Goal: Task Accomplishment & Management: Complete application form

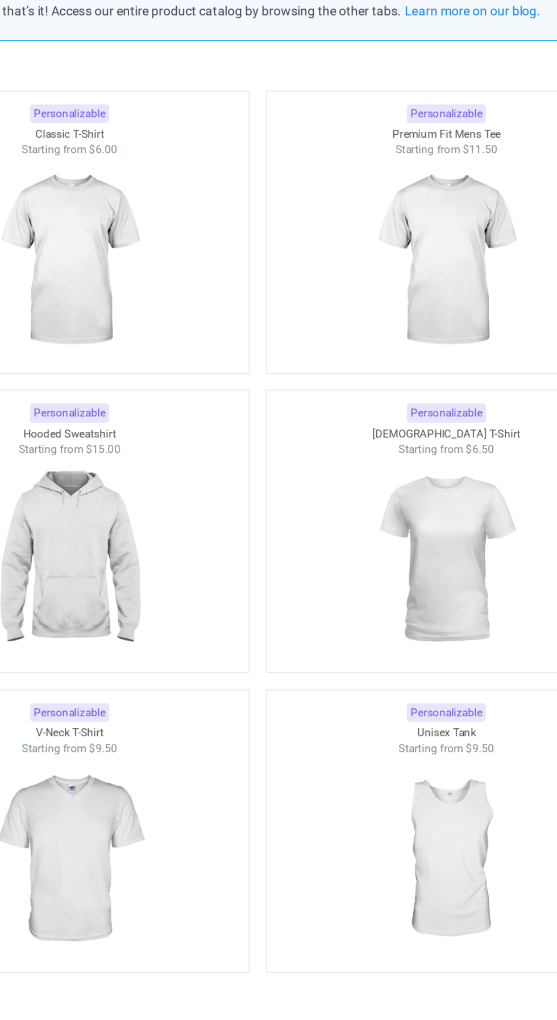
scroll to position [20, 0]
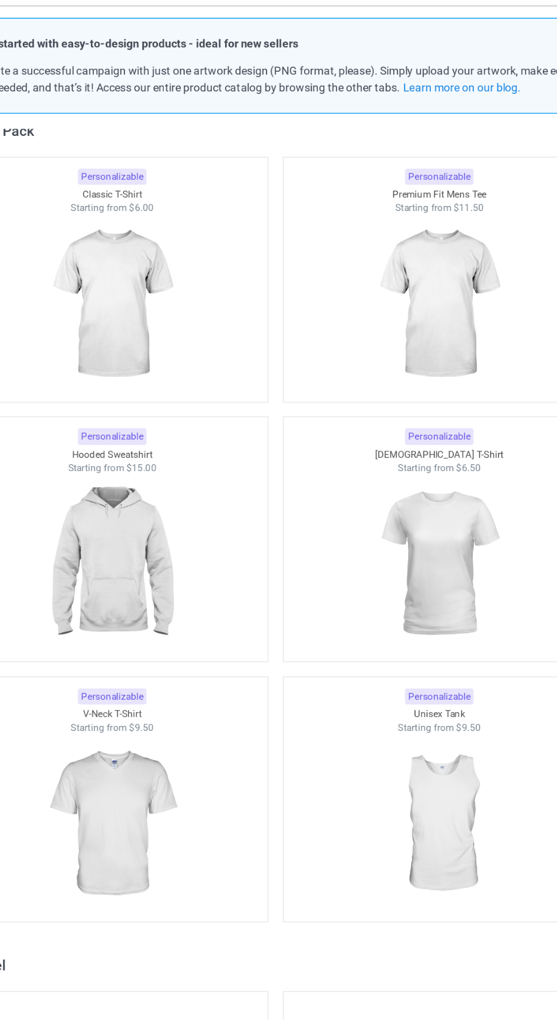
click at [229, 322] on div at bounding box center [162, 301] width 222 height 127
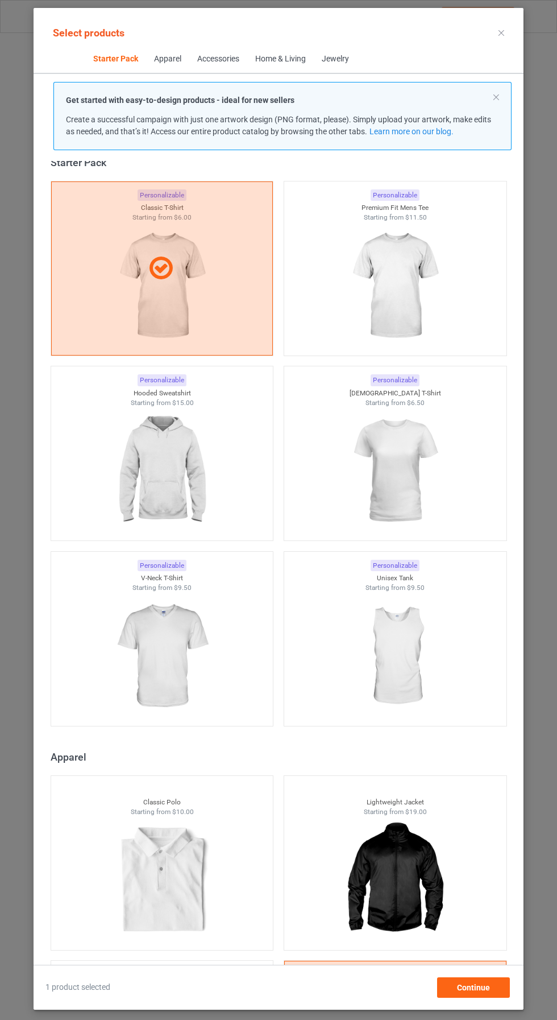
scroll to position [13, 0]
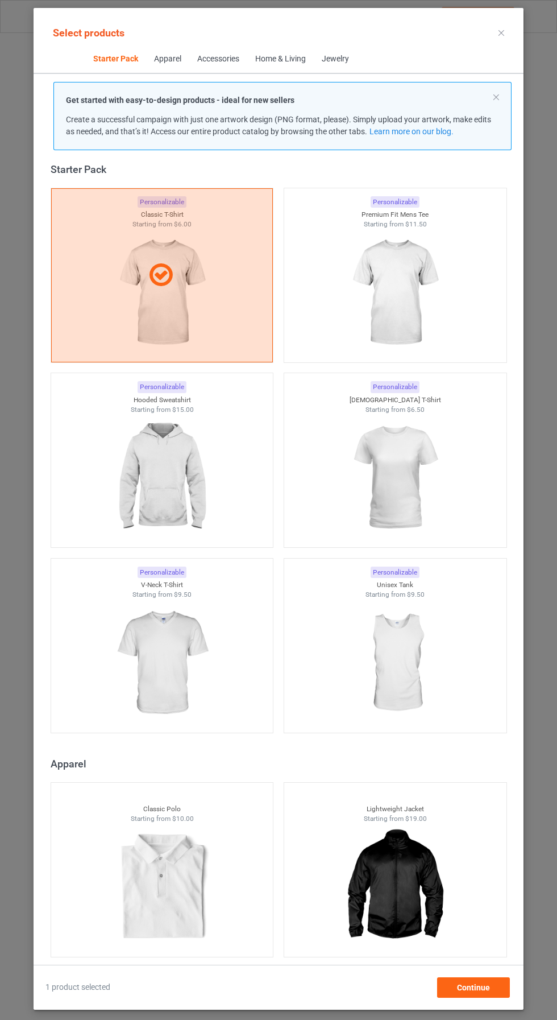
click at [446, 301] on img at bounding box center [395, 292] width 102 height 127
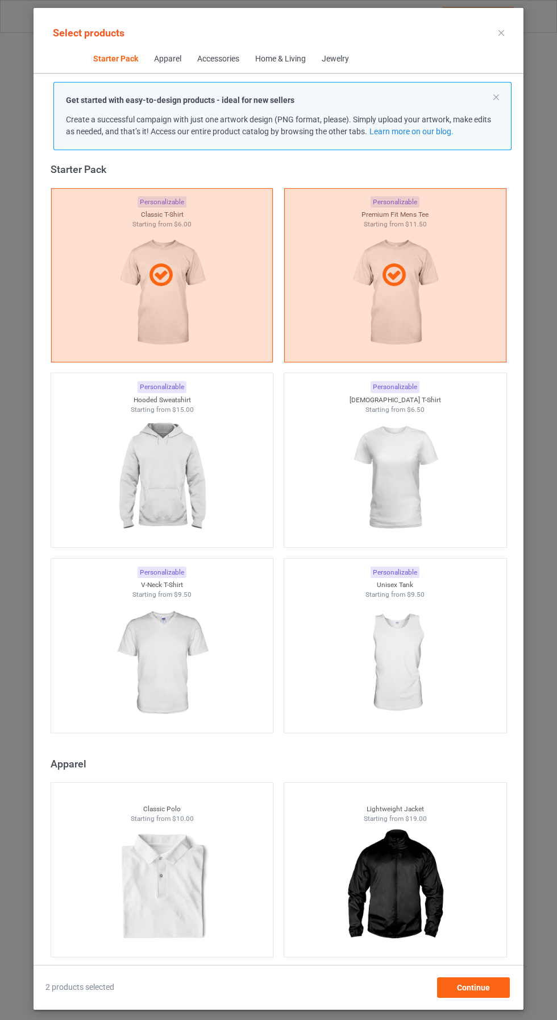
click at [436, 490] on img at bounding box center [395, 477] width 102 height 127
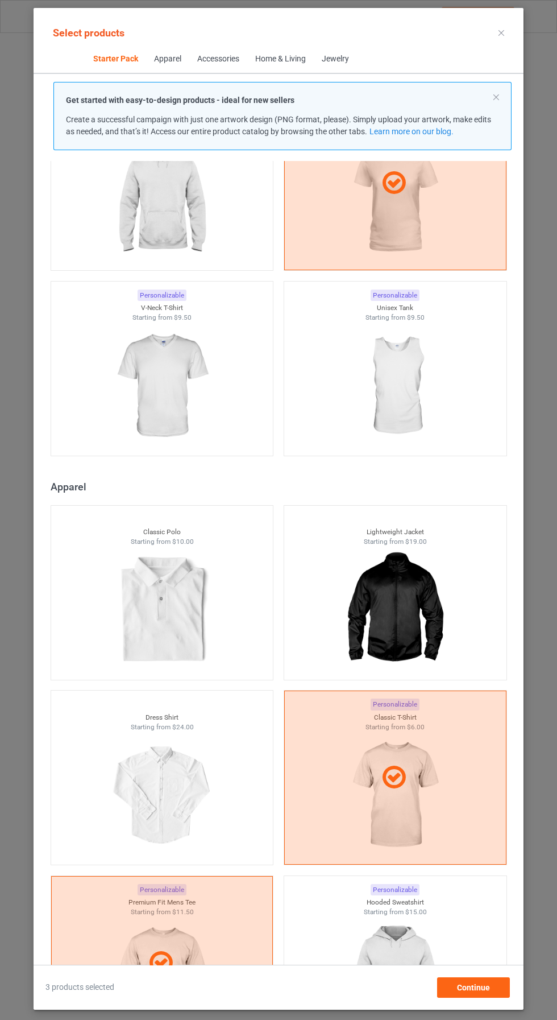
scroll to position [0, 0]
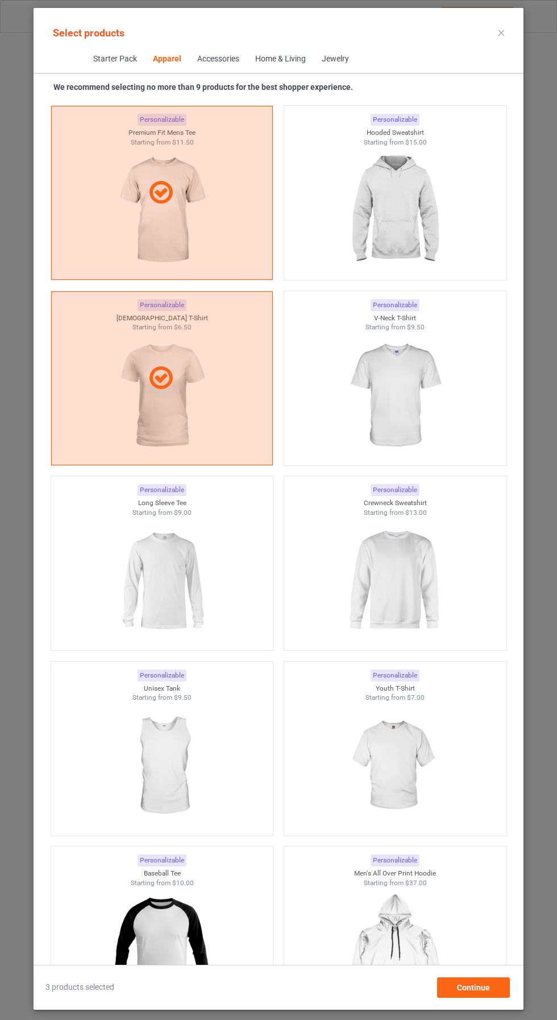
scroll to position [1006, 0]
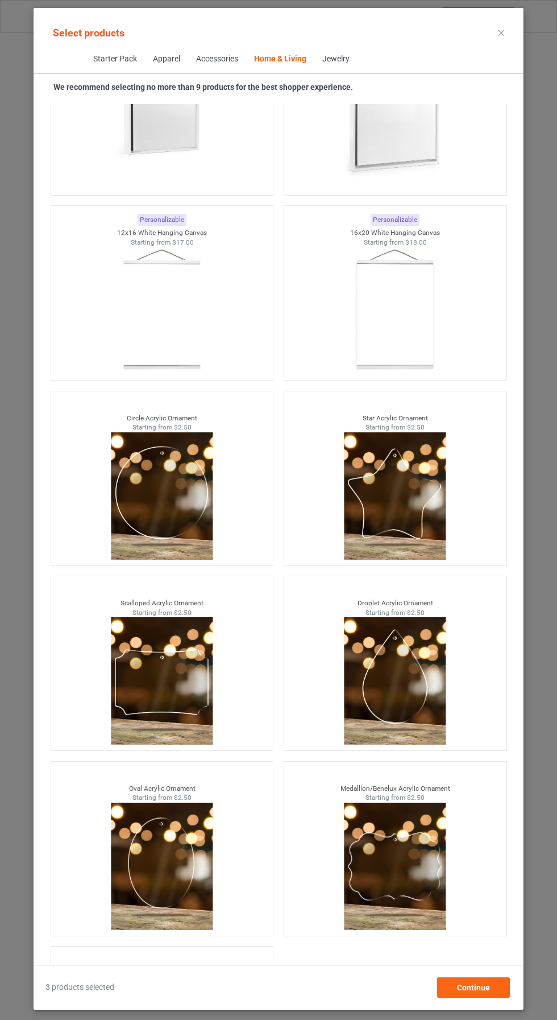
scroll to position [158, 0]
click at [487, 985] on span "Continue" at bounding box center [473, 987] width 33 height 9
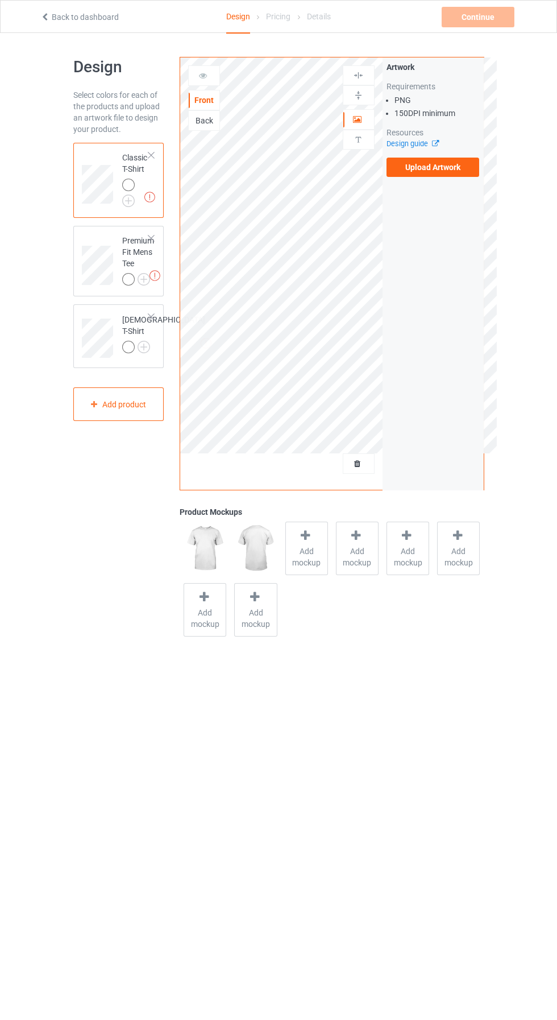
click at [129, 285] on div at bounding box center [130, 281] width 16 height 16
click at [0, 0] on img at bounding box center [0, 0] width 0 height 0
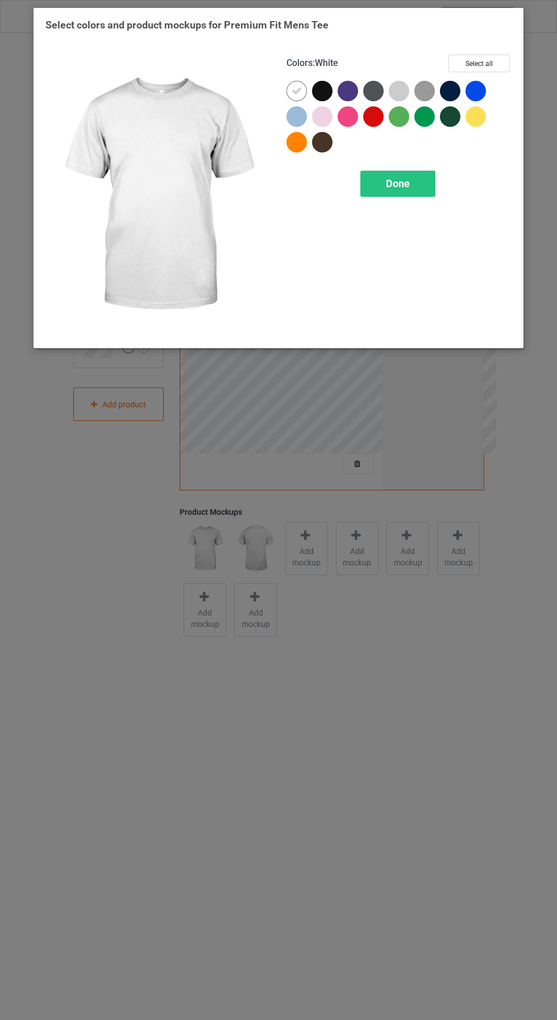
click at [331, 98] on div at bounding box center [325, 94] width 26 height 26
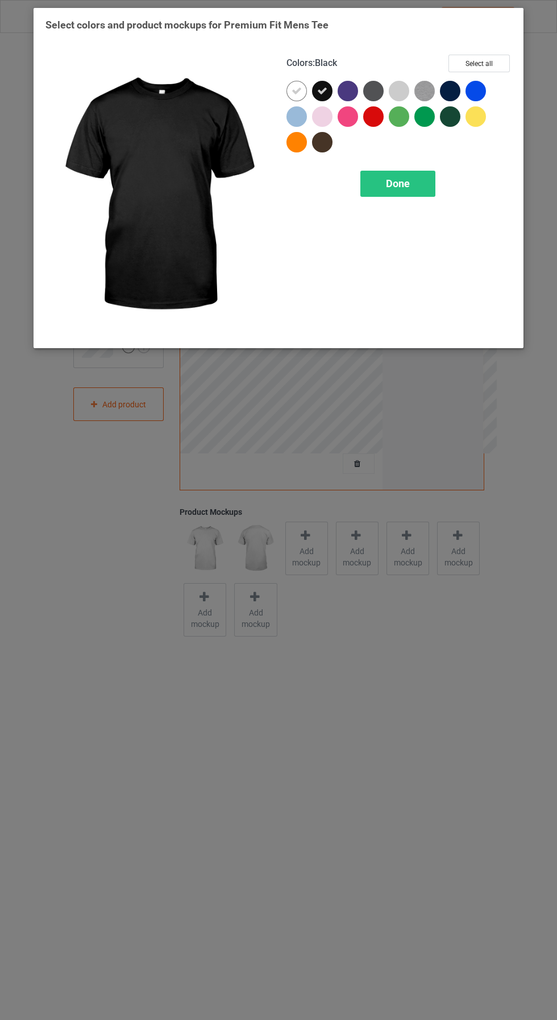
click at [406, 187] on span "Done" at bounding box center [398, 183] width 24 height 12
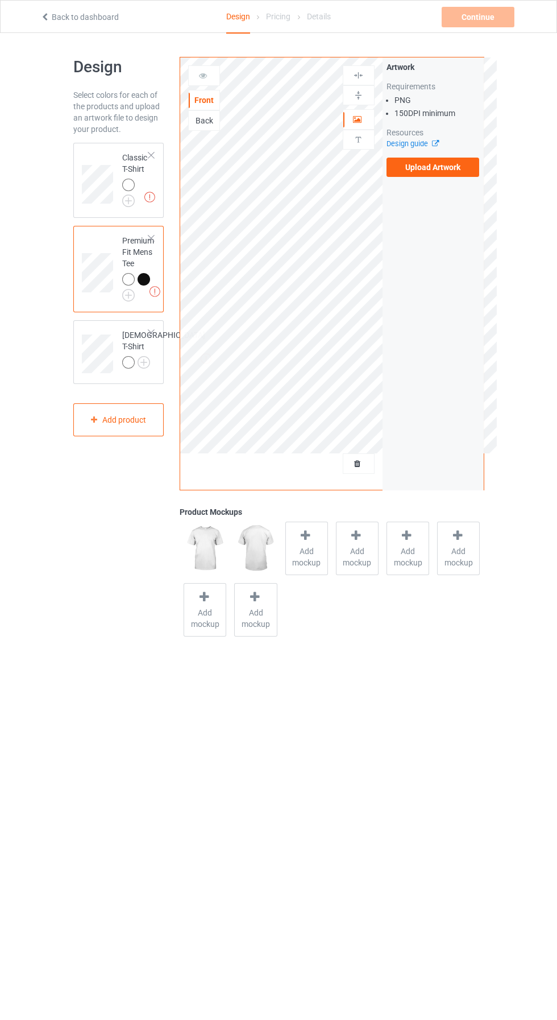
click at [0, 0] on img at bounding box center [0, 0] width 0 height 0
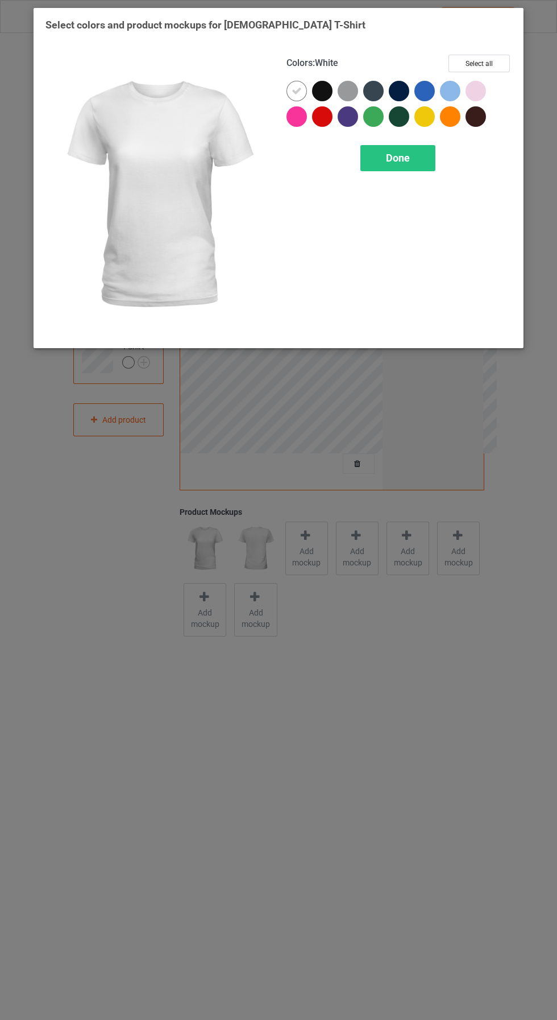
click at [327, 94] on div at bounding box center [322, 91] width 20 height 20
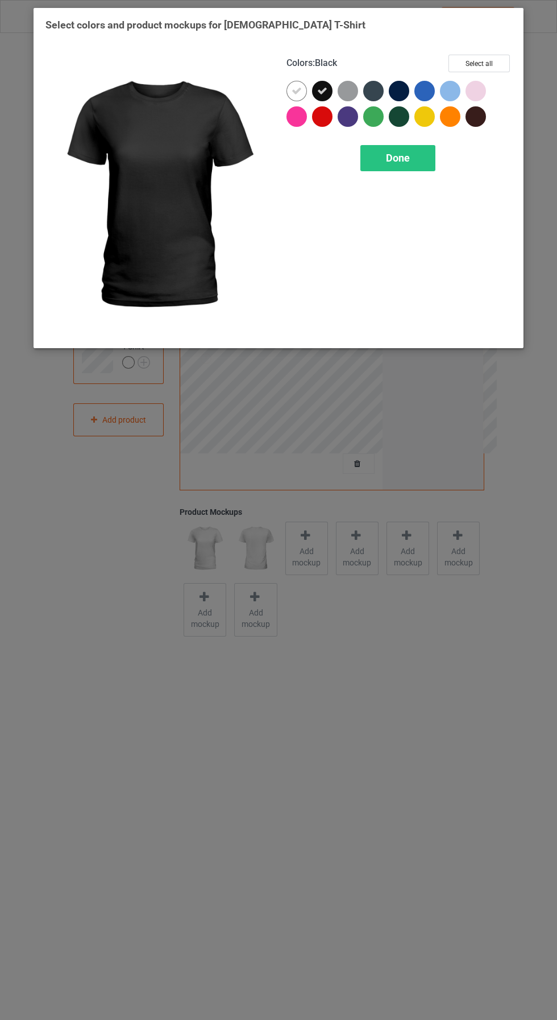
click at [400, 165] on div "Done" at bounding box center [398, 158] width 75 height 26
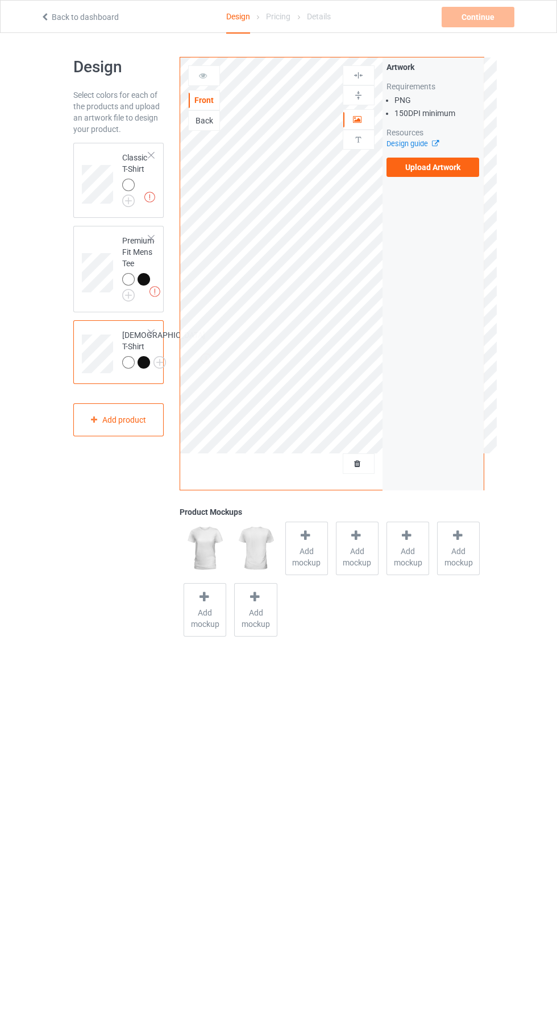
click at [0, 0] on img at bounding box center [0, 0] width 0 height 0
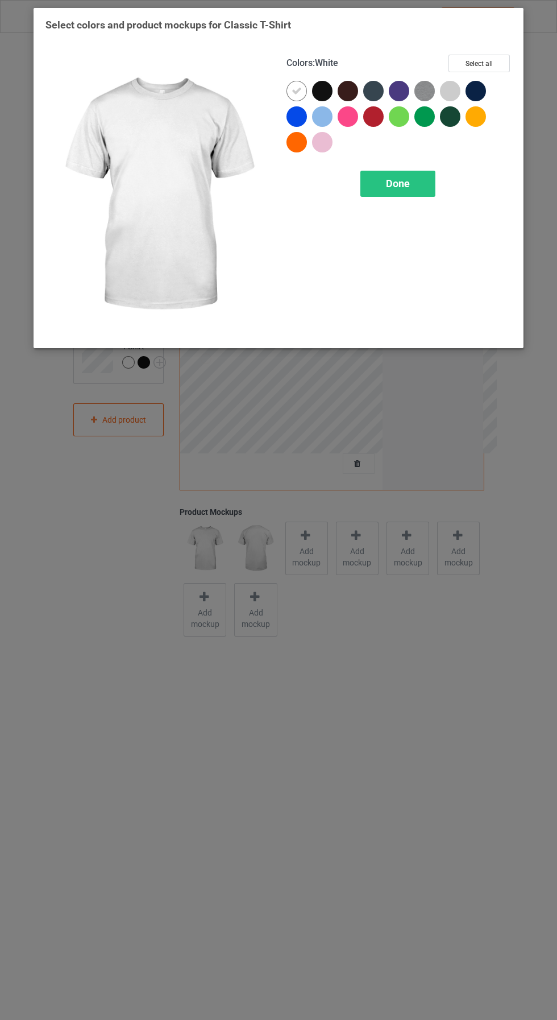
click at [331, 93] on div at bounding box center [322, 91] width 20 height 20
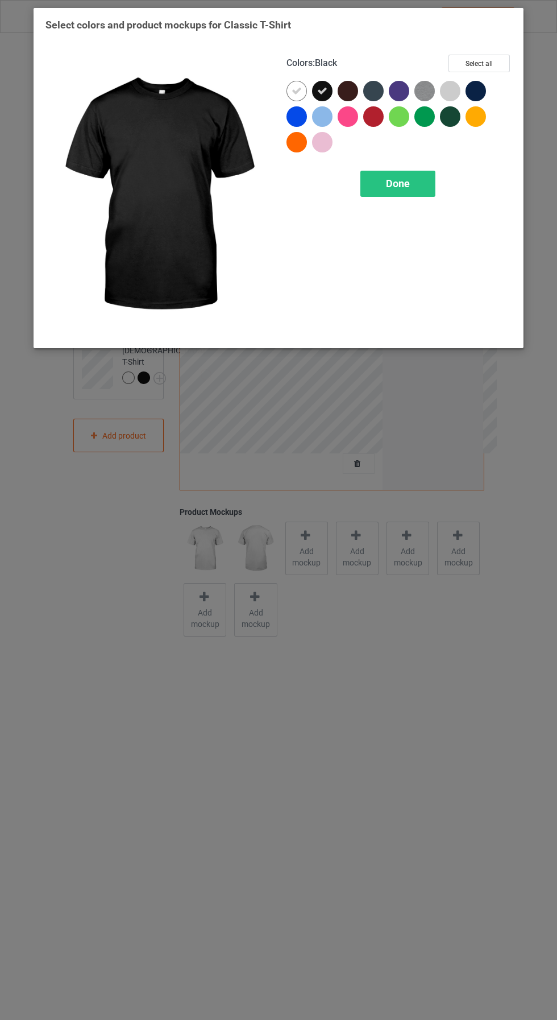
click at [405, 185] on span "Done" at bounding box center [398, 183] width 24 height 12
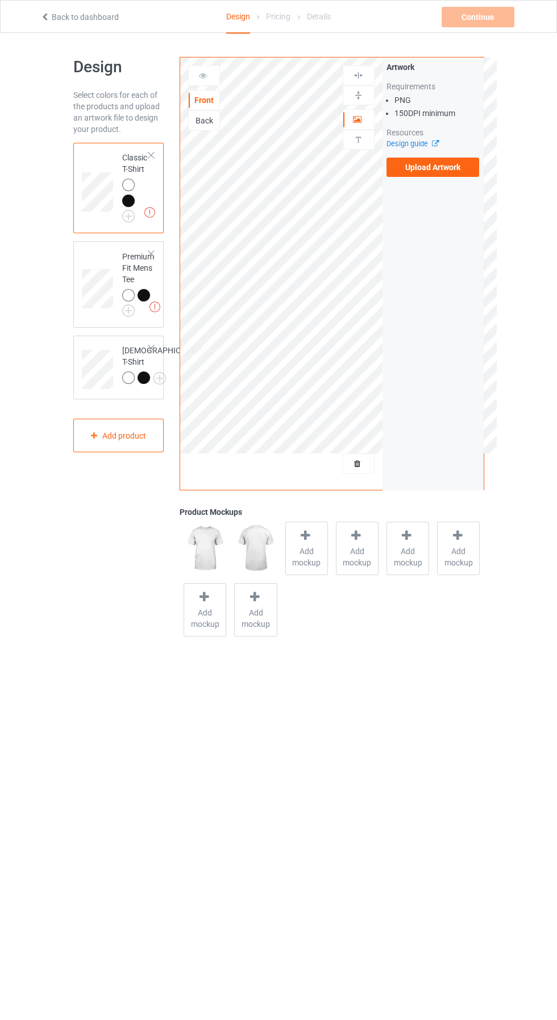
click at [438, 175] on label "Upload Artwork" at bounding box center [433, 167] width 93 height 19
click at [0, 0] on input "Upload Artwork" at bounding box center [0, 0] width 0 height 0
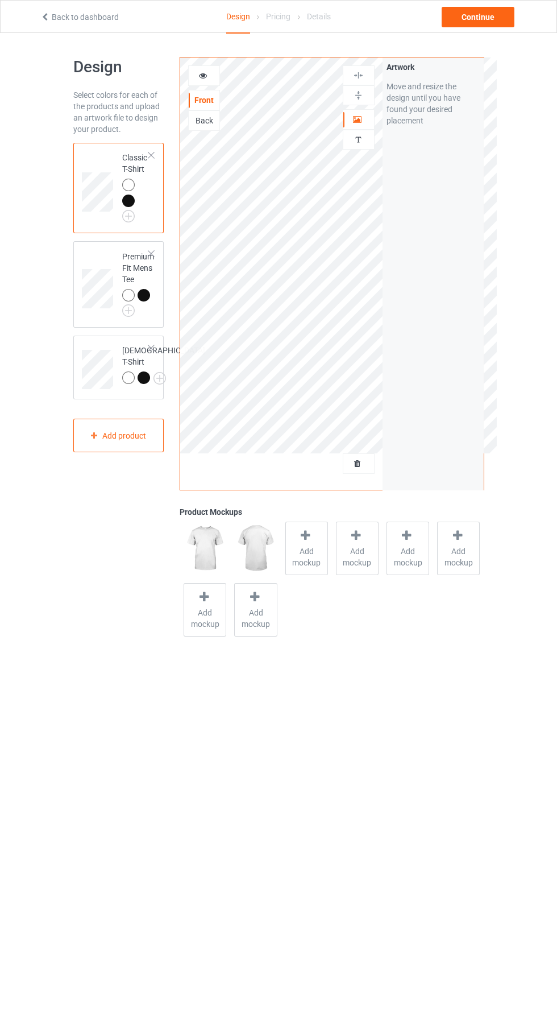
click at [204, 74] on icon at bounding box center [203, 74] width 10 height 8
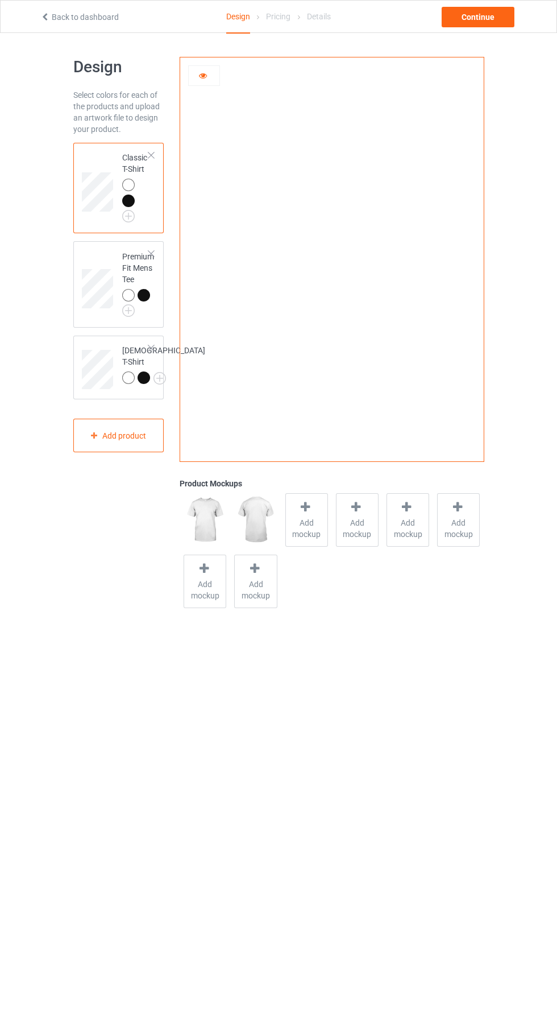
click at [201, 78] on icon at bounding box center [203, 74] width 10 height 8
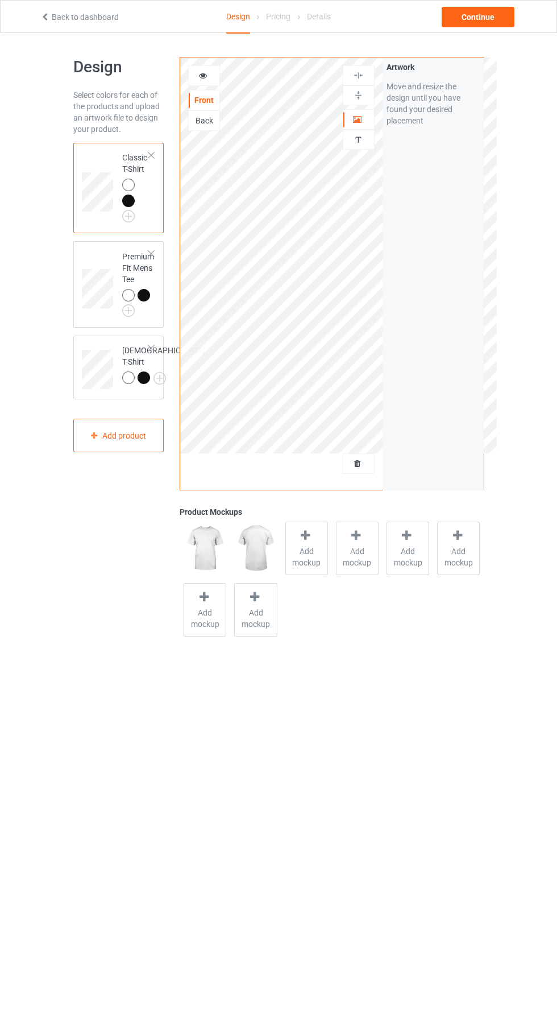
click at [126, 204] on div at bounding box center [128, 200] width 13 height 13
click at [144, 295] on div at bounding box center [144, 295] width 13 height 13
click at [138, 384] on div at bounding box center [144, 377] width 13 height 13
click at [147, 293] on div at bounding box center [144, 295] width 13 height 13
click at [135, 202] on div at bounding box center [130, 202] width 16 height 16
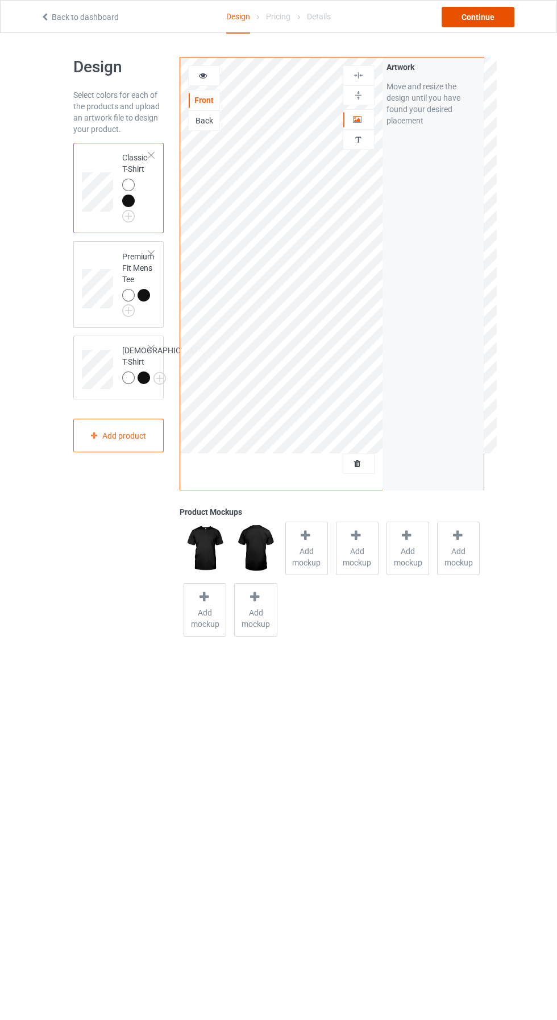
click at [492, 18] on div "Continue" at bounding box center [478, 17] width 73 height 20
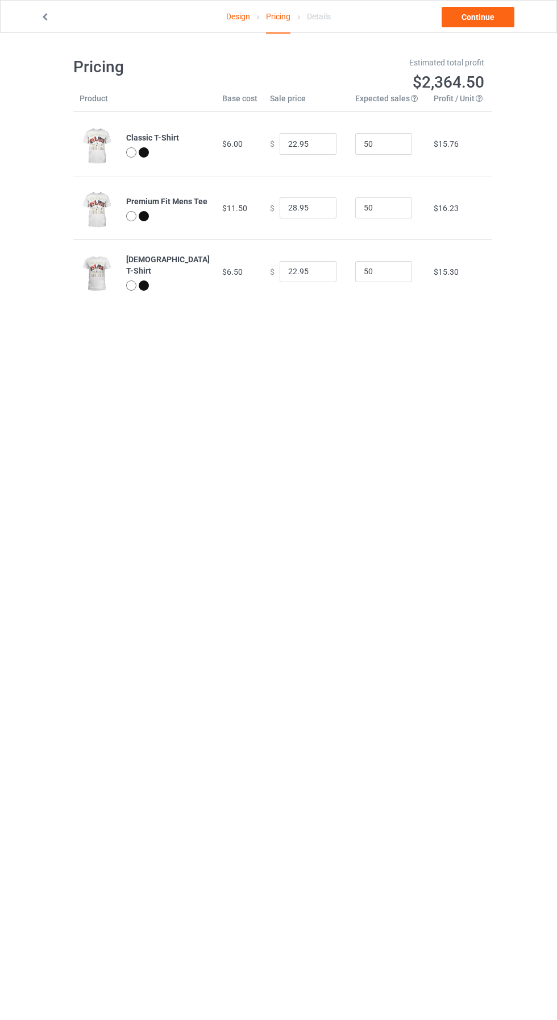
click at [43, 18] on icon at bounding box center [45, 15] width 10 height 8
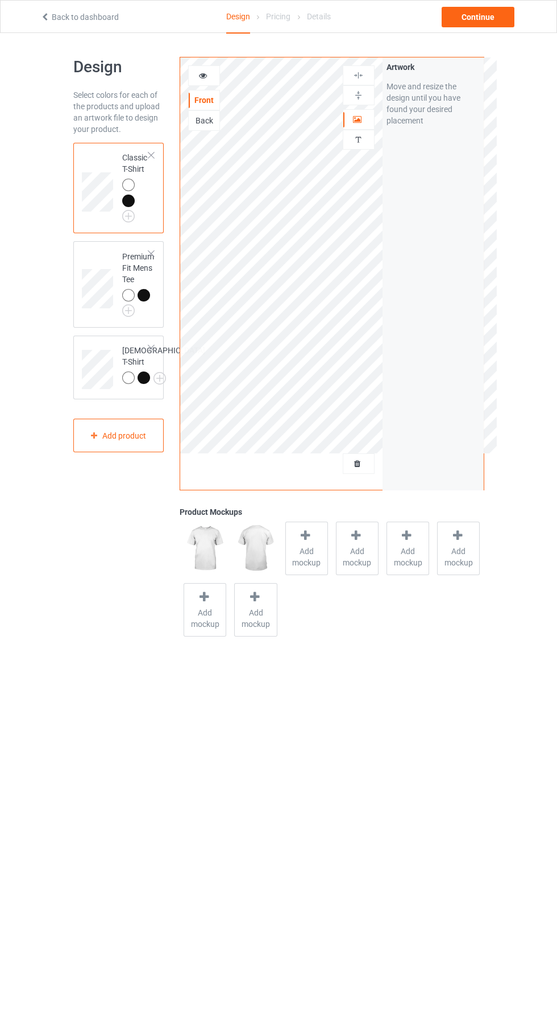
click at [307, 556] on span "Add mockup" at bounding box center [307, 556] width 42 height 23
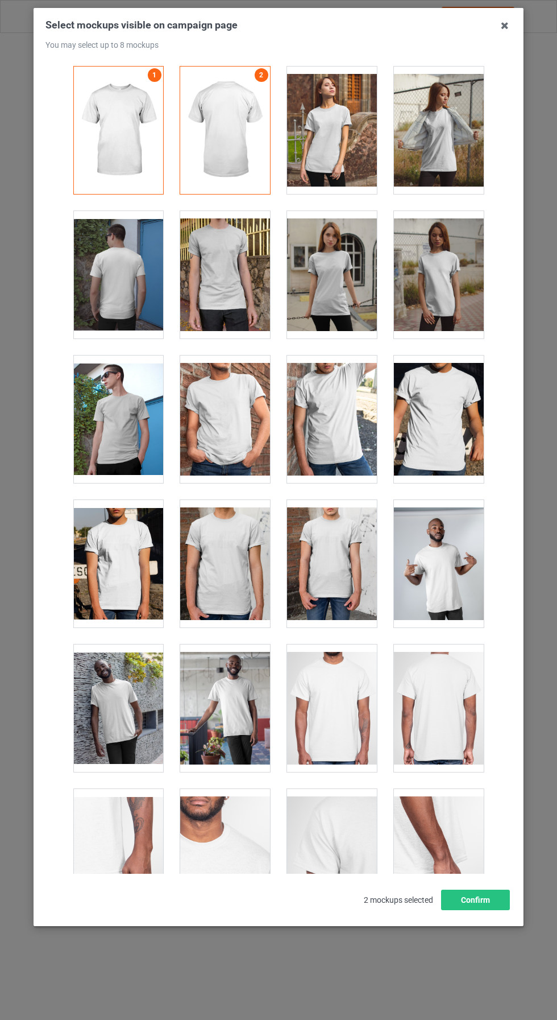
click at [452, 171] on div at bounding box center [439, 130] width 90 height 127
click at [456, 568] on div at bounding box center [439, 563] width 90 height 127
click at [453, 566] on div at bounding box center [439, 563] width 90 height 127
click at [147, 691] on div at bounding box center [118, 707] width 90 height 127
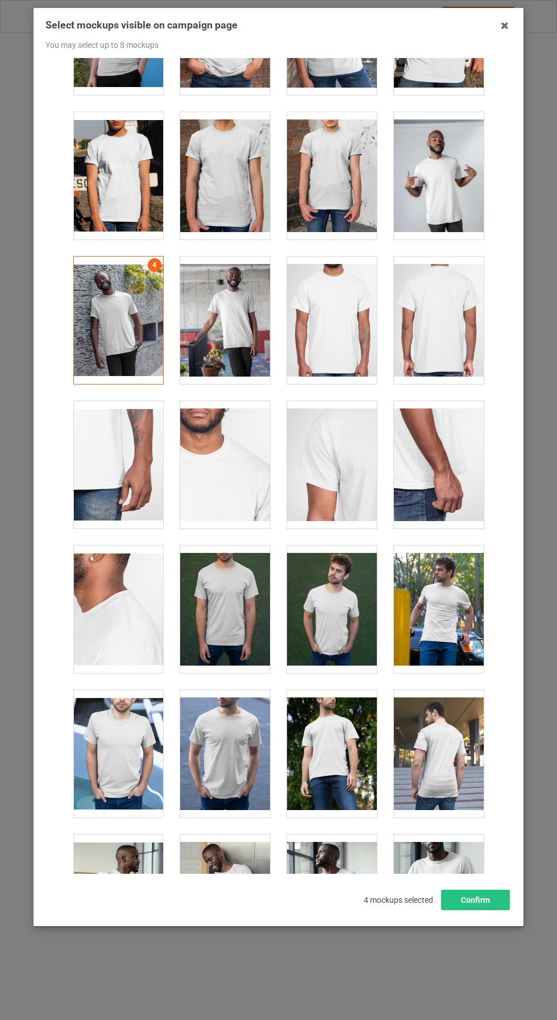
scroll to position [388, 0]
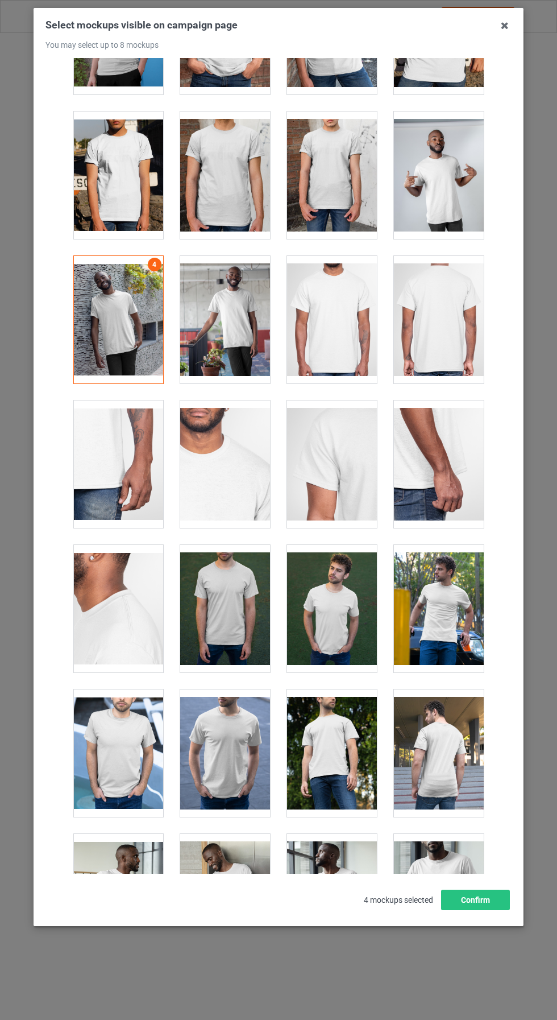
click at [458, 613] on div at bounding box center [439, 608] width 90 height 127
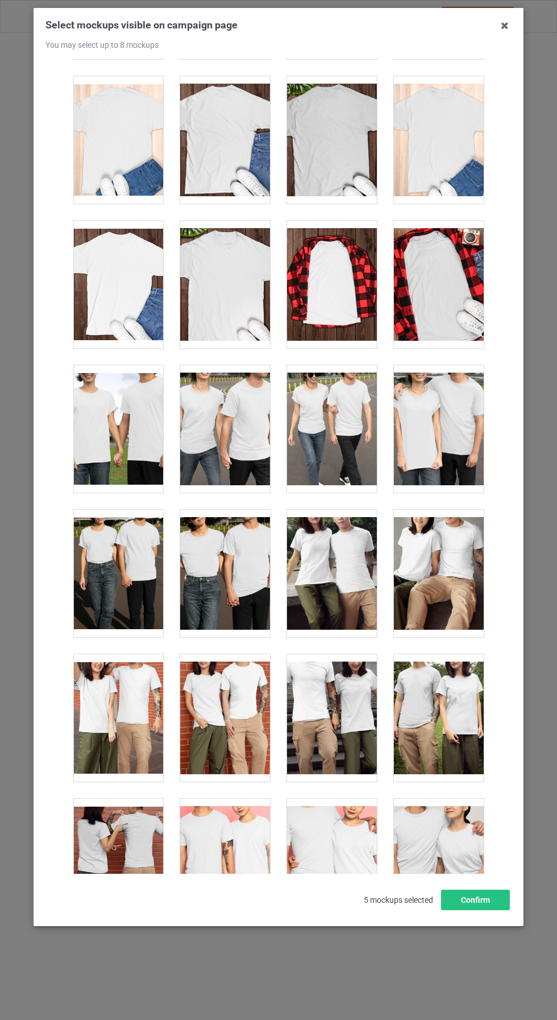
scroll to position [3468, 0]
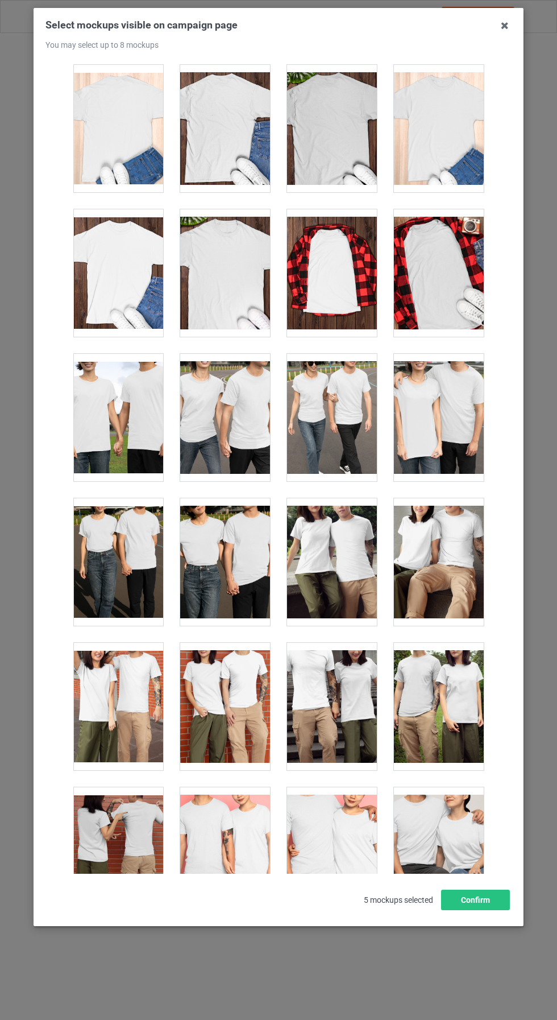
click at [448, 426] on div at bounding box center [439, 417] width 90 height 127
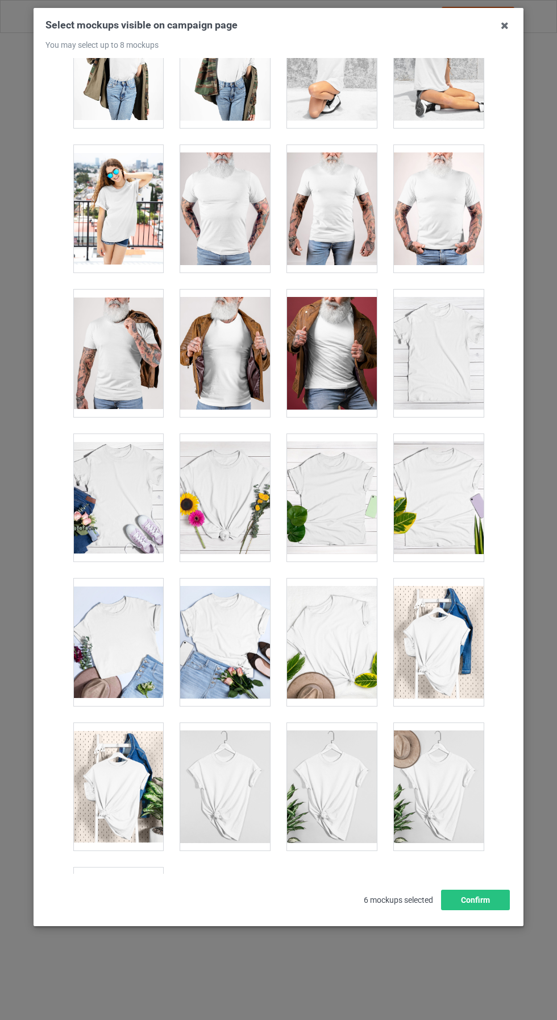
scroll to position [43, 0]
click at [491, 910] on button "Confirm" at bounding box center [475, 899] width 69 height 20
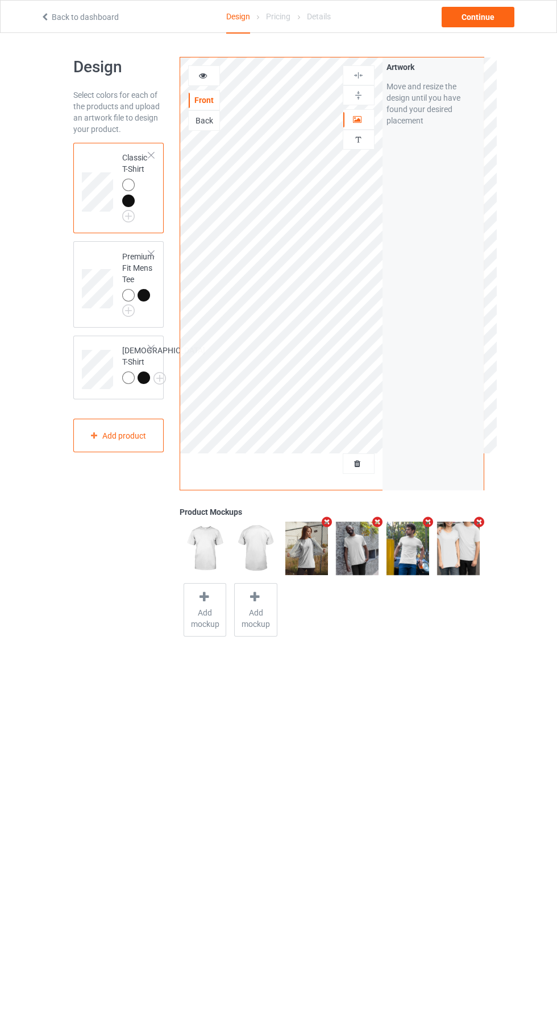
click at [128, 295] on div at bounding box center [128, 295] width 13 height 13
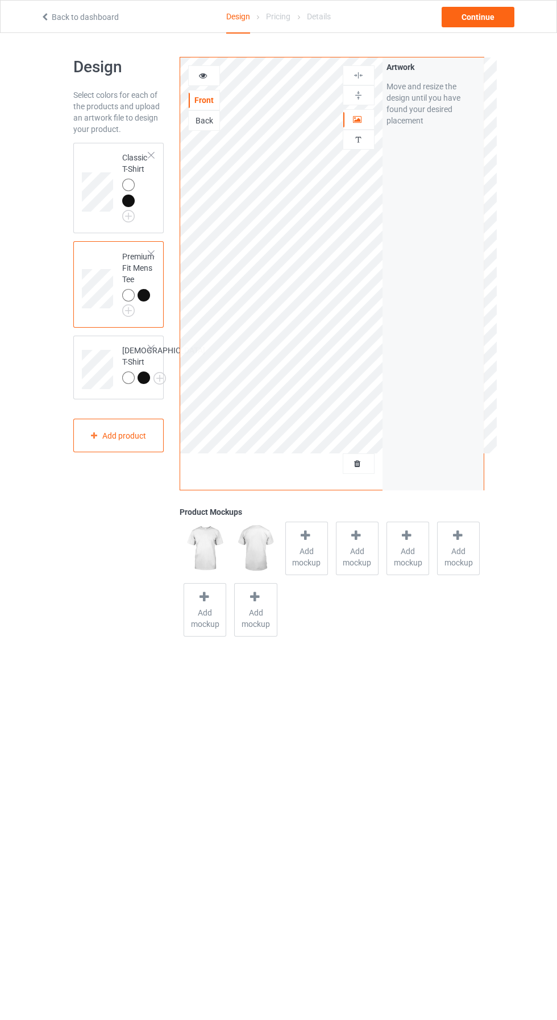
click at [307, 550] on span "Add mockup" at bounding box center [307, 556] width 42 height 23
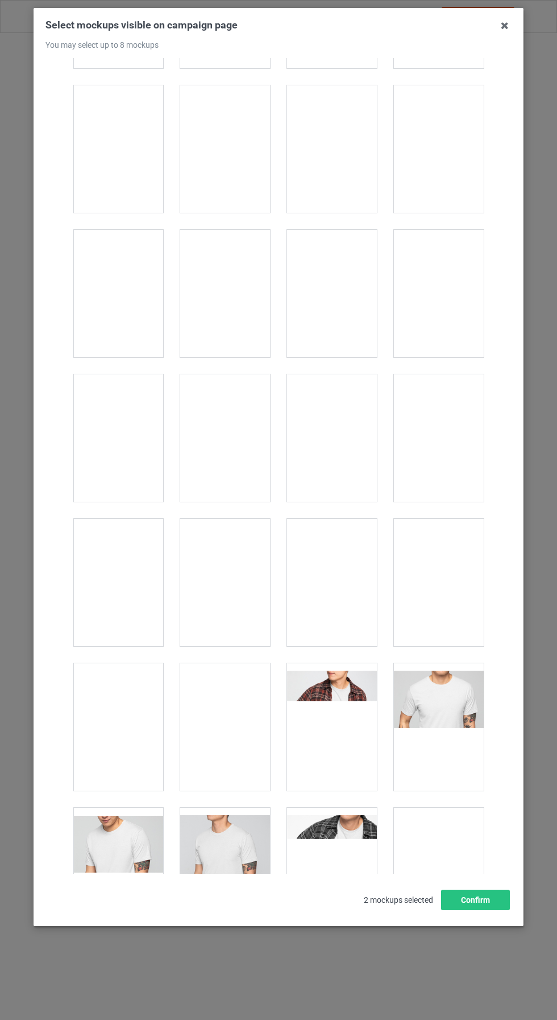
scroll to position [558, 0]
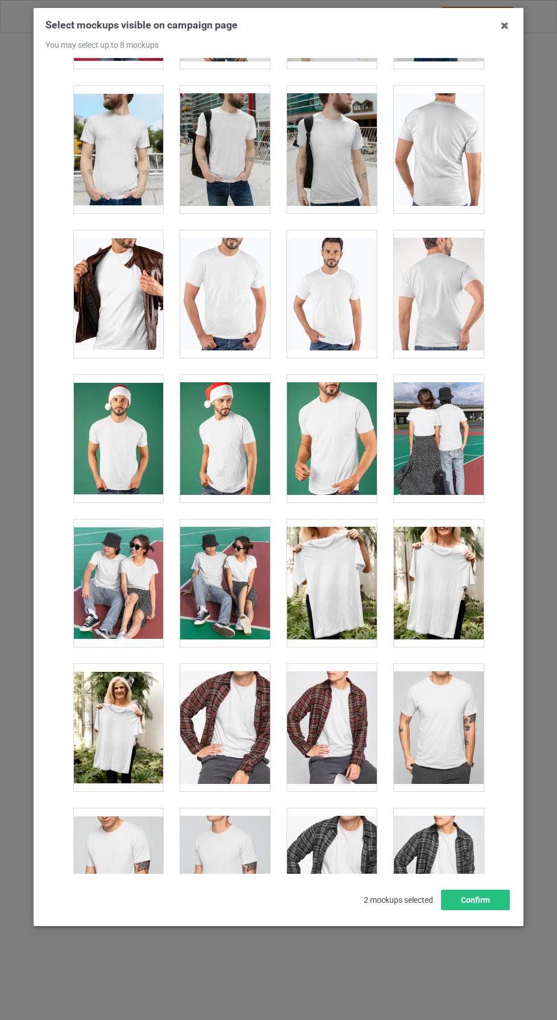
click at [445, 581] on div at bounding box center [439, 582] width 90 height 127
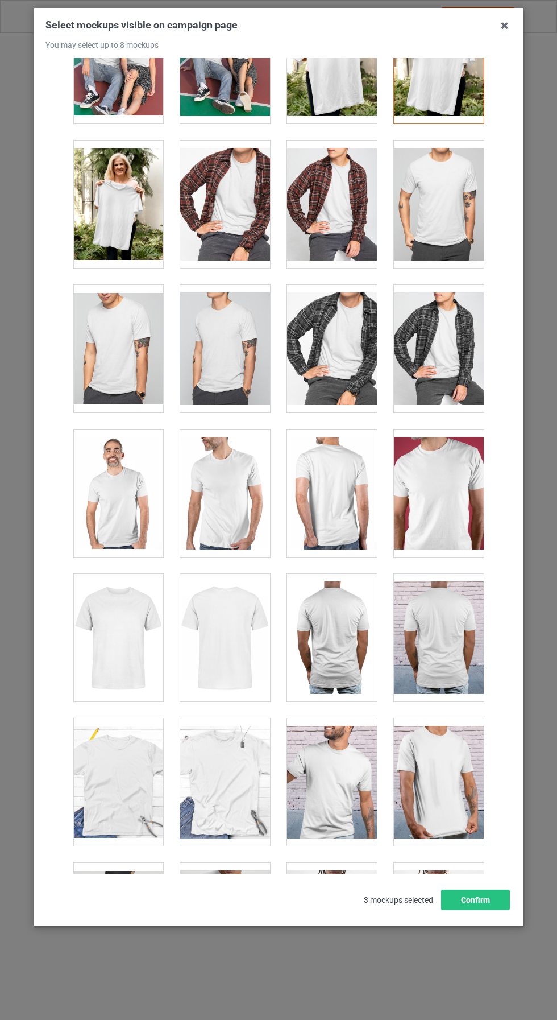
scroll to position [1079, 0]
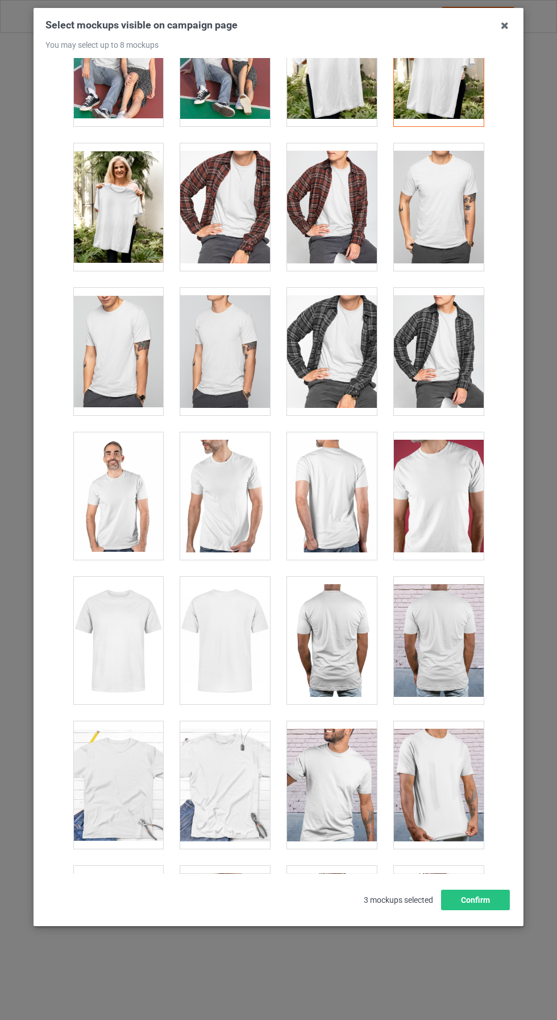
click at [248, 374] on div at bounding box center [225, 351] width 90 height 127
click at [250, 339] on div at bounding box center [225, 351] width 90 height 127
click at [352, 767] on div at bounding box center [332, 784] width 90 height 127
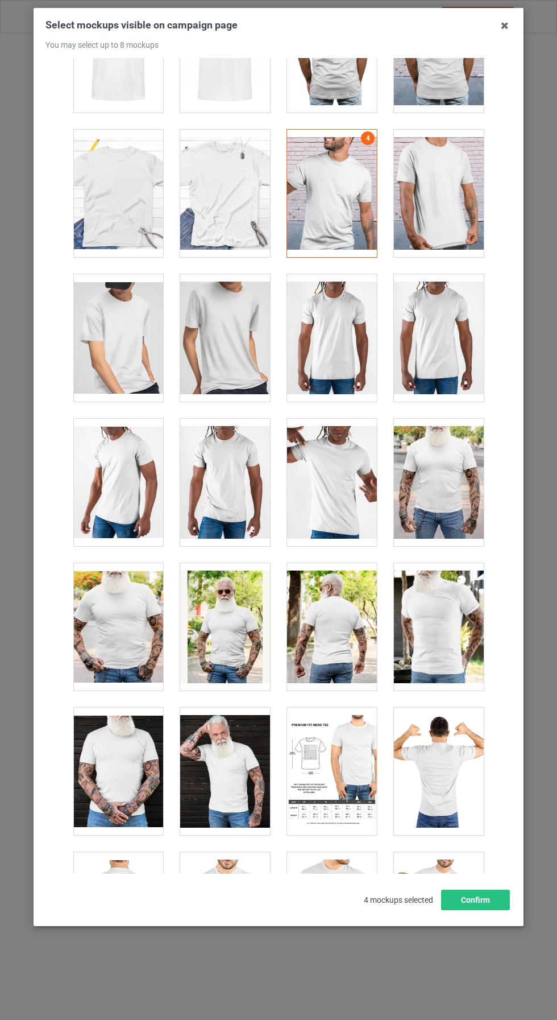
scroll to position [1721, 0]
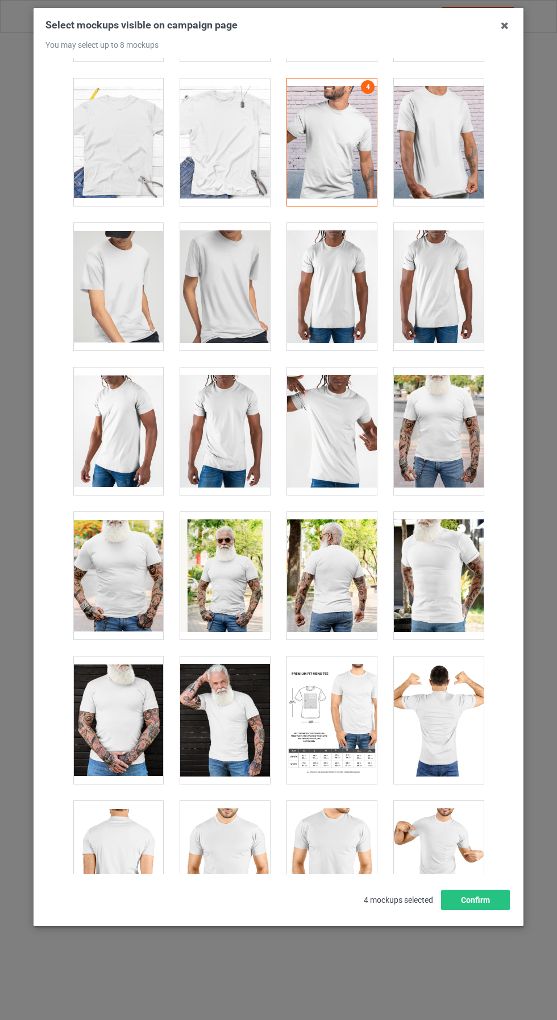
click at [234, 582] on div at bounding box center [225, 575] width 90 height 127
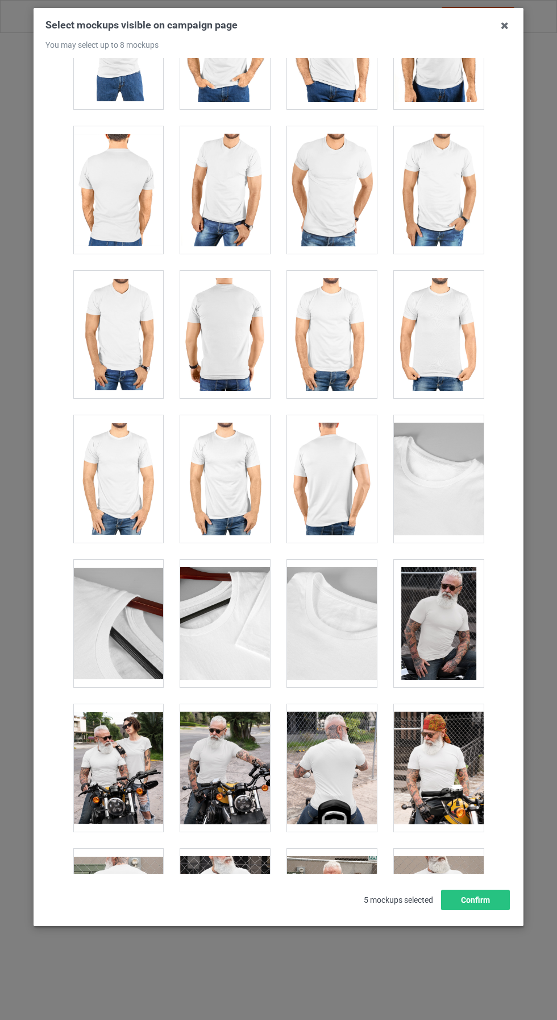
scroll to position [2689, 0]
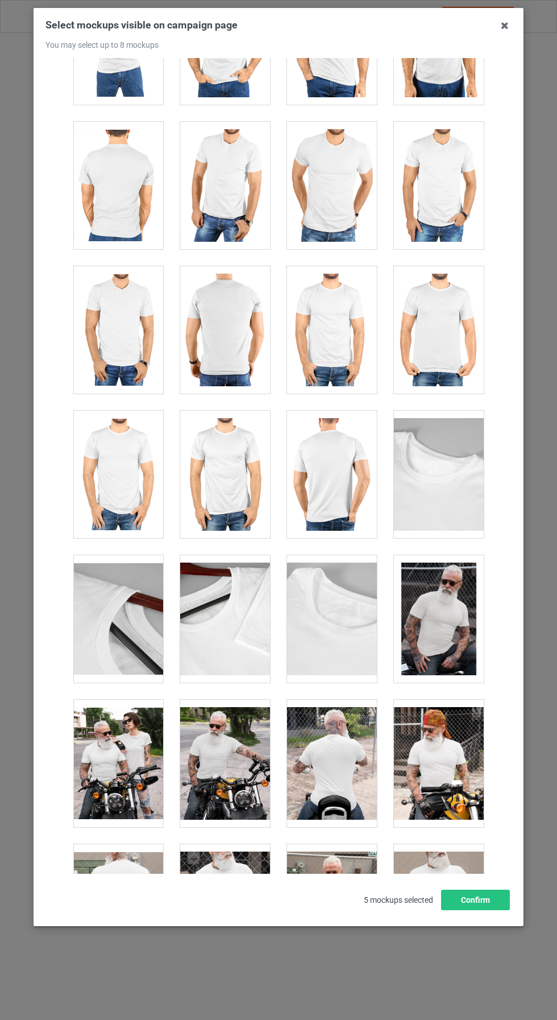
click at [237, 602] on div at bounding box center [225, 618] width 90 height 127
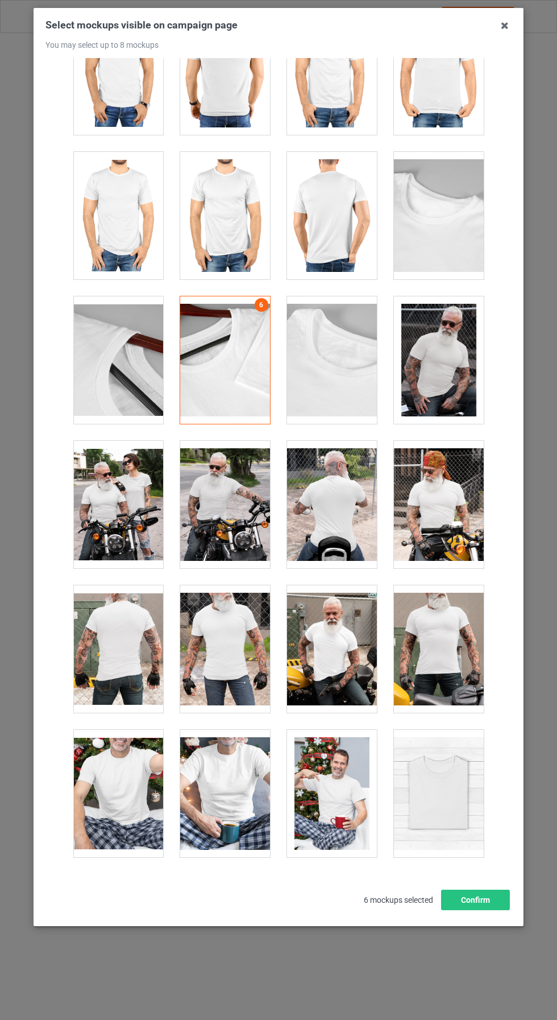
scroll to position [2949, 0]
click at [147, 943] on div at bounding box center [118, 936] width 90 height 127
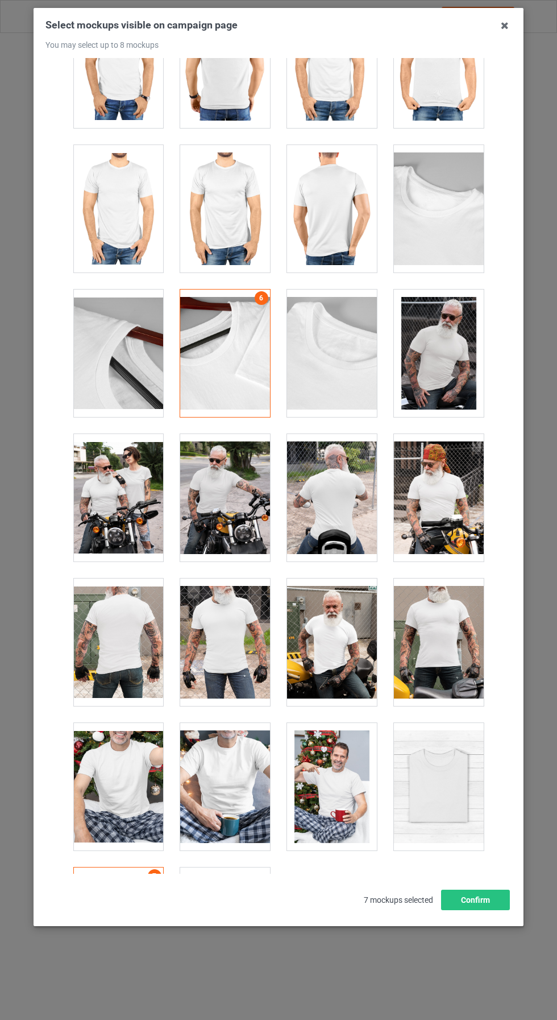
scroll to position [43, 0]
click at [492, 910] on button "Confirm" at bounding box center [475, 899] width 69 height 20
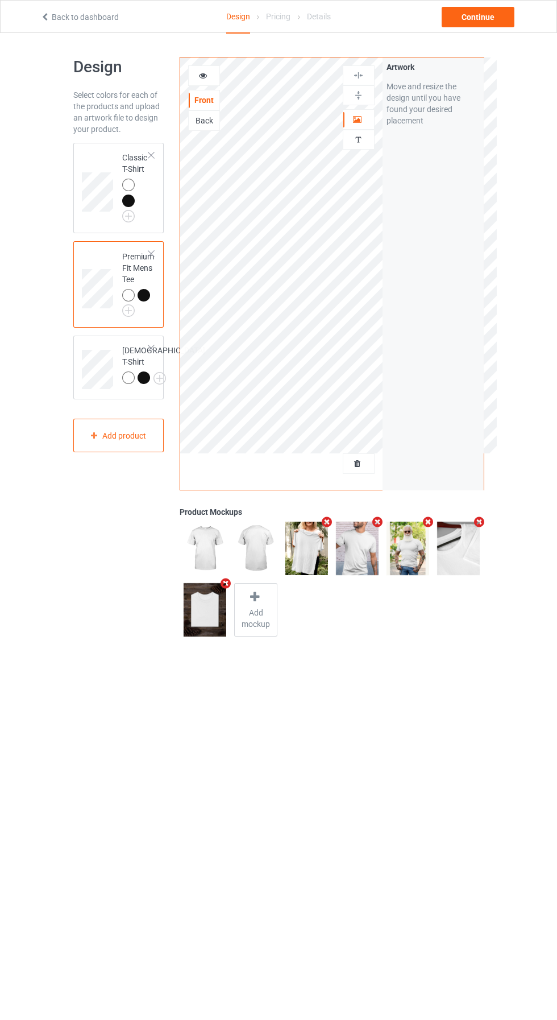
click at [138, 384] on div at bounding box center [144, 377] width 13 height 13
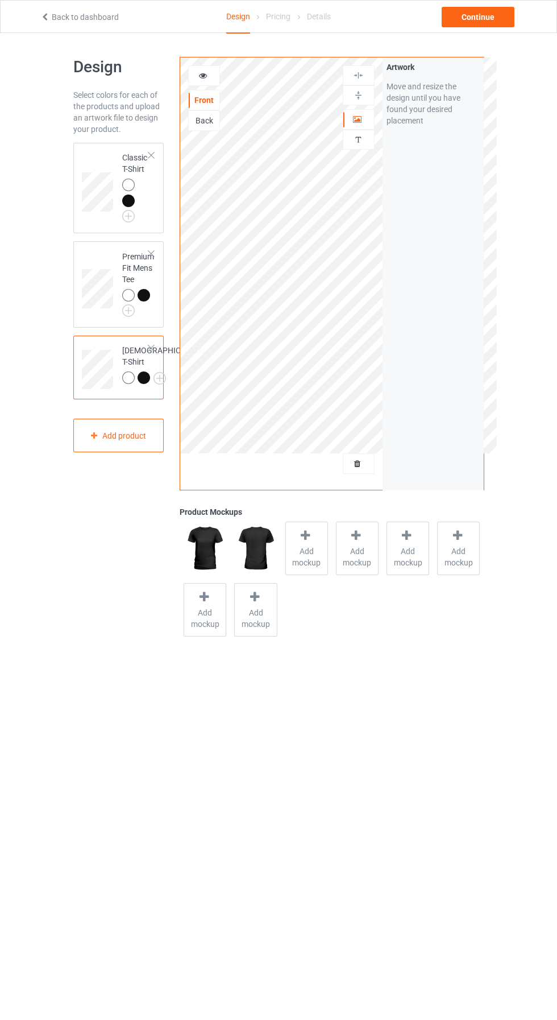
click at [307, 550] on span "Add mockup" at bounding box center [307, 556] width 42 height 23
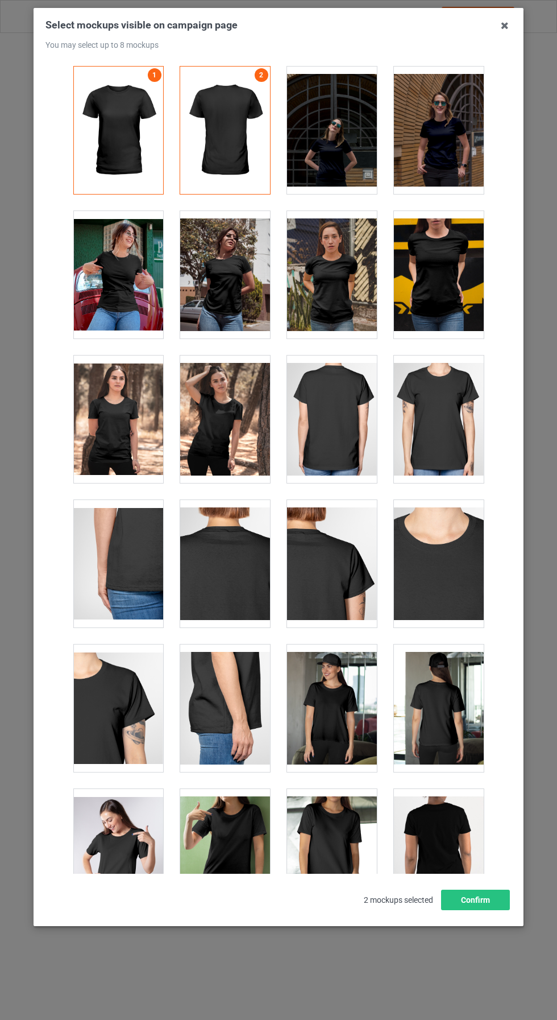
click at [141, 301] on div at bounding box center [118, 274] width 90 height 127
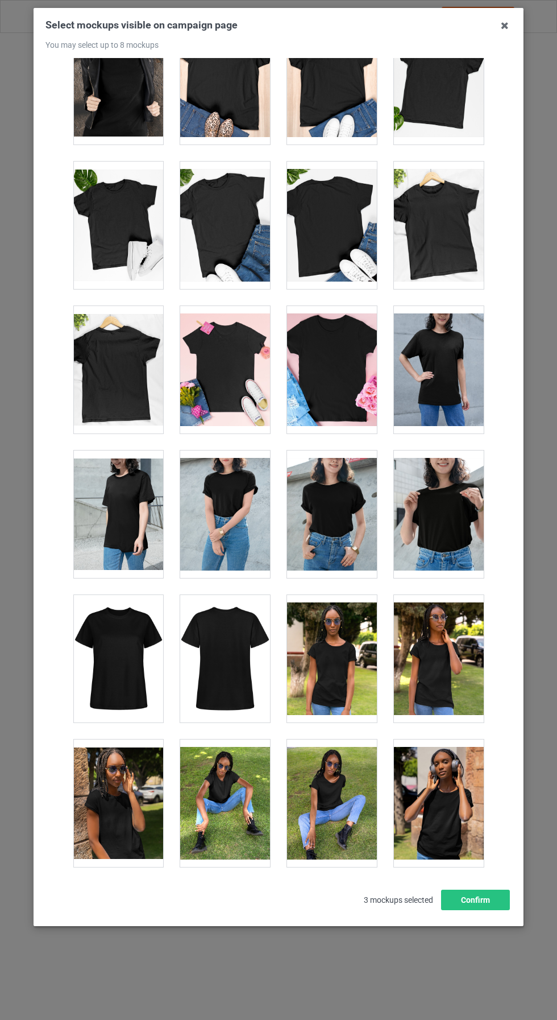
scroll to position [1647, 0]
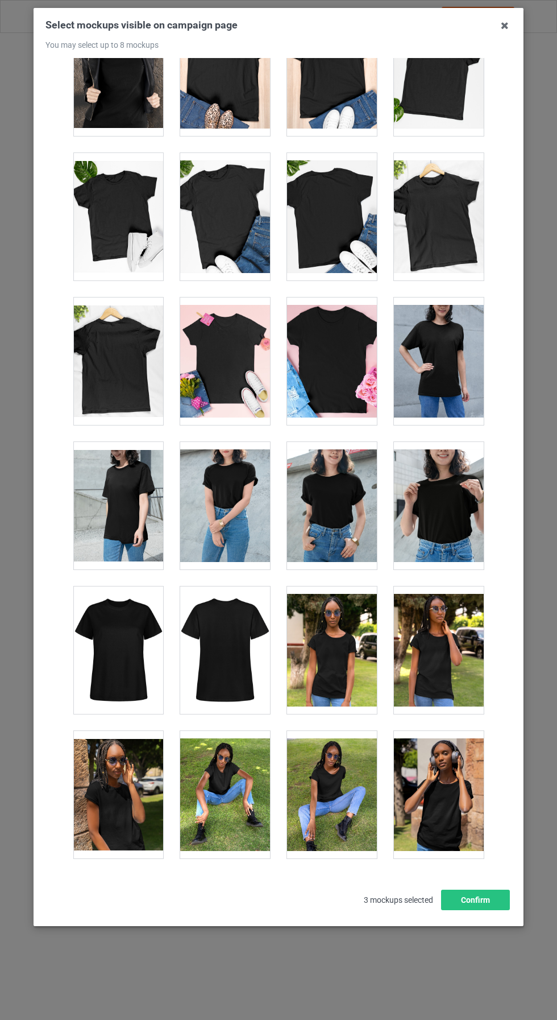
click at [147, 521] on div at bounding box center [118, 505] width 90 height 127
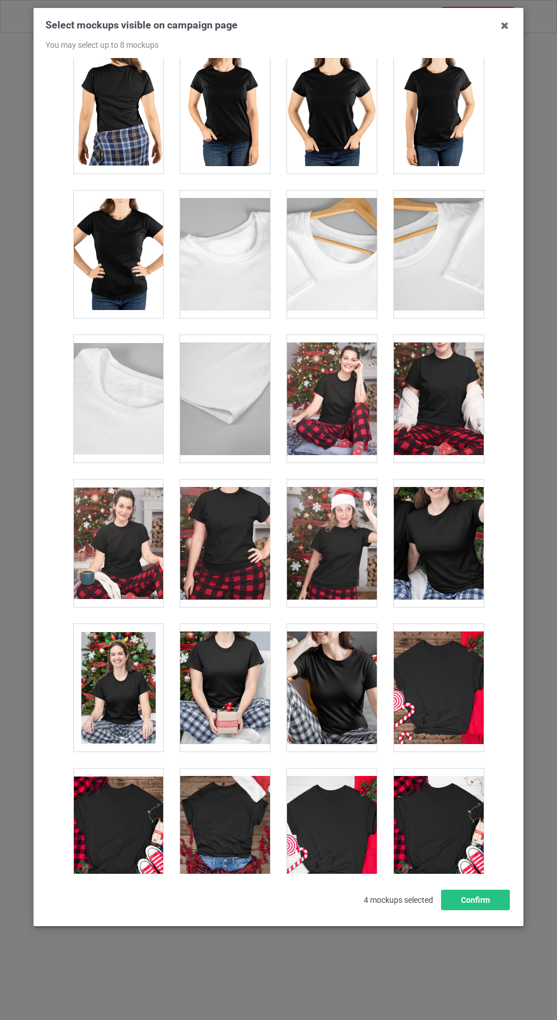
scroll to position [3052, 0]
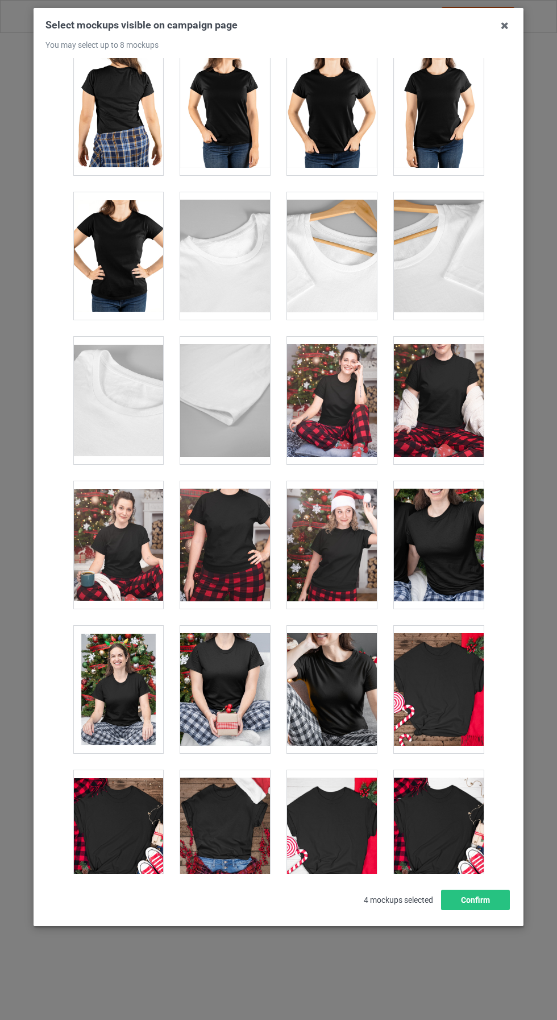
click at [436, 280] on div at bounding box center [439, 255] width 90 height 127
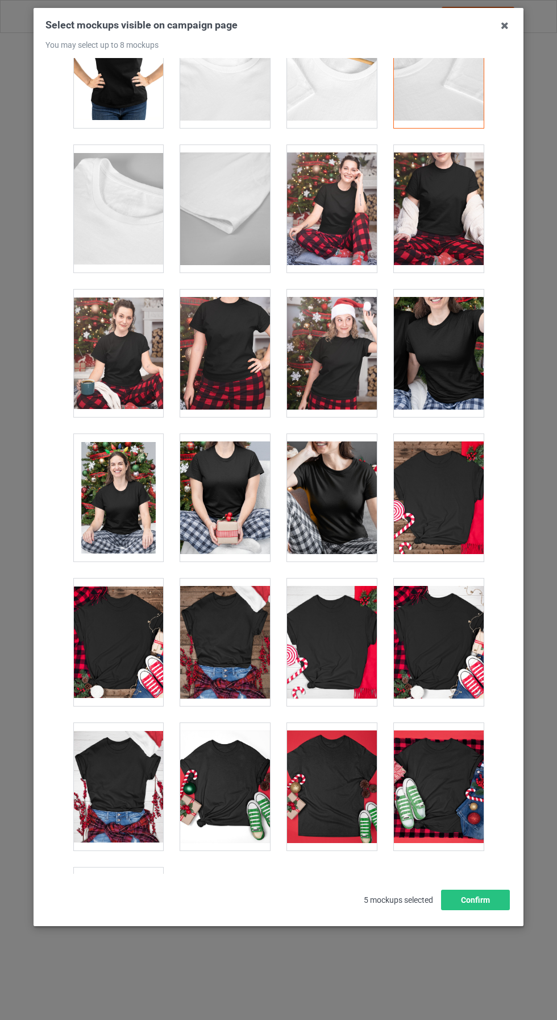
click at [137, 809] on div at bounding box center [118, 786] width 90 height 127
click at [143, 808] on div at bounding box center [118, 786] width 90 height 127
click at [334, 809] on div at bounding box center [332, 786] width 90 height 127
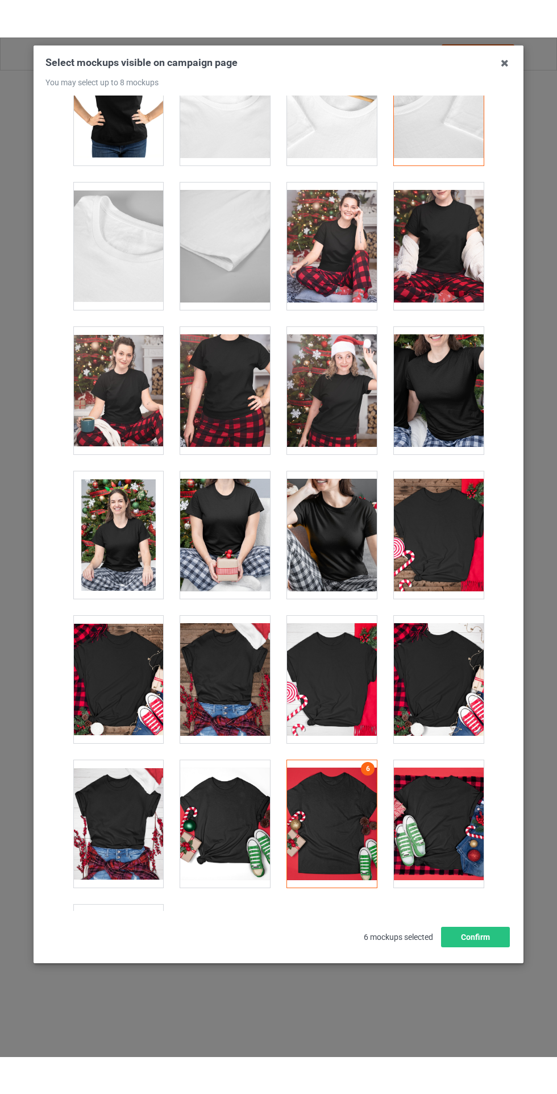
scroll to position [43, 0]
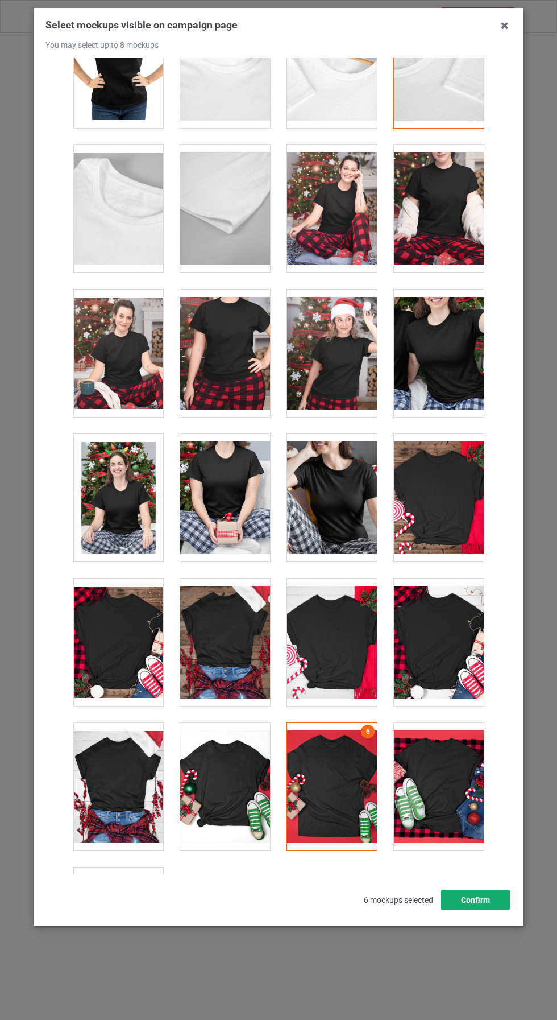
click at [492, 910] on button "Confirm" at bounding box center [475, 899] width 69 height 20
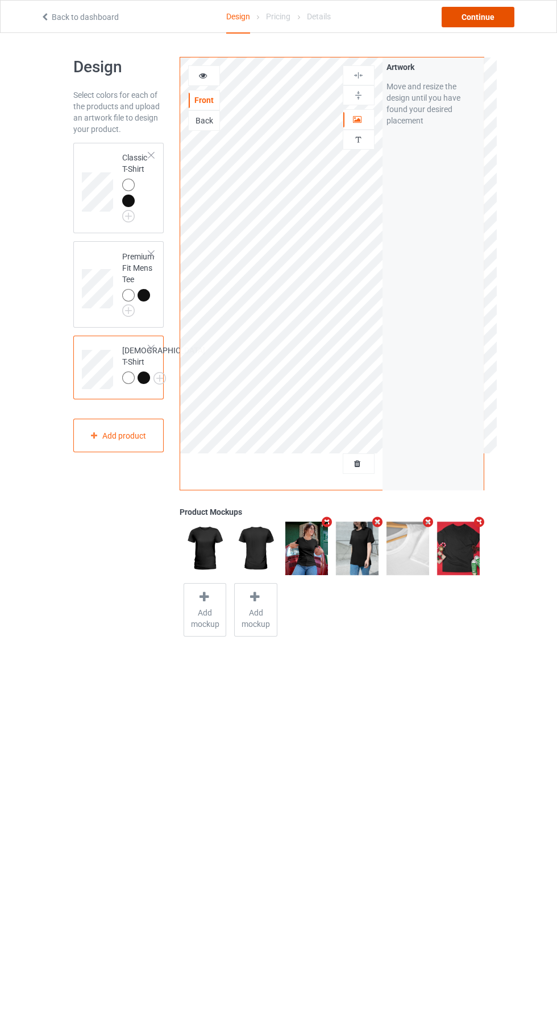
click at [496, 7] on div "Continue" at bounding box center [478, 17] width 73 height 20
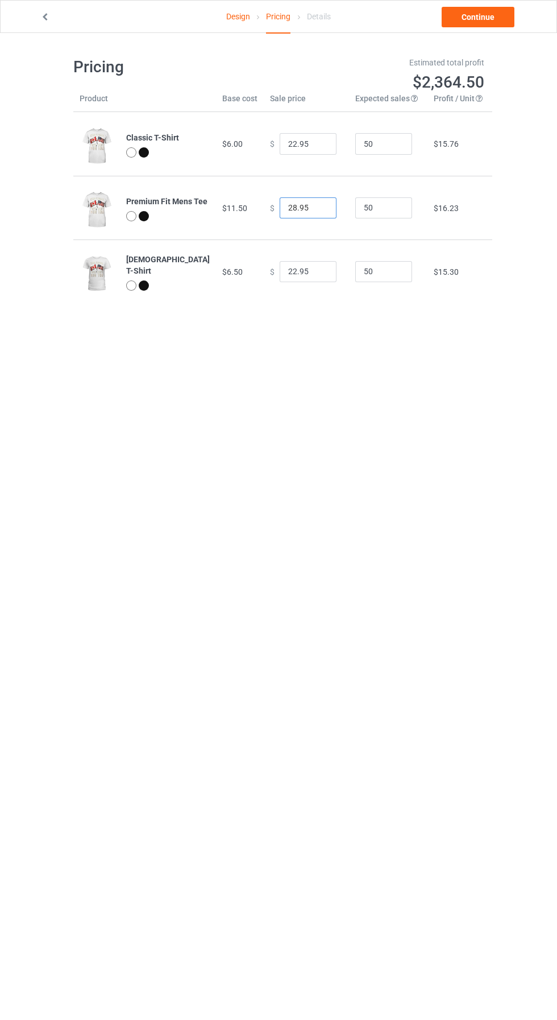
click at [284, 208] on input "28.95" at bounding box center [308, 208] width 57 height 22
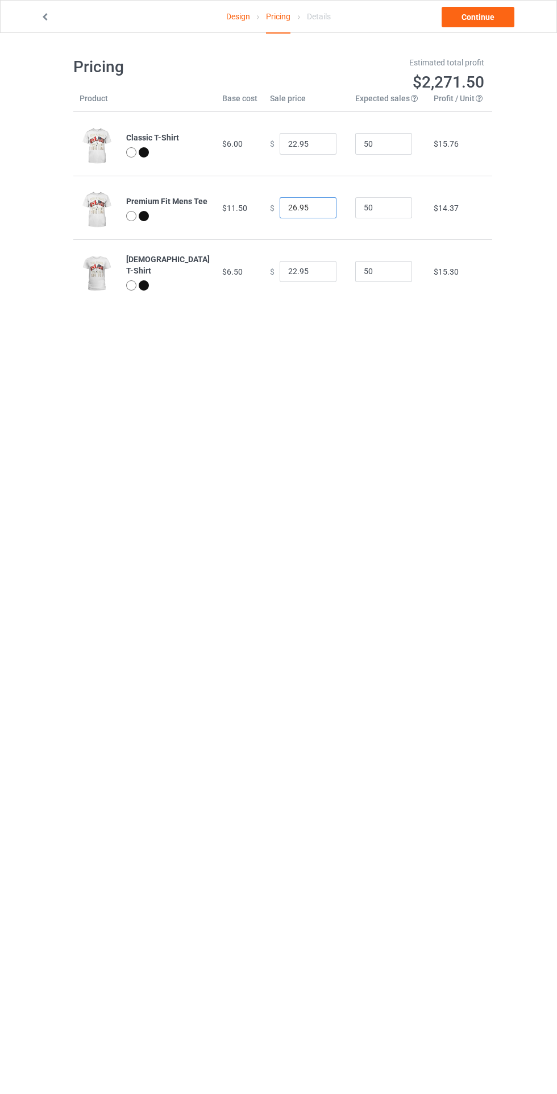
type input "26.95"
click at [366, 471] on body "Design Pricing Details Continue Pricing Estimated total profit $2,271.50 Produc…" at bounding box center [278, 580] width 557 height 1094
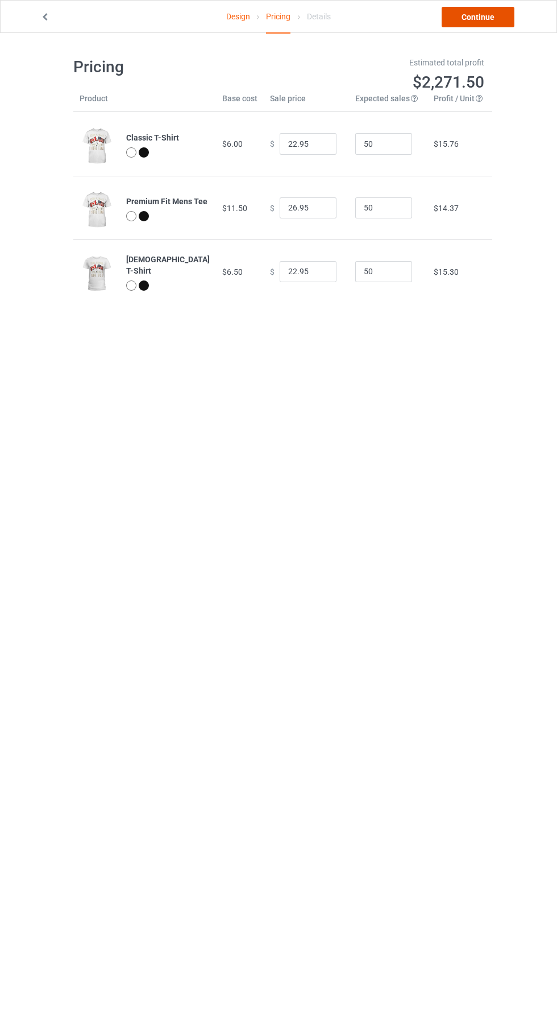
click at [502, 14] on link "Continue" at bounding box center [478, 17] width 73 height 20
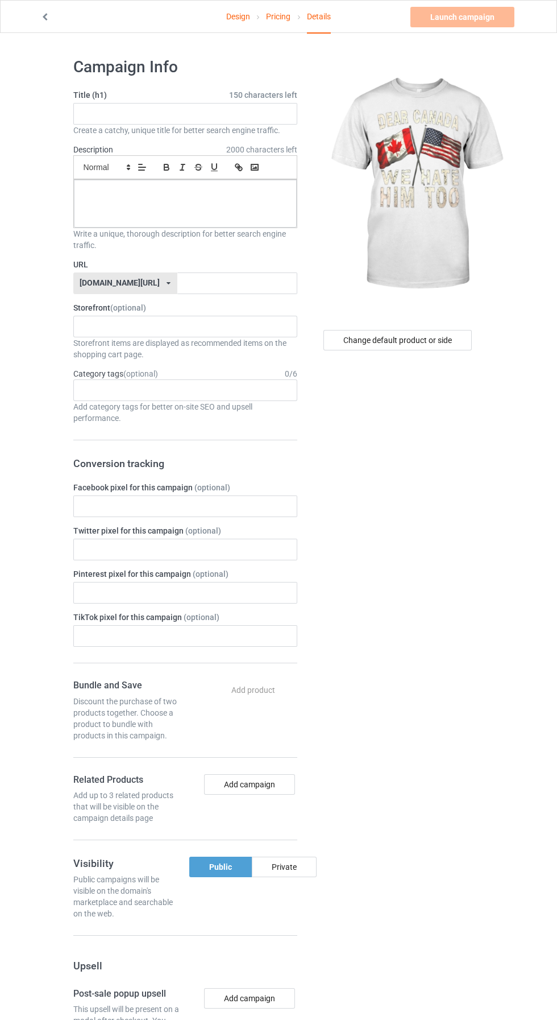
click at [192, 95] on label "Title (h1) 150 characters left" at bounding box center [185, 94] width 224 height 11
click at [199, 114] on input "text" at bounding box center [185, 114] width 224 height 22
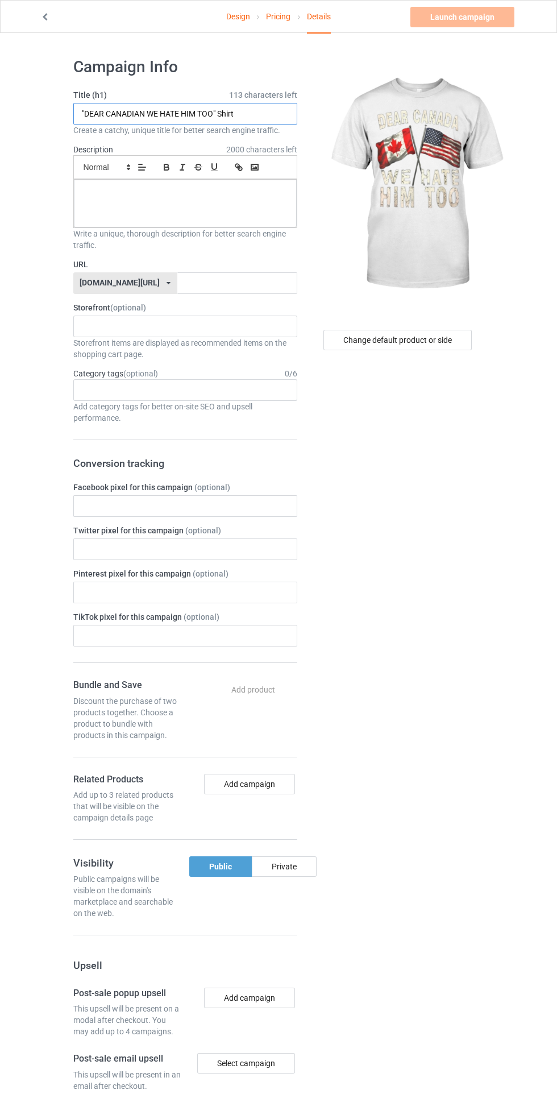
type input ""DEAR CANADIAN WE HATE HIM TOO" Shirt"
click at [243, 213] on div at bounding box center [185, 204] width 223 height 48
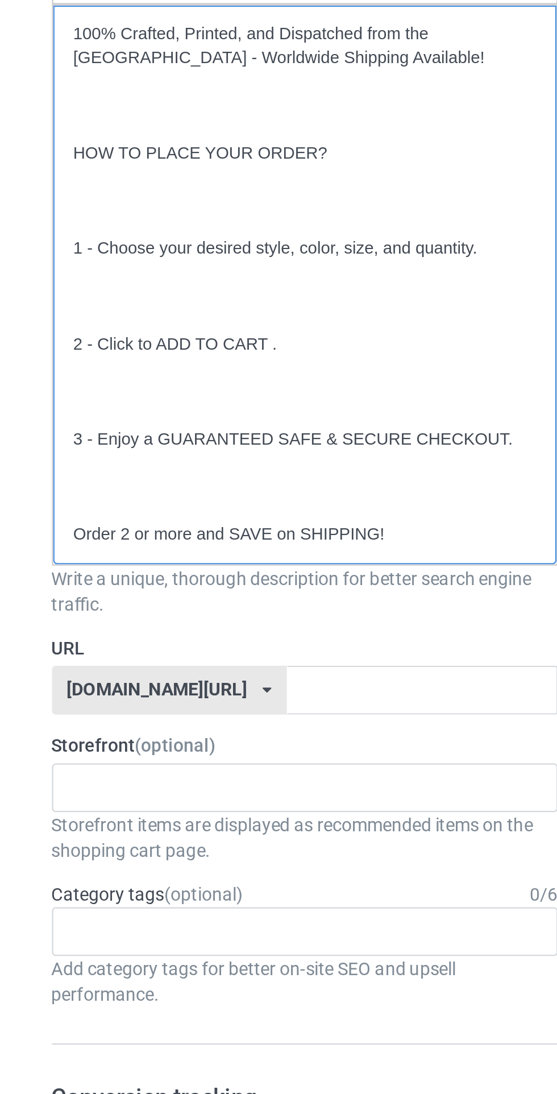
click at [114, 408] on p at bounding box center [185, 404] width 205 height 11
click at [114, 416] on p "Order 2 or more and SAVE on SHIPPING!" at bounding box center [185, 414] width 205 height 11
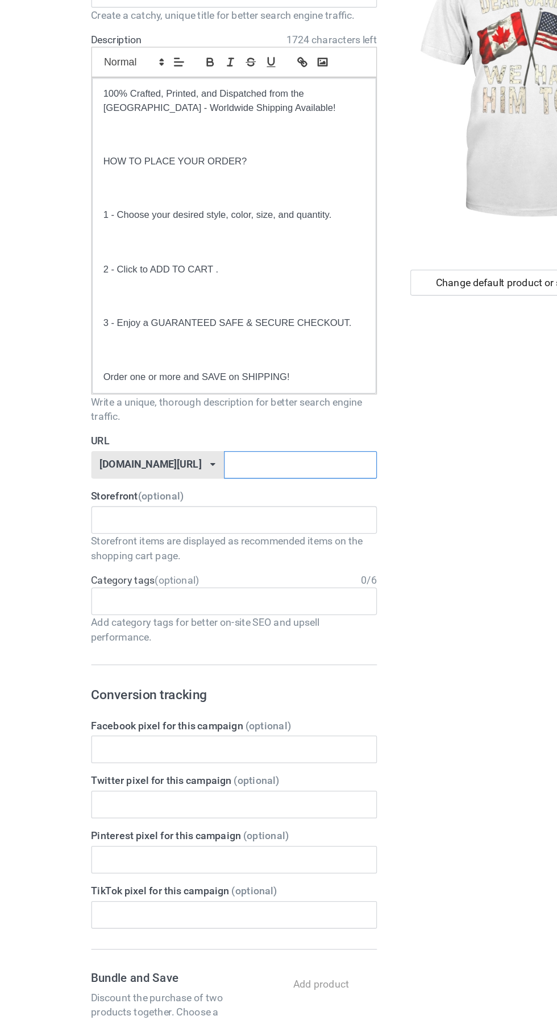
click at [271, 482] on input "text" at bounding box center [237, 483] width 120 height 22
type input "Canadia-him-too"
click at [371, 584] on div "Change default product or side" at bounding box center [398, 790] width 187 height 1483
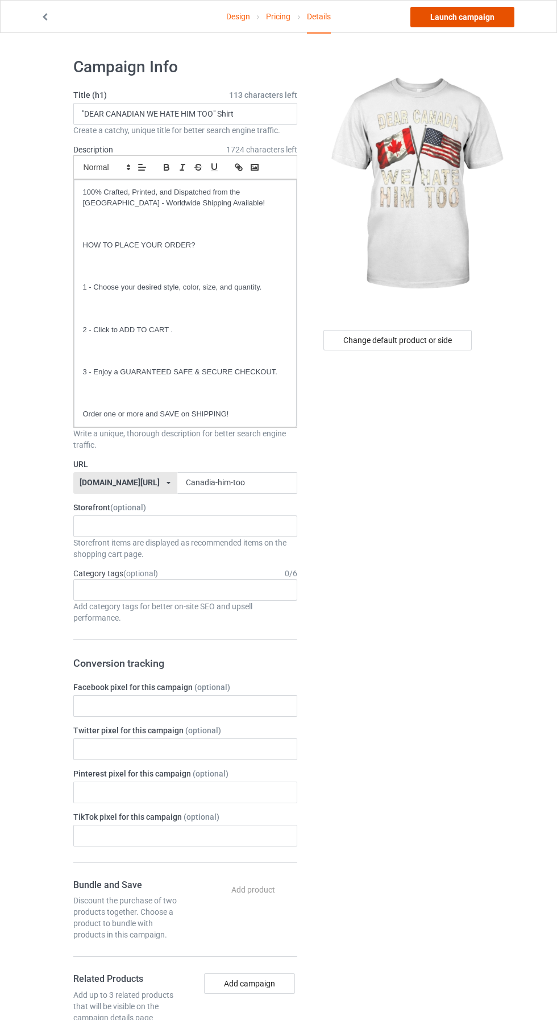
click at [485, 9] on link "Launch campaign" at bounding box center [463, 17] width 104 height 20
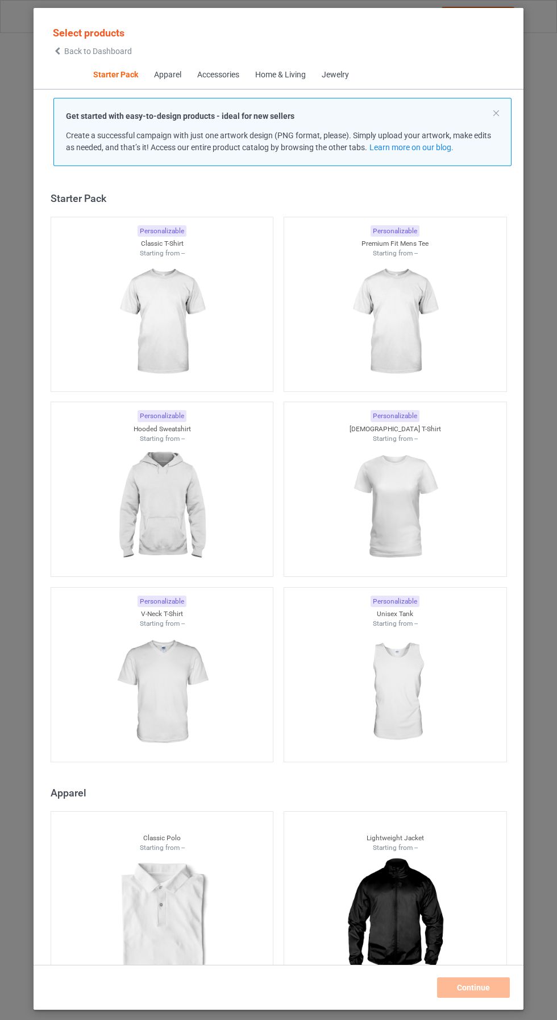
scroll to position [14, 0]
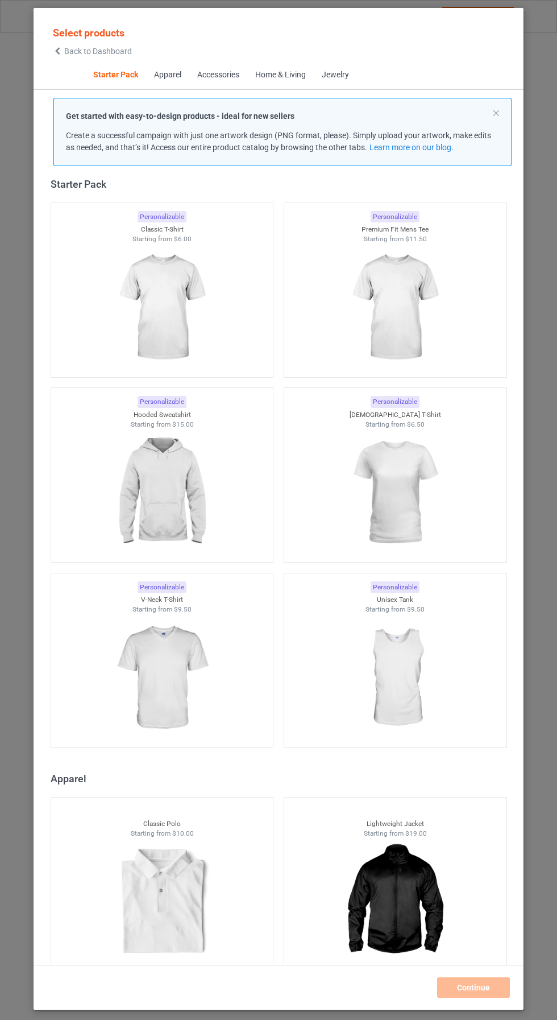
click at [57, 51] on icon at bounding box center [58, 51] width 10 height 8
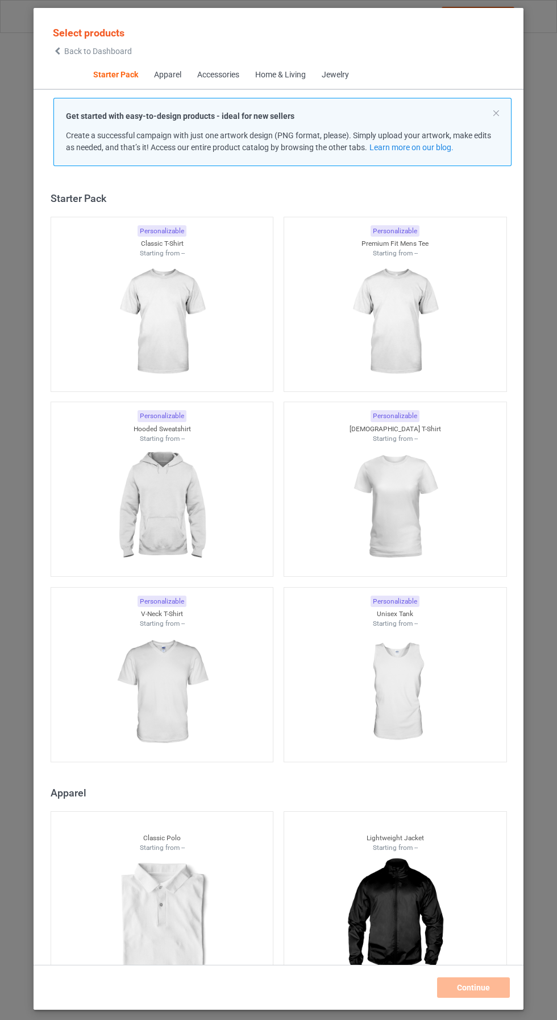
scroll to position [14, 0]
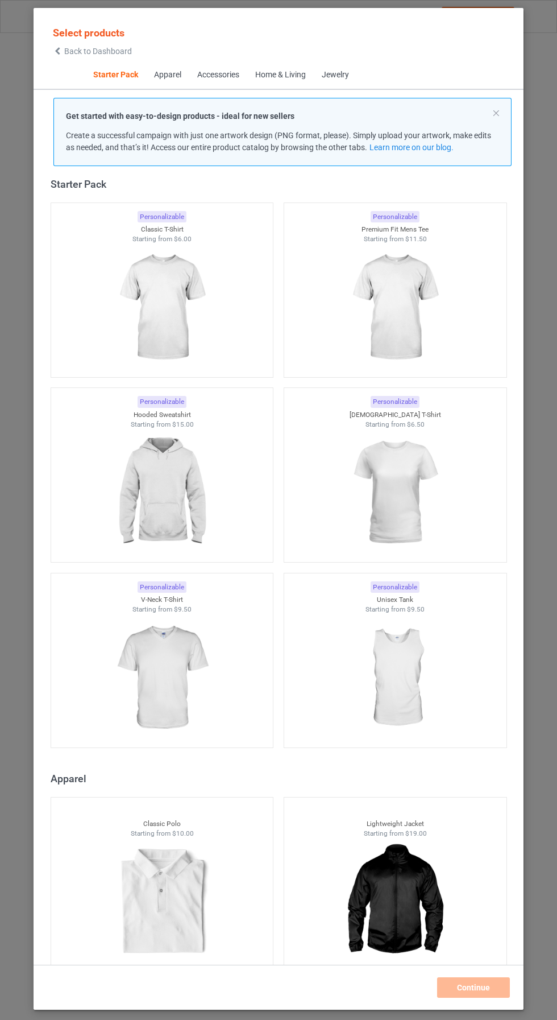
click at [57, 51] on icon at bounding box center [58, 51] width 10 height 8
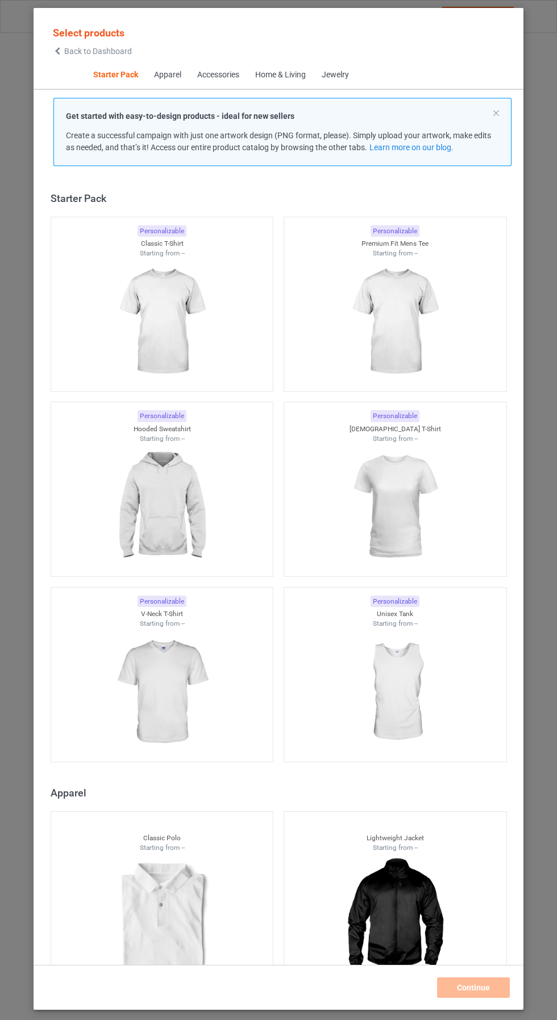
scroll to position [14, 0]
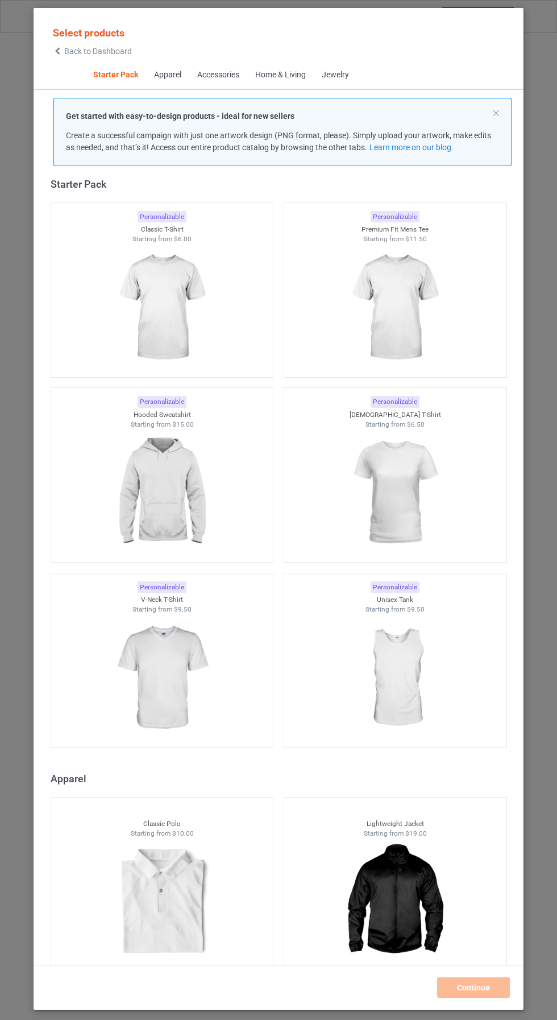
click at [224, 324] on div at bounding box center [162, 307] width 222 height 127
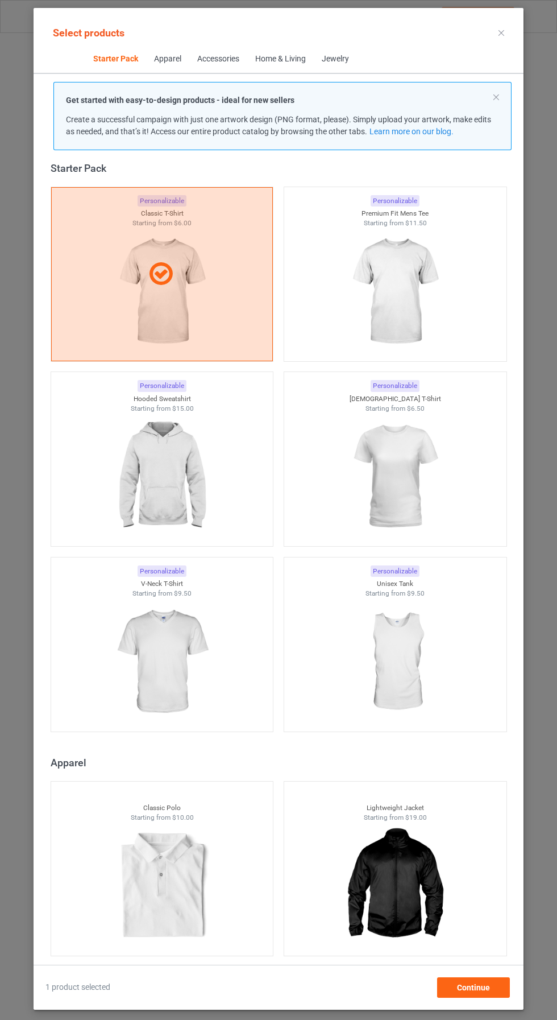
click at [432, 304] on img at bounding box center [395, 291] width 102 height 127
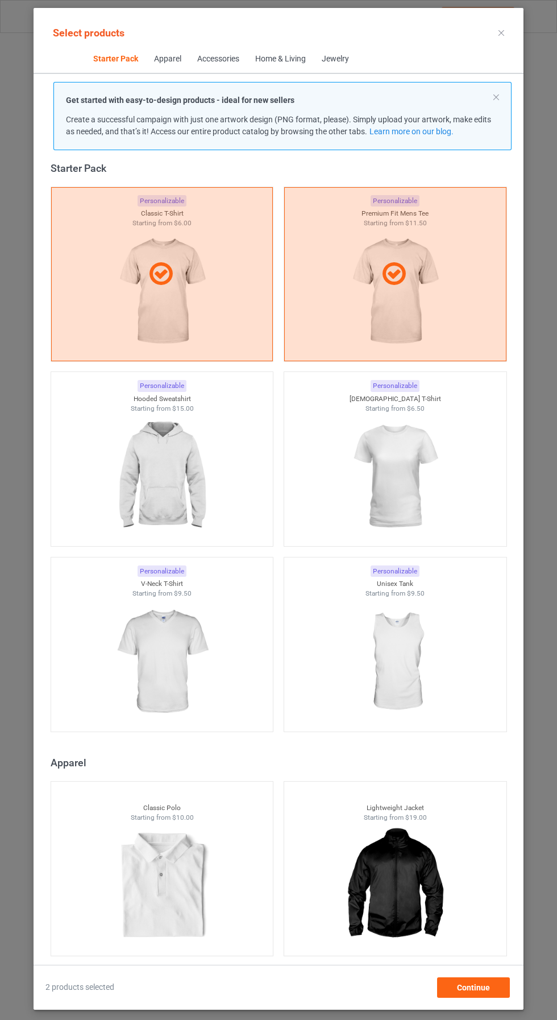
click at [415, 477] on img at bounding box center [395, 476] width 102 height 127
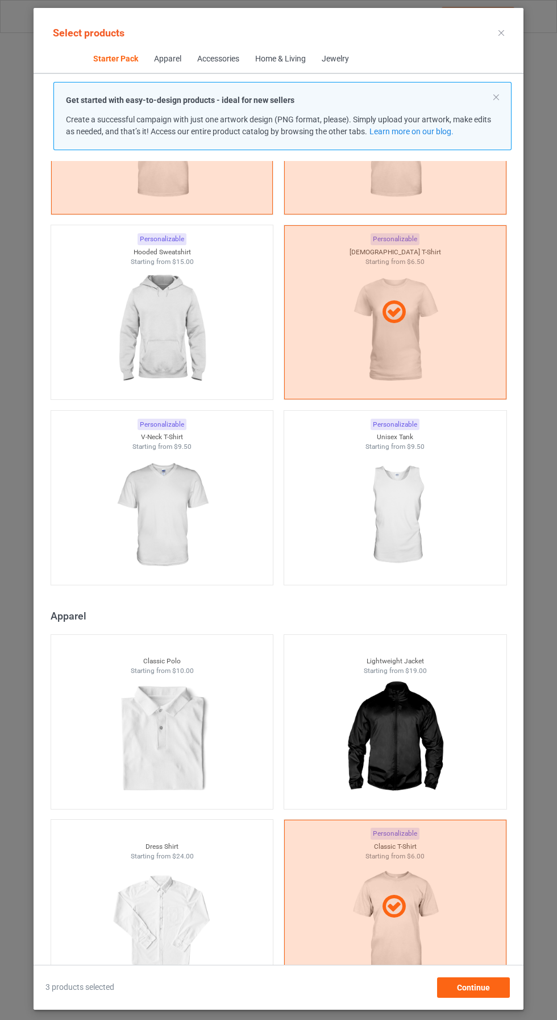
scroll to position [598, 0]
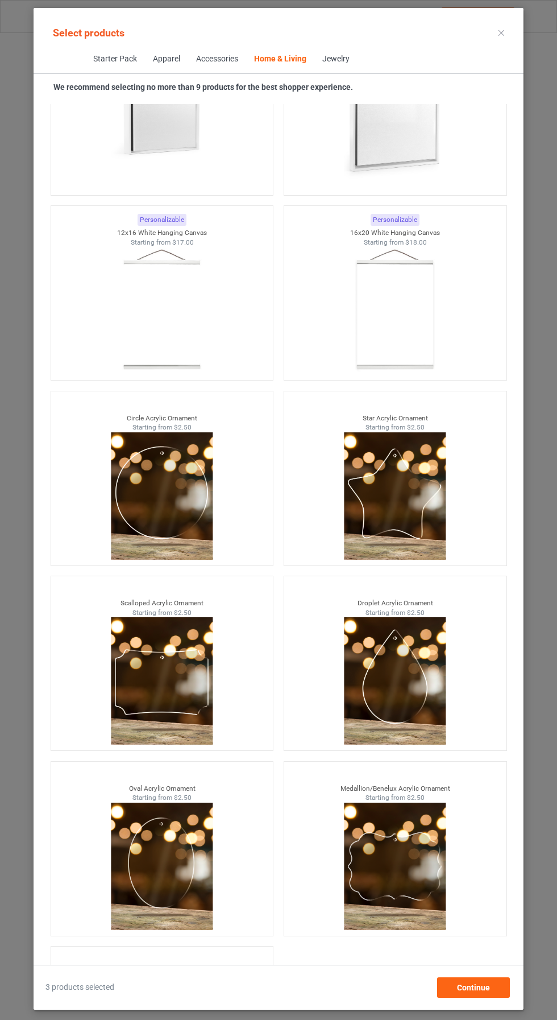
scroll to position [158, 0]
click at [480, 992] on span "Continue" at bounding box center [473, 987] width 33 height 9
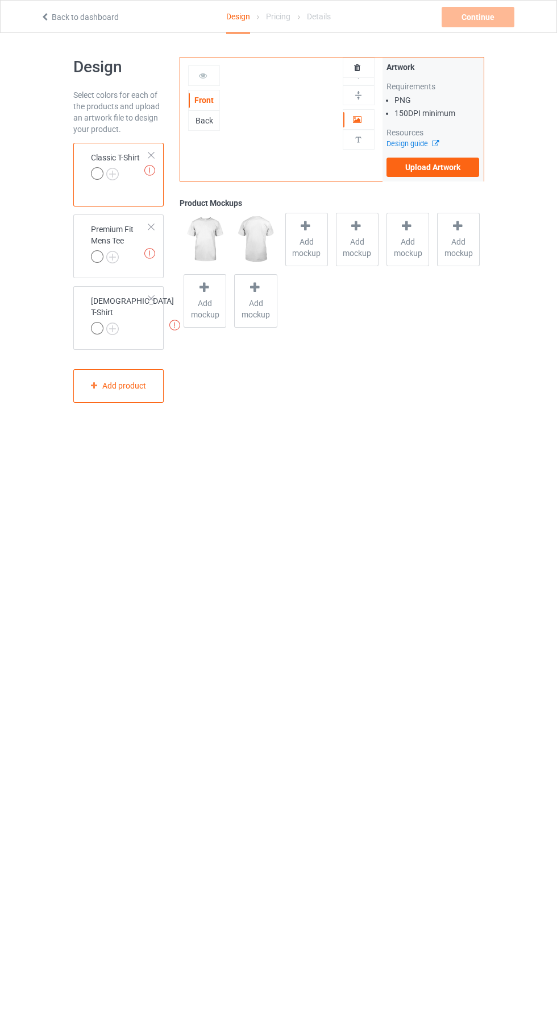
click at [433, 167] on label "Upload Artwork" at bounding box center [433, 167] width 93 height 19
click at [0, 0] on input "Upload Artwork" at bounding box center [0, 0] width 0 height 0
click at [0, 0] on img at bounding box center [0, 0] width 0 height 0
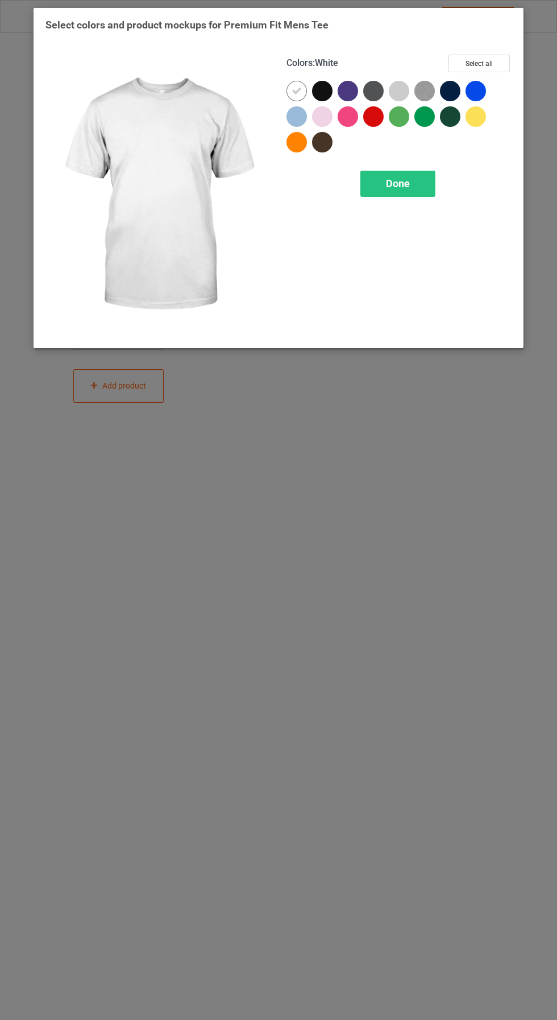
click at [326, 88] on div at bounding box center [322, 91] width 20 height 20
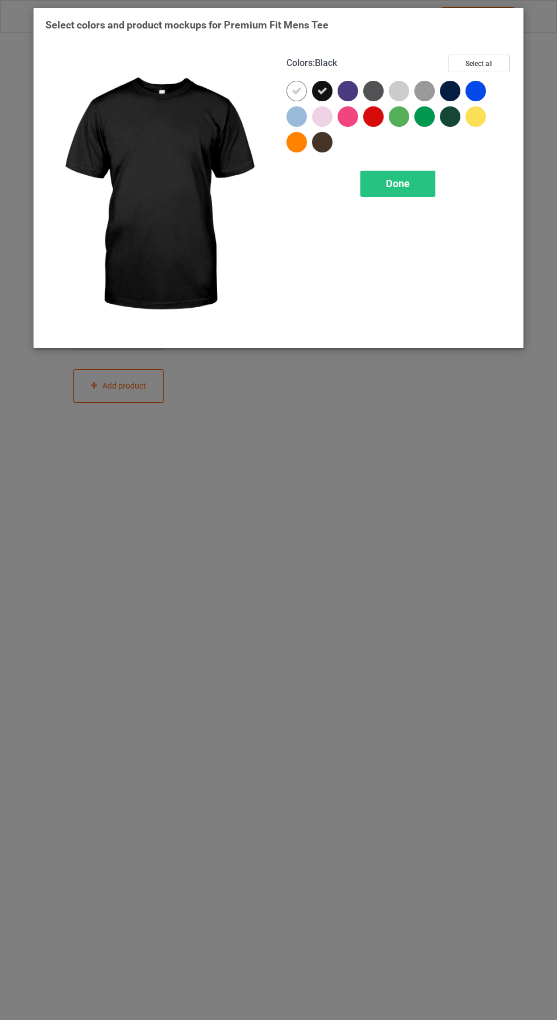
click at [298, 96] on div at bounding box center [297, 91] width 20 height 20
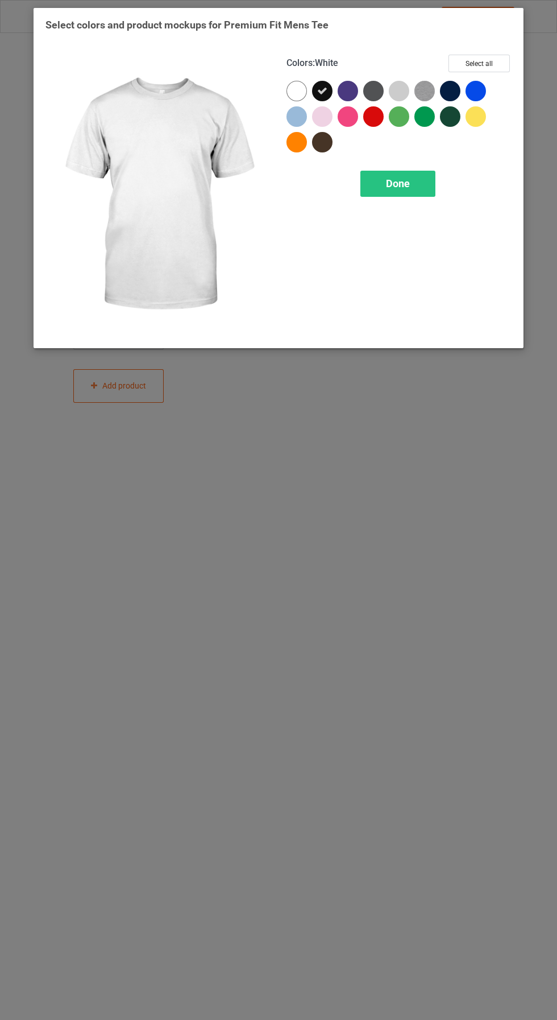
click at [413, 185] on div "Done" at bounding box center [398, 184] width 75 height 26
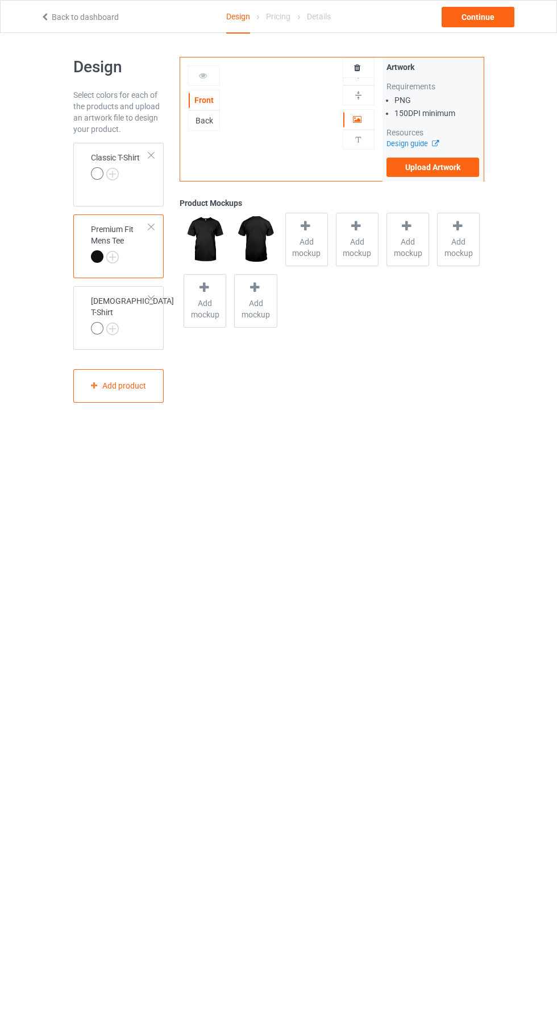
click at [0, 0] on img at bounding box center [0, 0] width 0 height 0
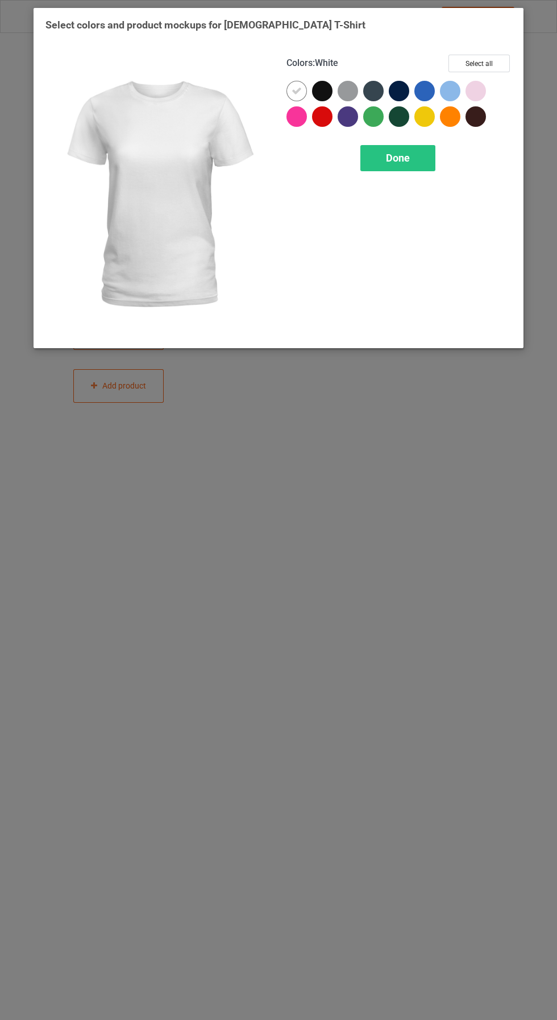
click at [302, 96] on div at bounding box center [297, 91] width 20 height 20
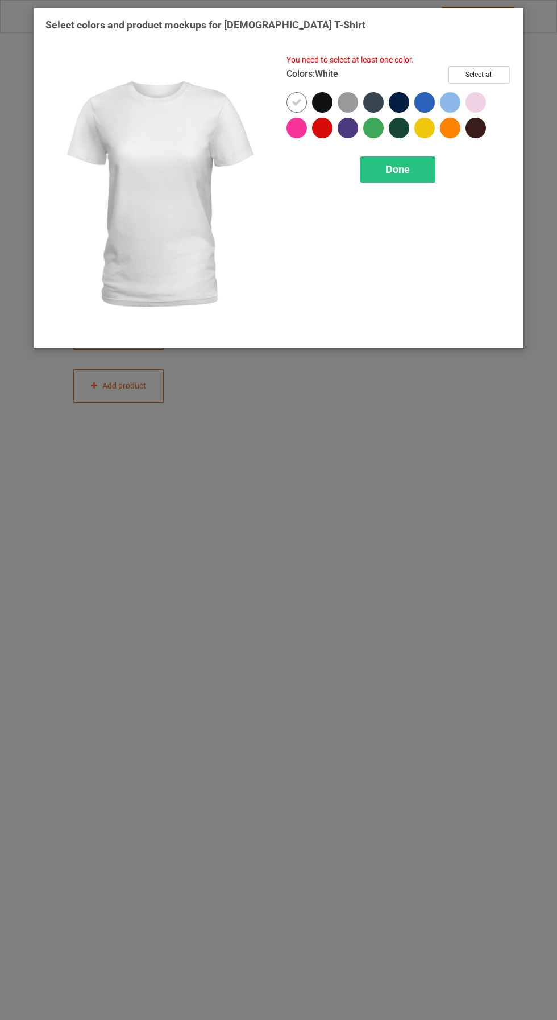
click at [325, 96] on div at bounding box center [322, 102] width 20 height 20
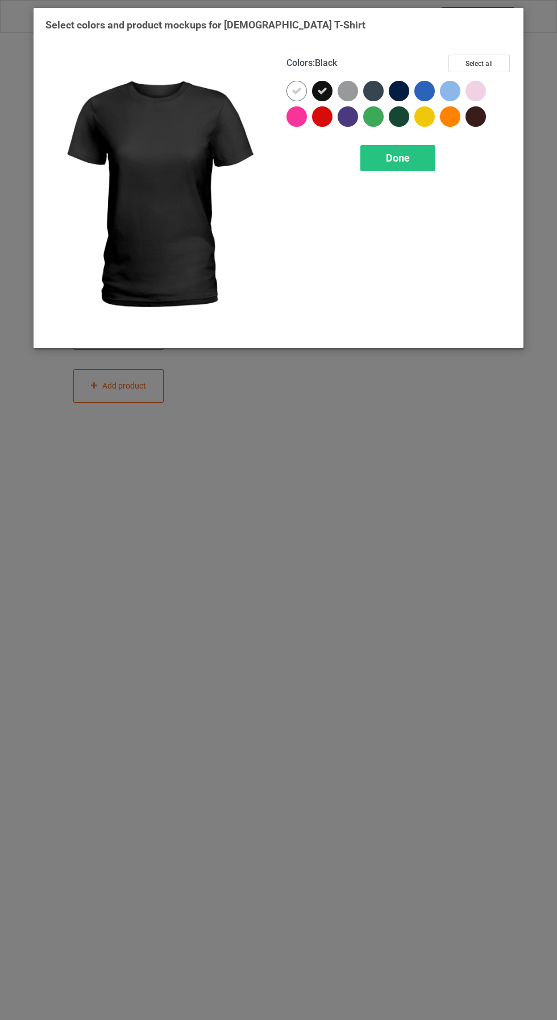
click at [301, 94] on icon at bounding box center [297, 91] width 10 height 10
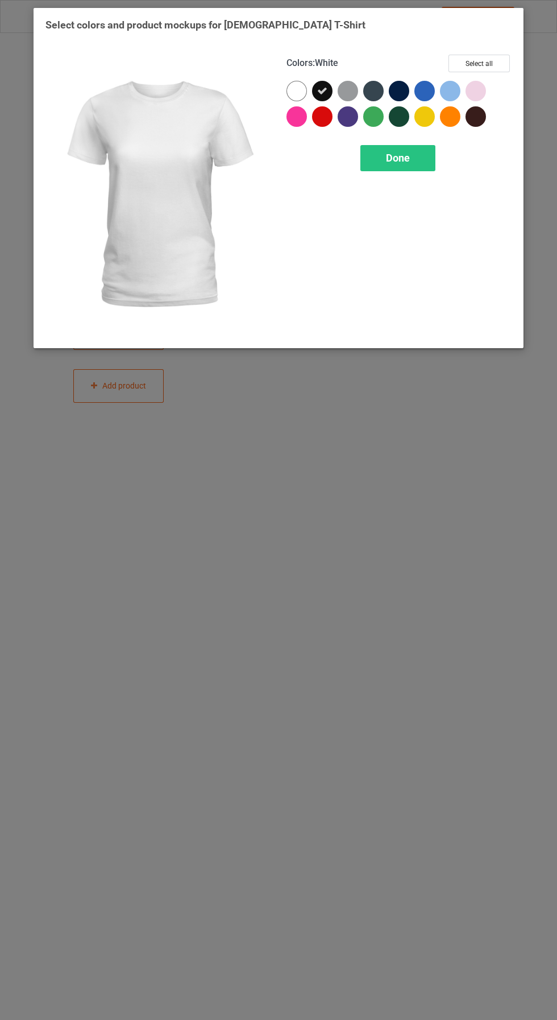
click at [392, 162] on span "Done" at bounding box center [398, 158] width 24 height 12
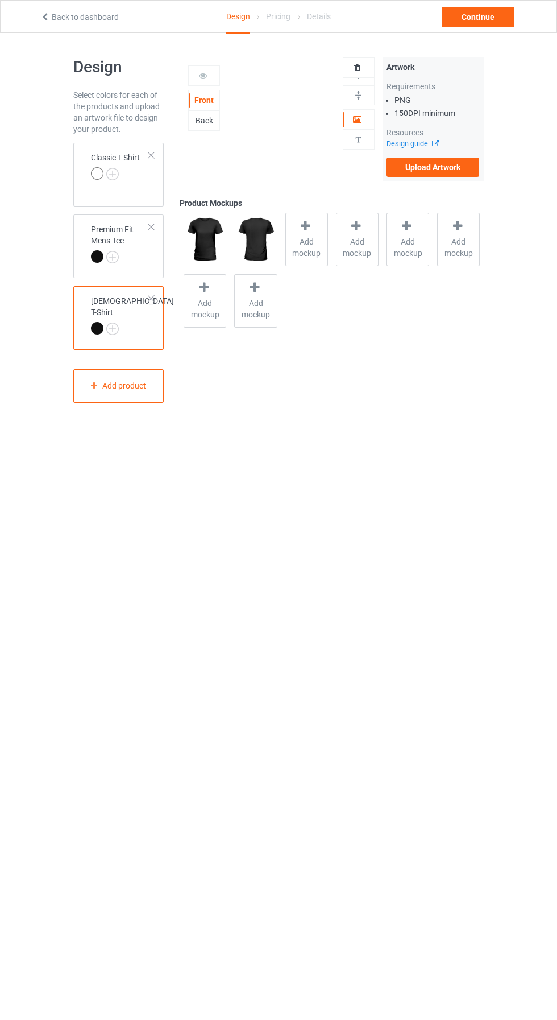
click at [0, 0] on img at bounding box center [0, 0] width 0 height 0
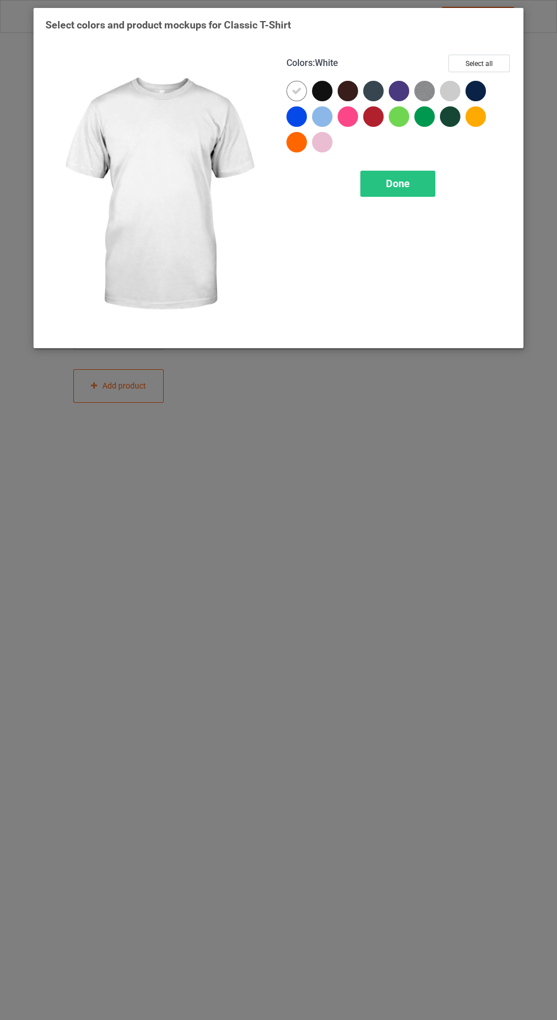
click at [330, 100] on div at bounding box center [325, 94] width 26 height 26
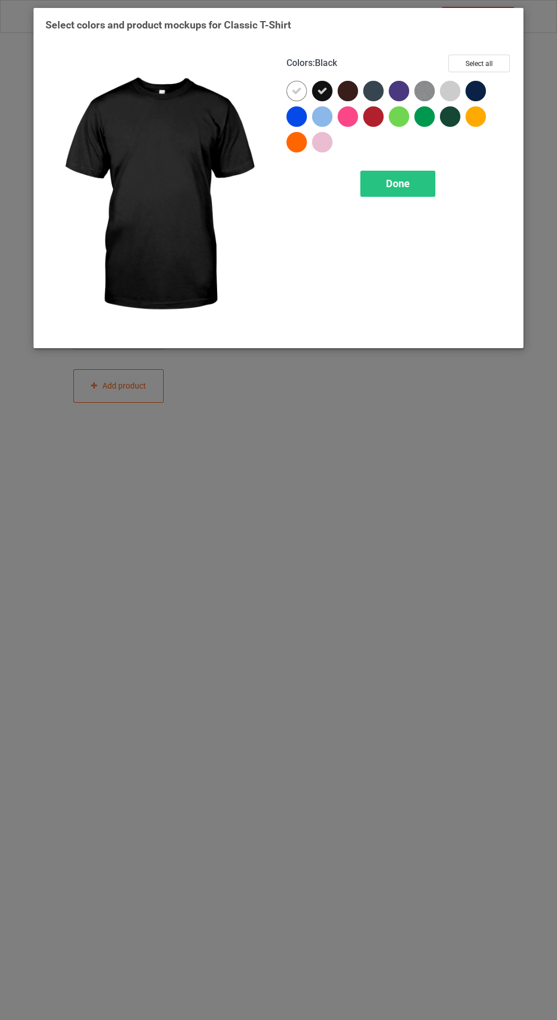
click at [302, 96] on div at bounding box center [297, 91] width 20 height 20
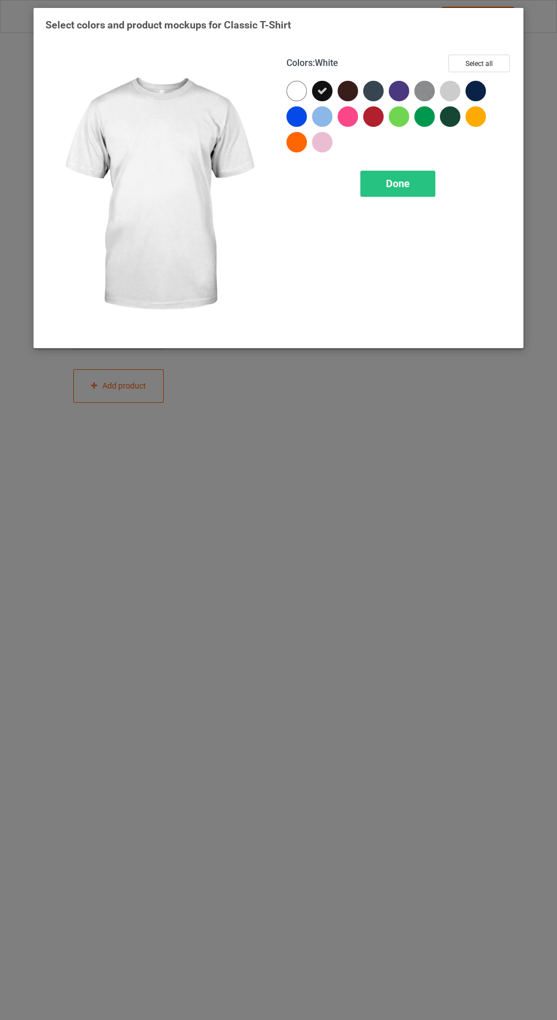
click at [402, 185] on span "Done" at bounding box center [398, 183] width 24 height 12
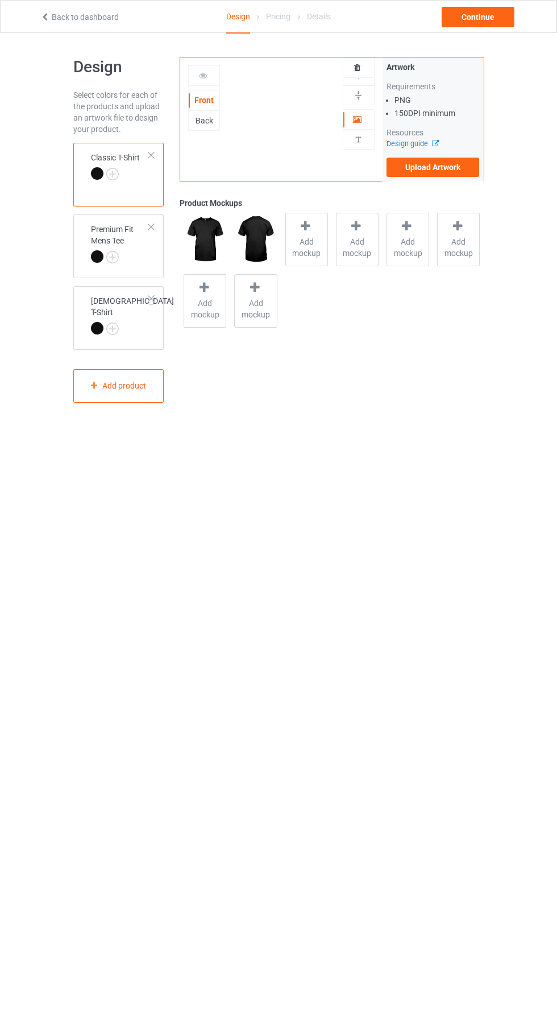
click at [307, 242] on span "Add mockup" at bounding box center [307, 247] width 42 height 23
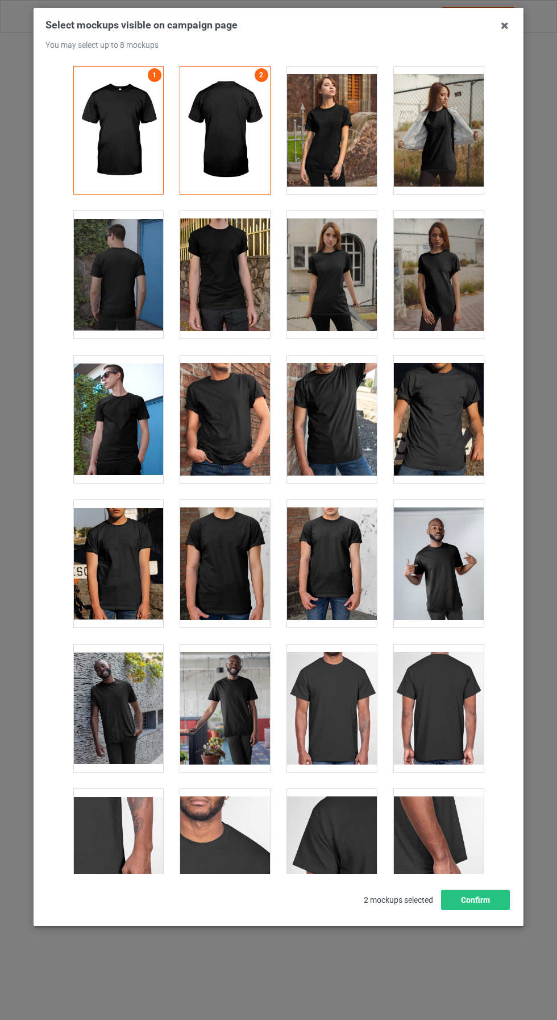
click at [246, 430] on div at bounding box center [225, 418] width 90 height 127
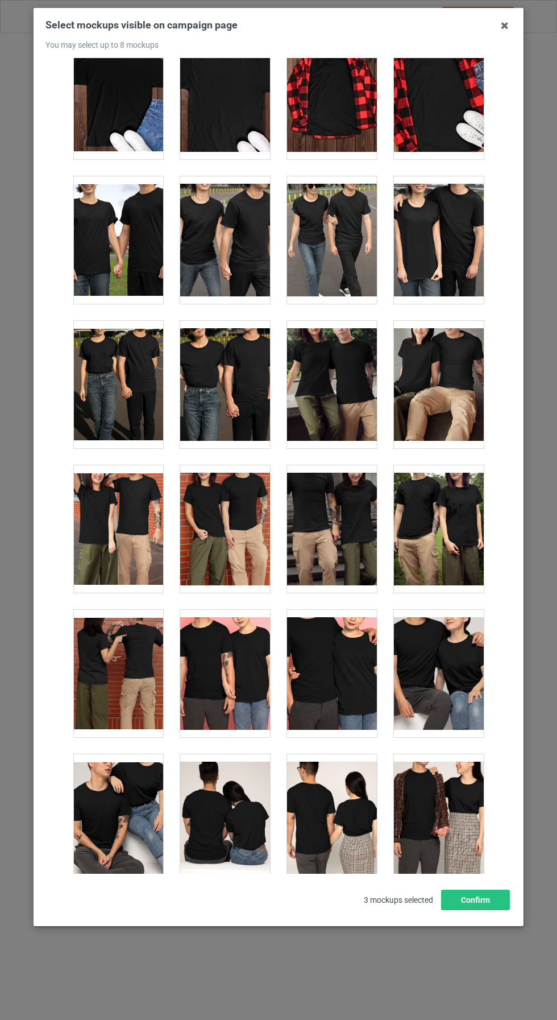
scroll to position [3646, 0]
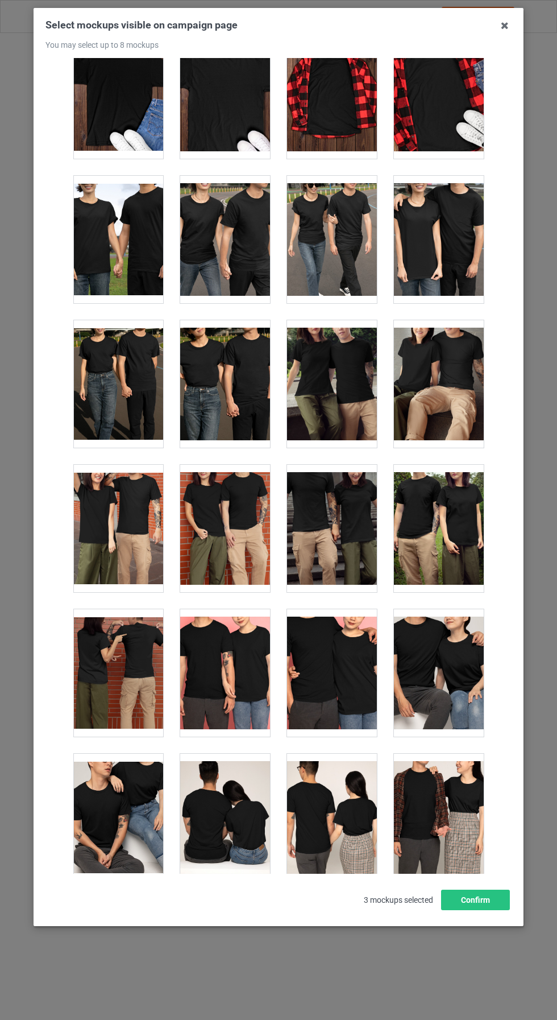
click at [369, 385] on div at bounding box center [332, 383] width 90 height 127
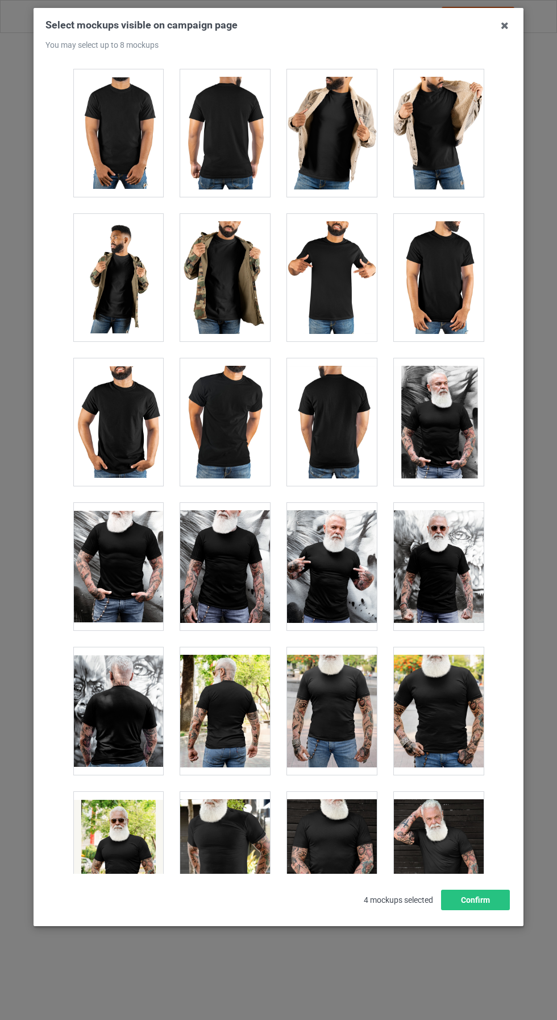
scroll to position [8673, 0]
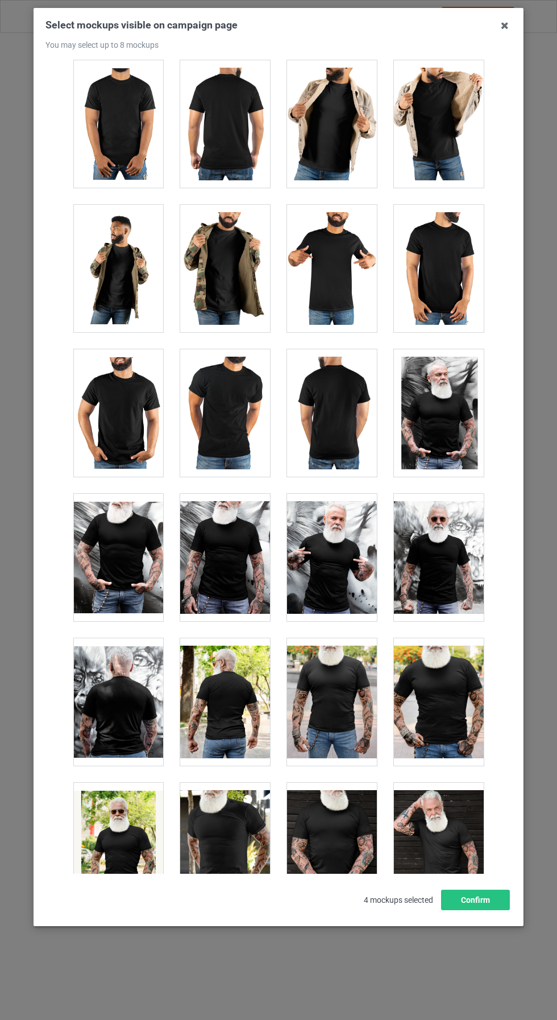
click at [459, 564] on div at bounding box center [439, 557] width 90 height 127
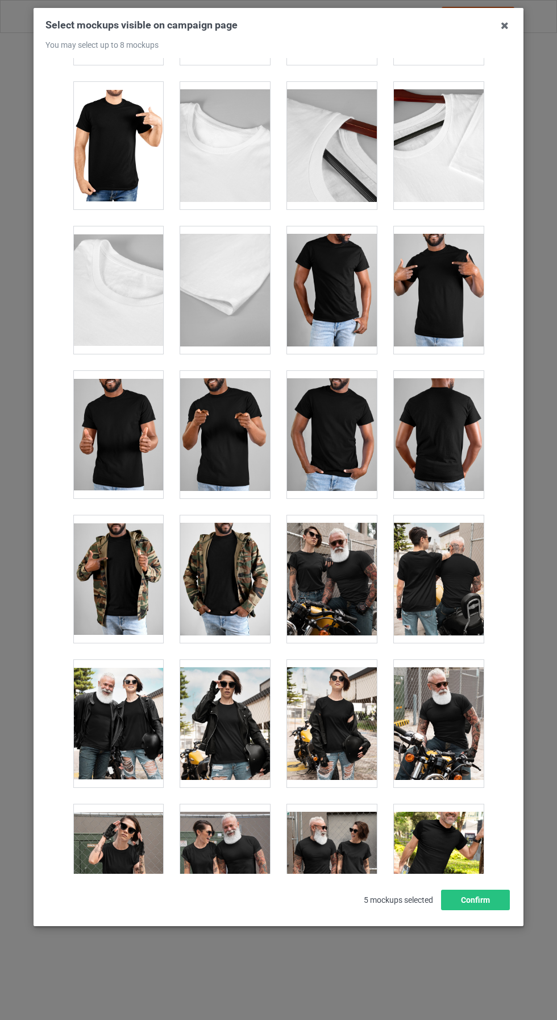
scroll to position [10094, 0]
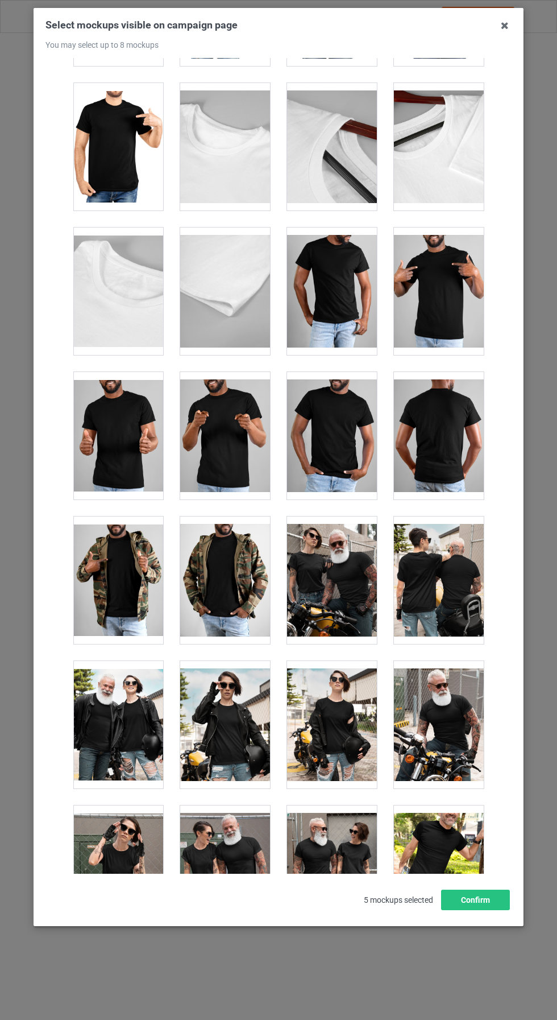
click at [243, 154] on div at bounding box center [225, 146] width 90 height 127
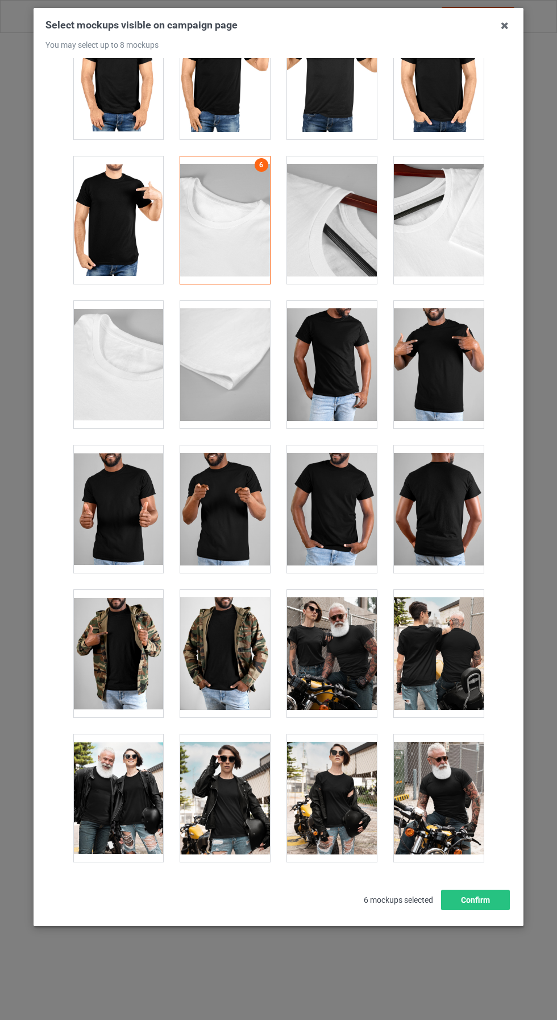
scroll to position [10017, 0]
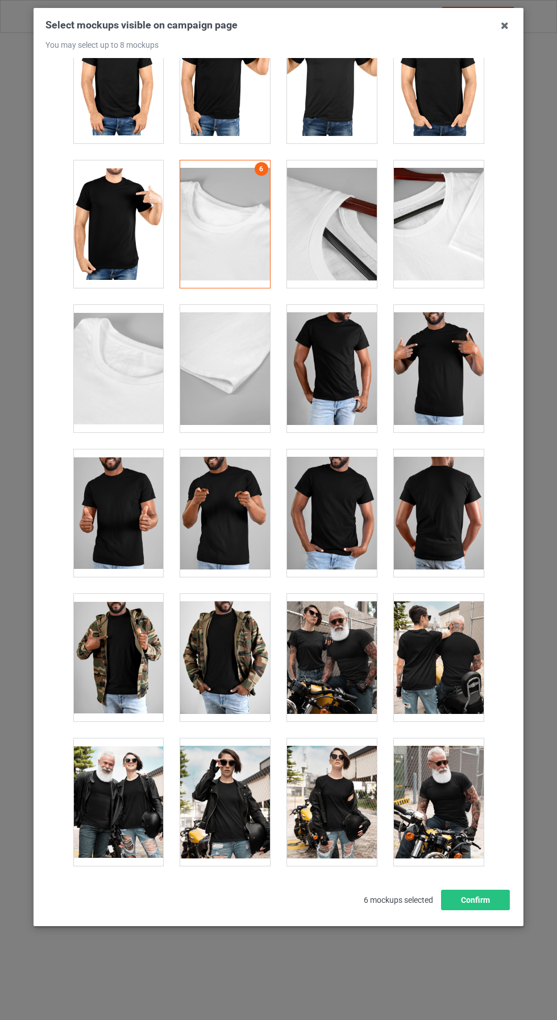
click at [246, 231] on div at bounding box center [225, 223] width 90 height 127
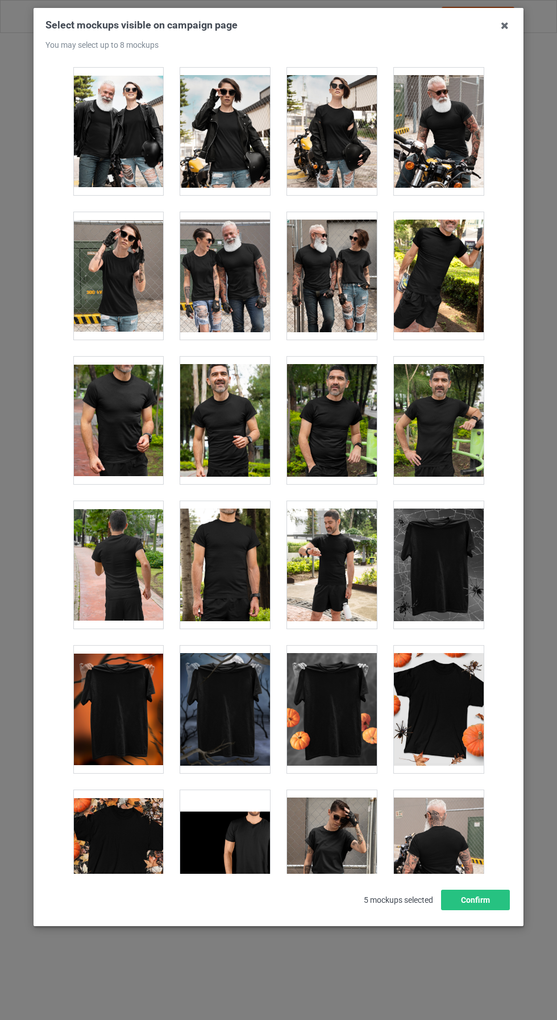
scroll to position [10690, 0]
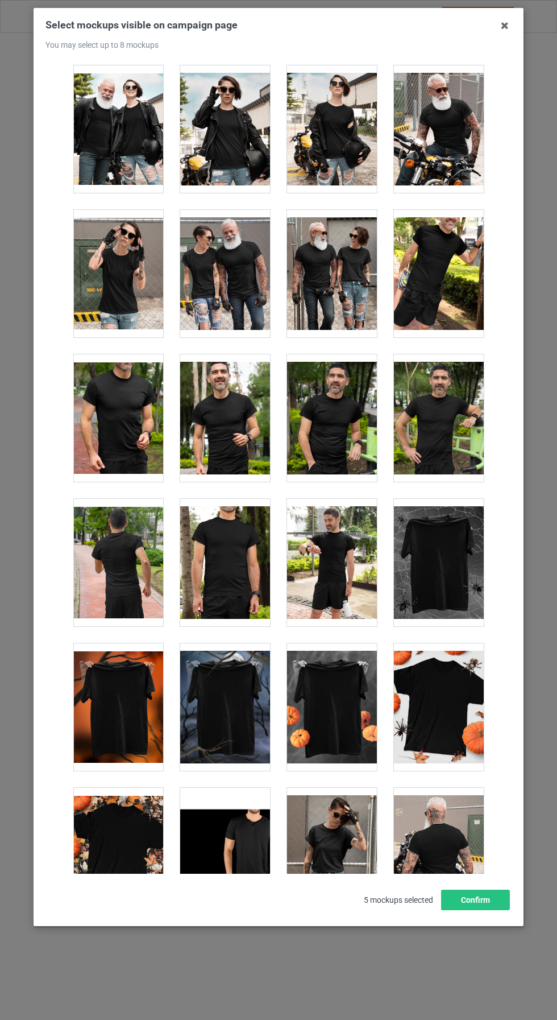
click at [453, 542] on div at bounding box center [439, 562] width 90 height 127
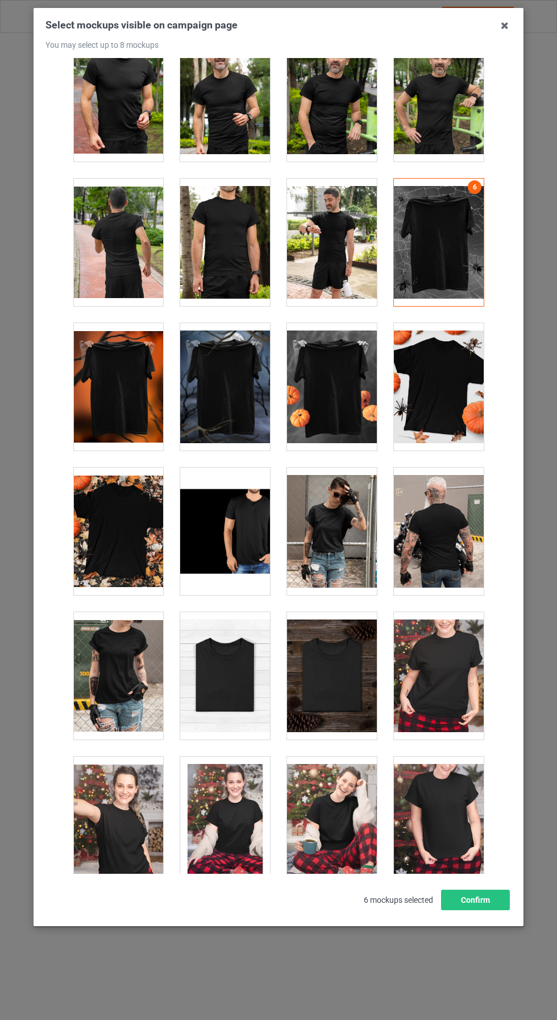
scroll to position [11010, 0]
click at [449, 255] on div at bounding box center [439, 242] width 90 height 127
click at [243, 401] on div at bounding box center [225, 386] width 90 height 127
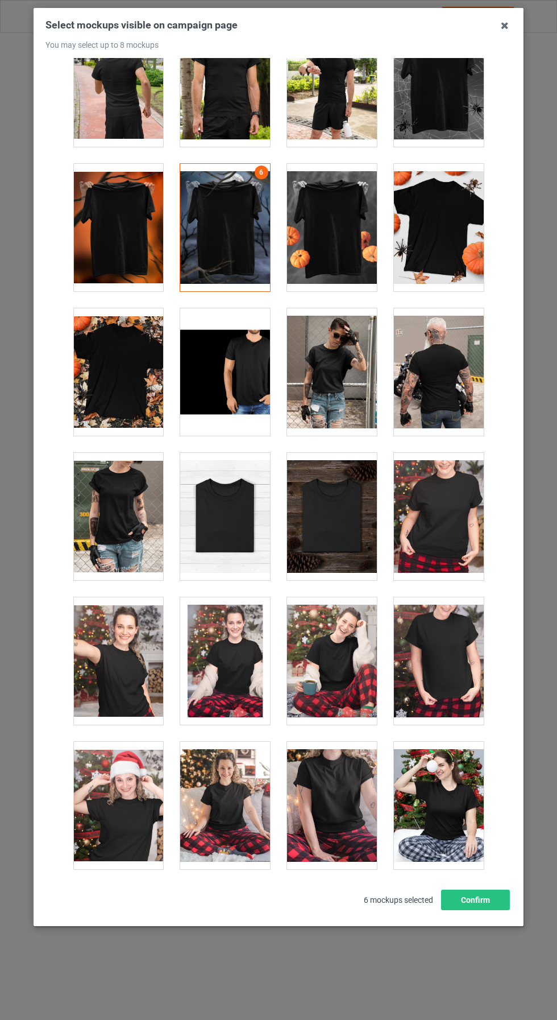
scroll to position [11258, 0]
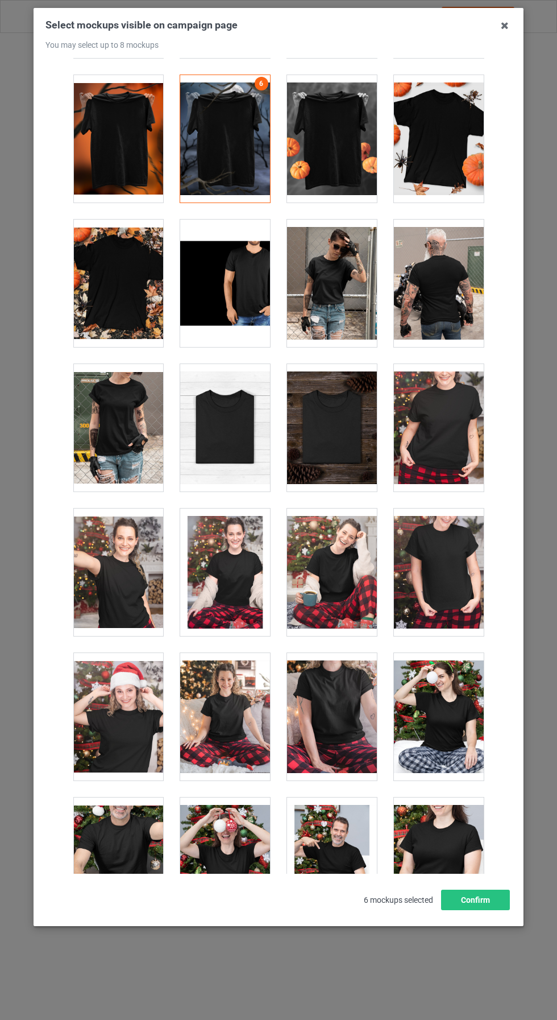
click at [350, 440] on div at bounding box center [332, 427] width 90 height 127
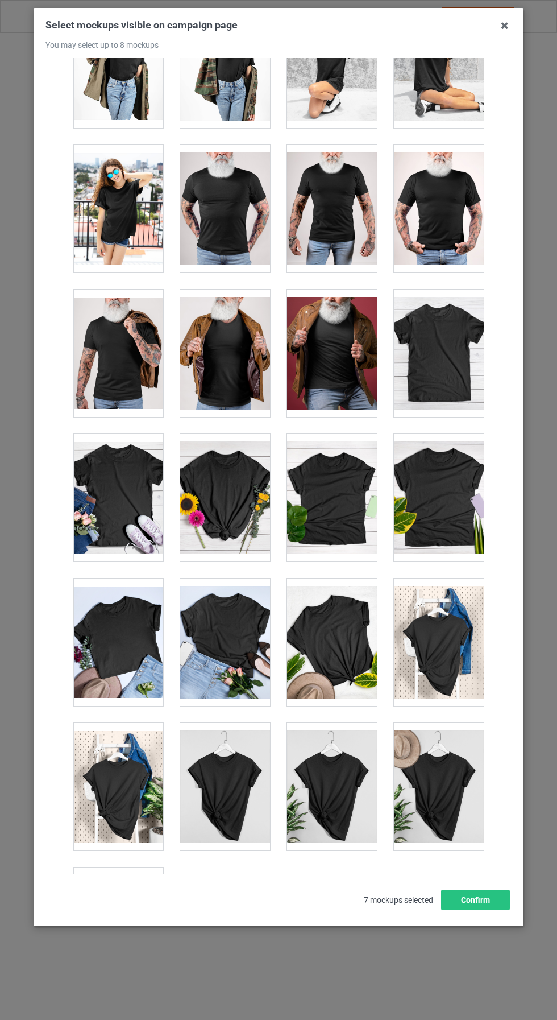
scroll to position [43, 0]
click at [486, 910] on button "Confirm" at bounding box center [475, 899] width 69 height 20
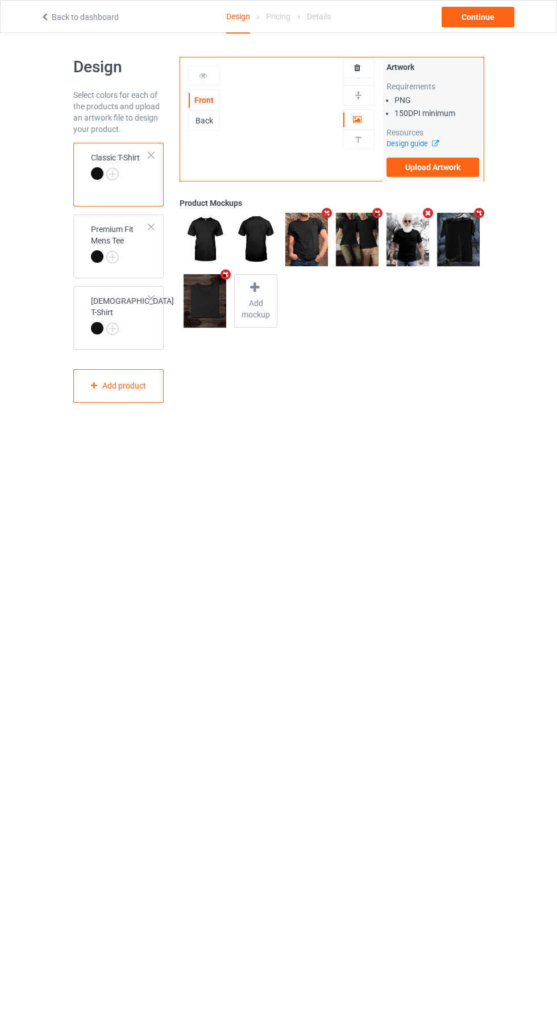
click at [151, 227] on div at bounding box center [151, 227] width 8 height 8
click at [256, 303] on span "Add mockup" at bounding box center [256, 308] width 42 height 23
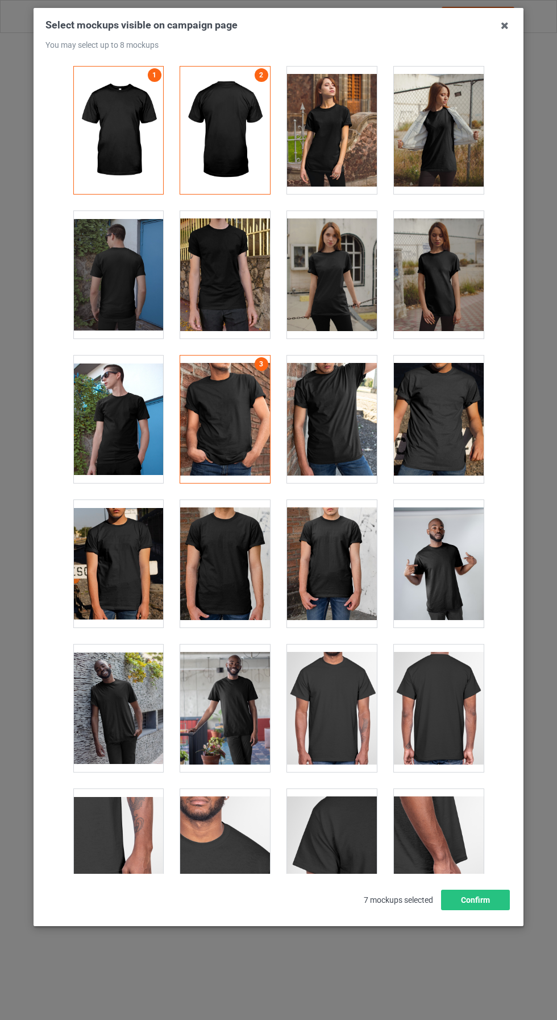
click at [444, 180] on div at bounding box center [439, 130] width 90 height 127
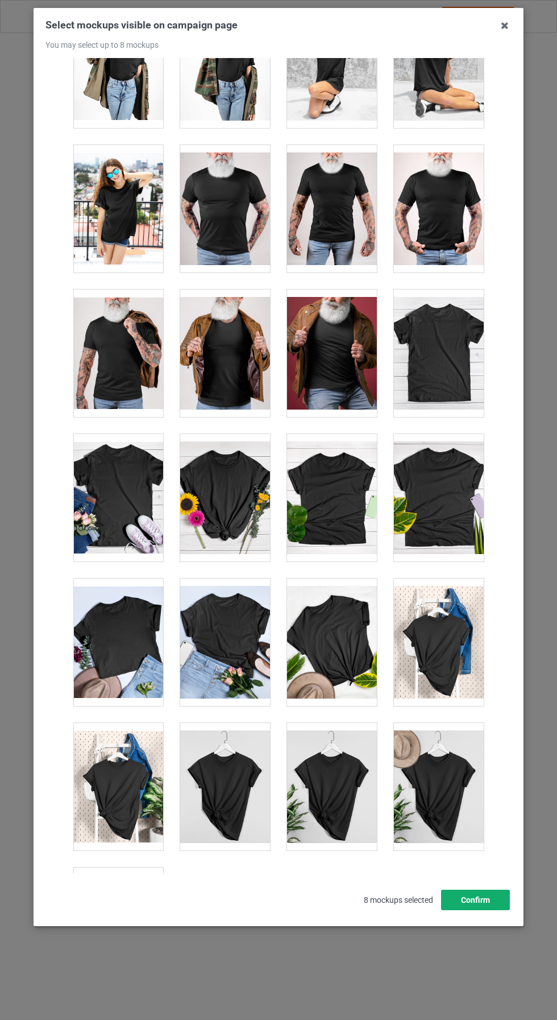
click at [474, 910] on button "Confirm" at bounding box center [475, 899] width 69 height 20
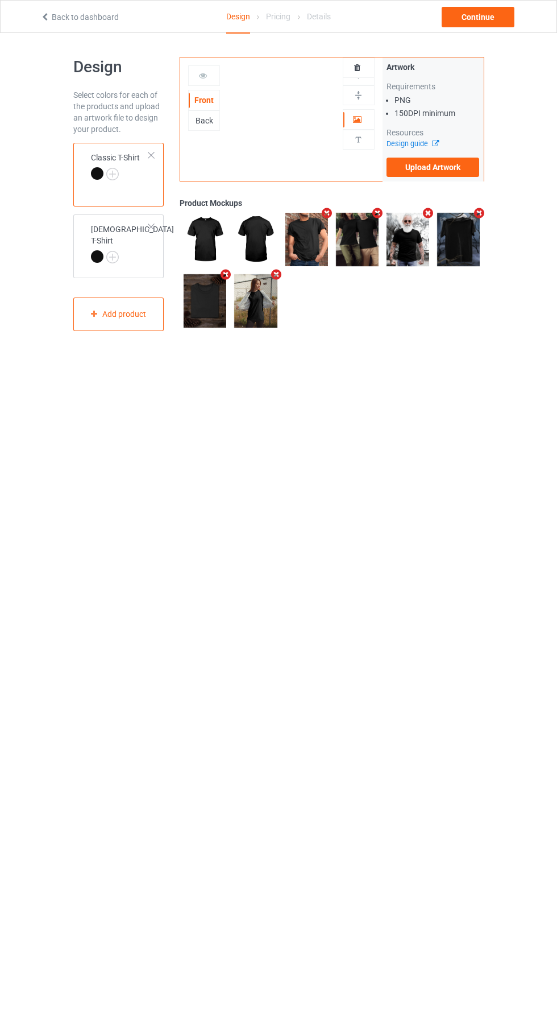
click at [144, 263] on div "[DEMOGRAPHIC_DATA] T-Shirt" at bounding box center [118, 246] width 91 height 64
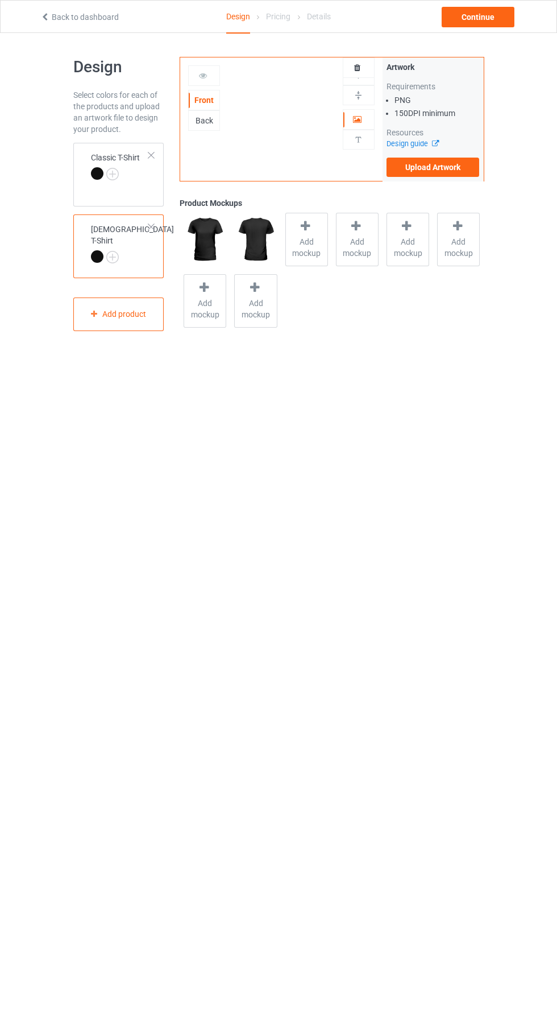
click at [155, 201] on div "Classic T-Shirt" at bounding box center [118, 175] width 91 height 64
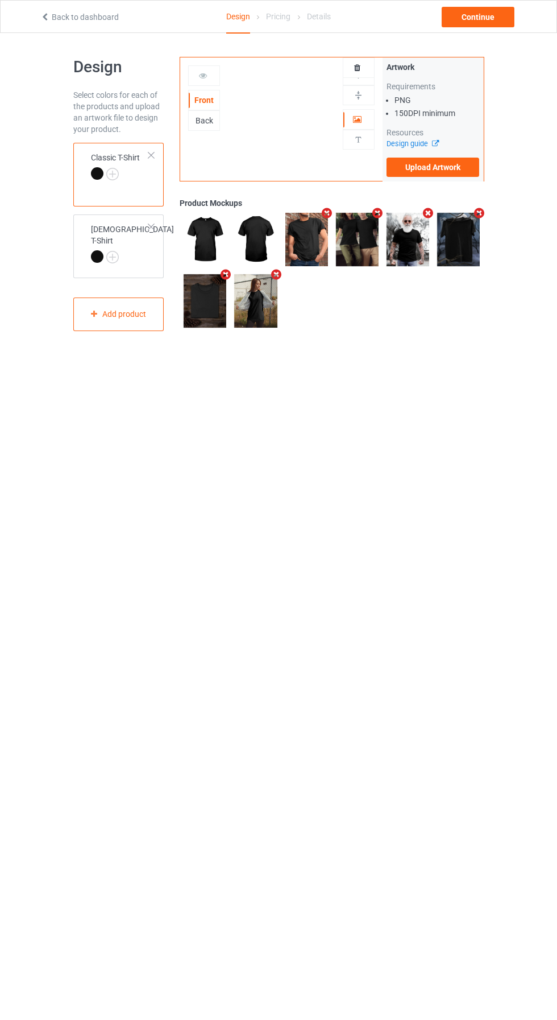
click at [151, 227] on div at bounding box center [151, 227] width 8 height 8
click at [139, 247] on div "Add product" at bounding box center [118, 243] width 91 height 34
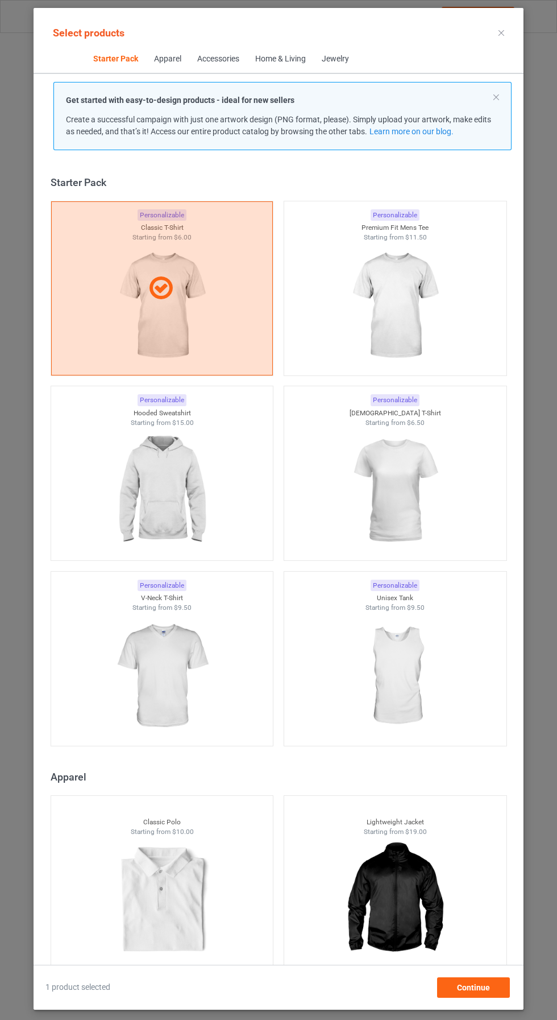
scroll to position [15, 0]
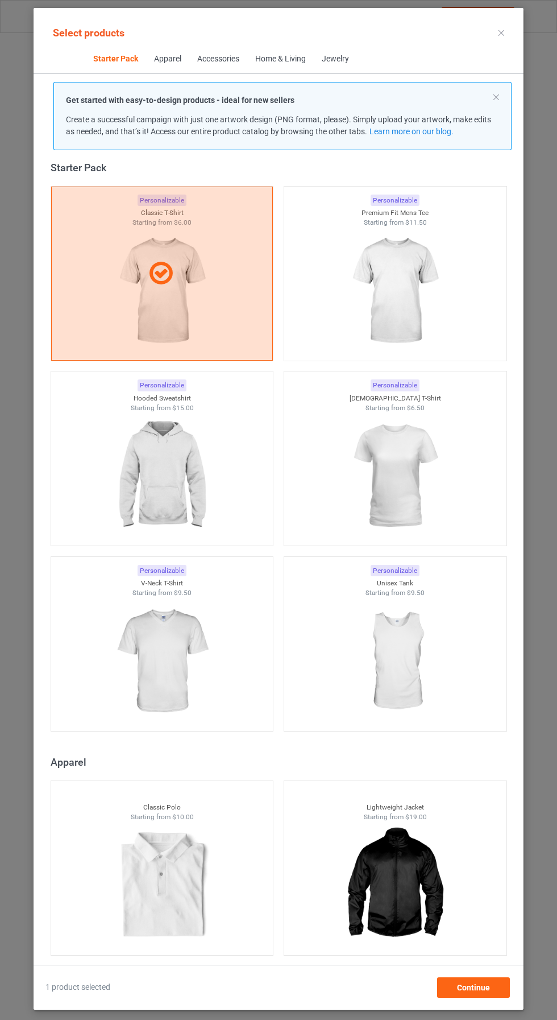
click at [422, 326] on img at bounding box center [395, 290] width 102 height 127
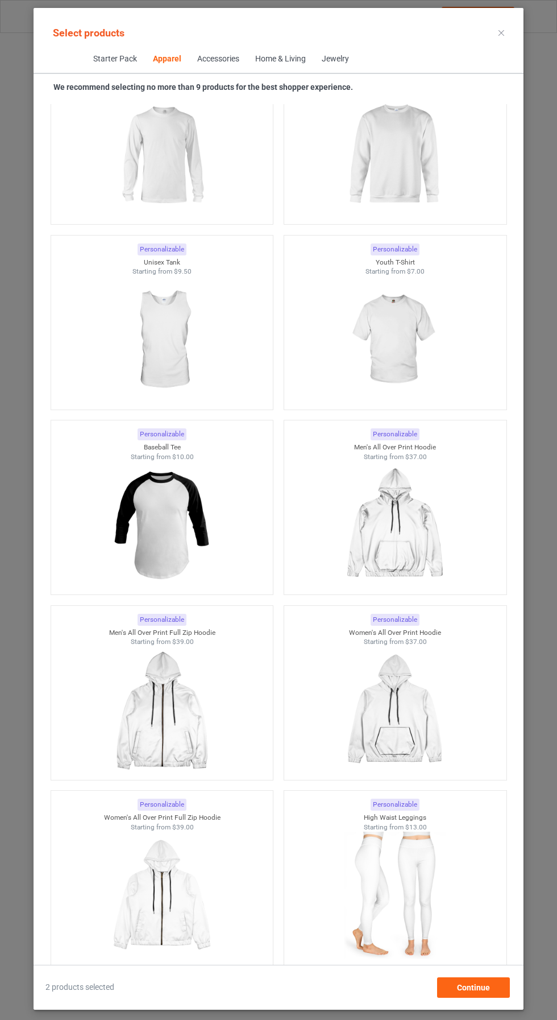
scroll to position [853, 0]
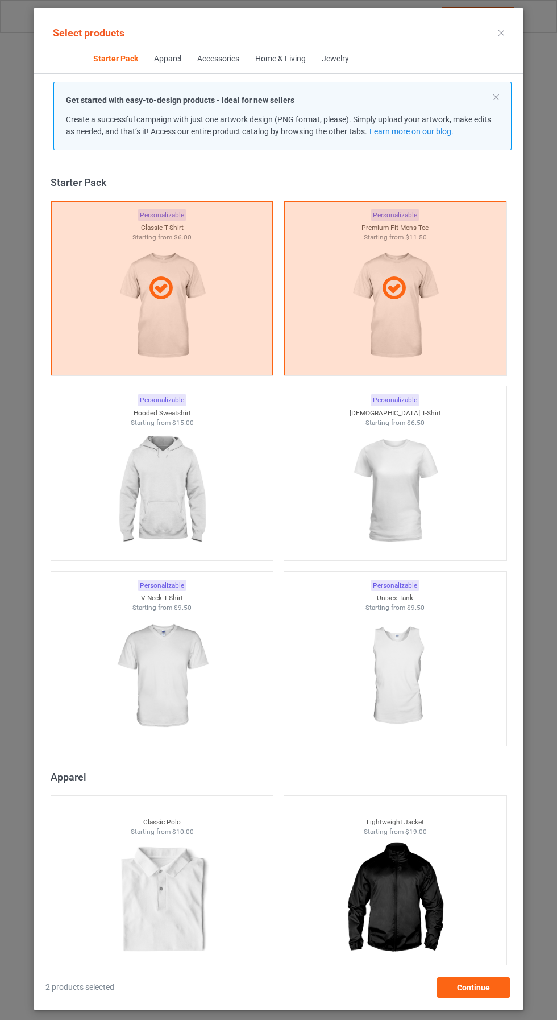
click at [419, 489] on img at bounding box center [395, 490] width 102 height 127
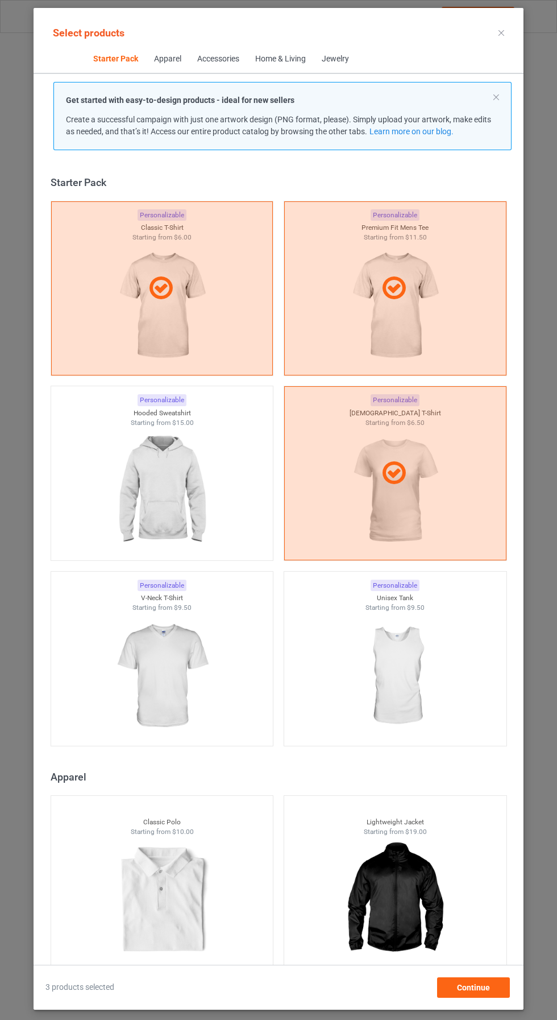
scroll to position [2187, 0]
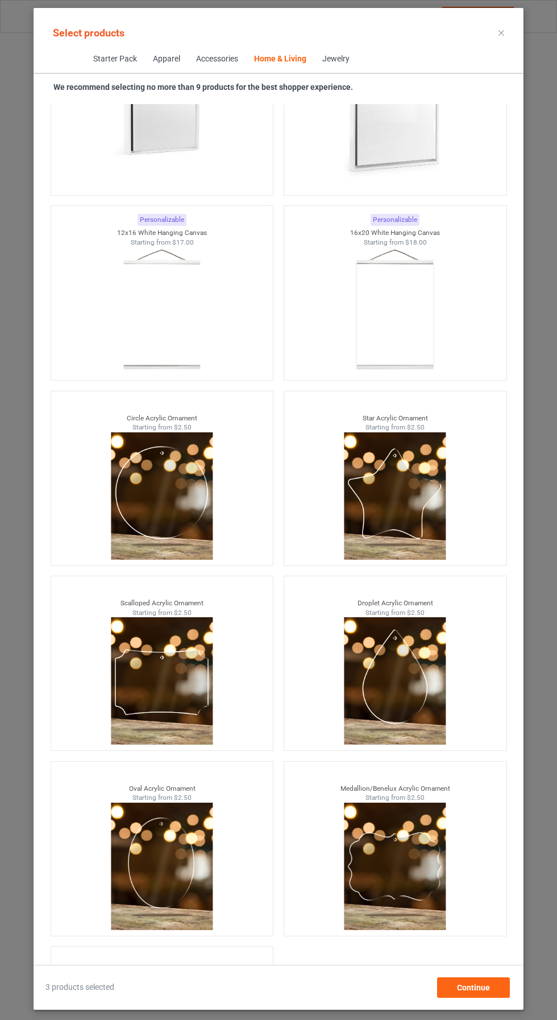
scroll to position [158, 0]
click at [488, 987] on span "Continue" at bounding box center [473, 987] width 33 height 9
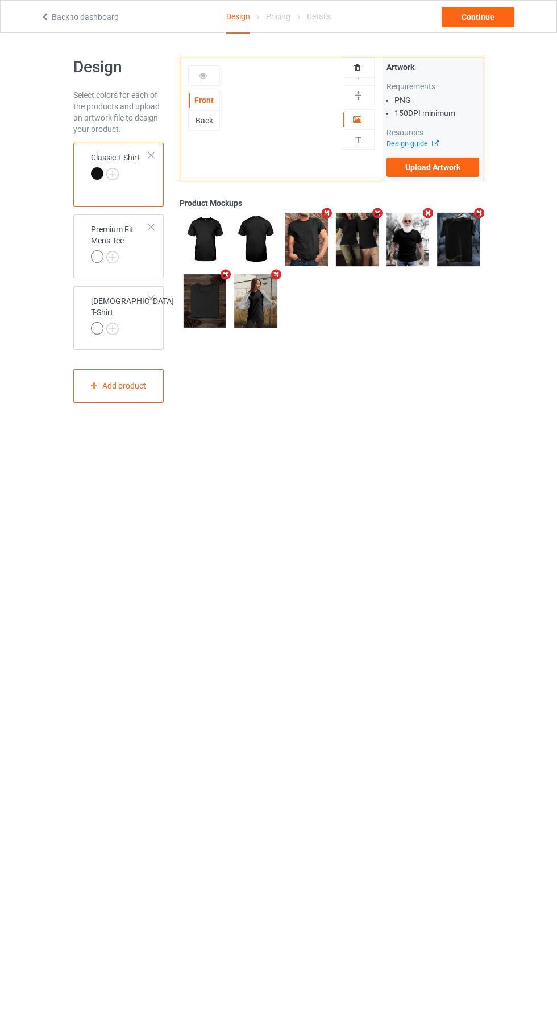
click at [0, 0] on img at bounding box center [0, 0] width 0 height 0
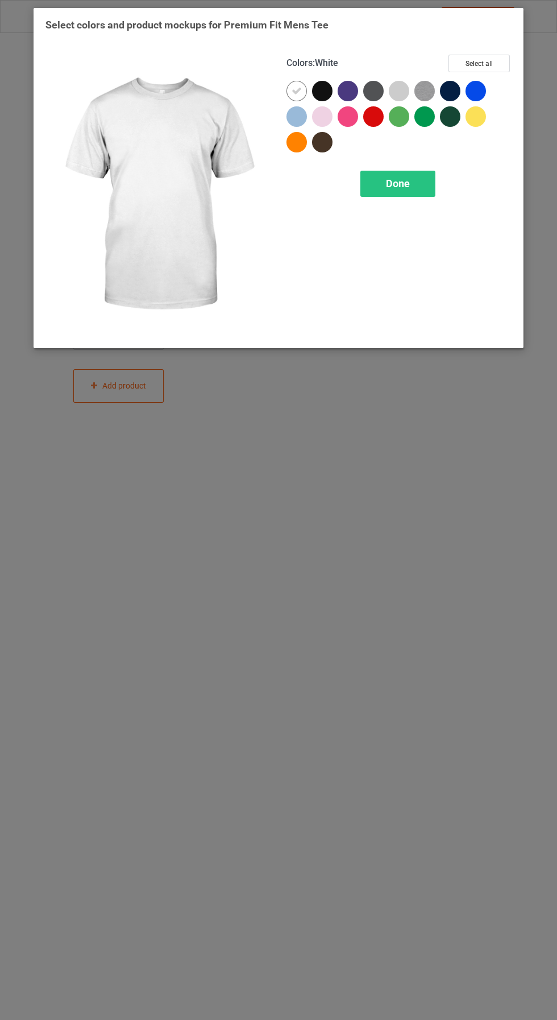
click at [328, 98] on div at bounding box center [322, 91] width 20 height 20
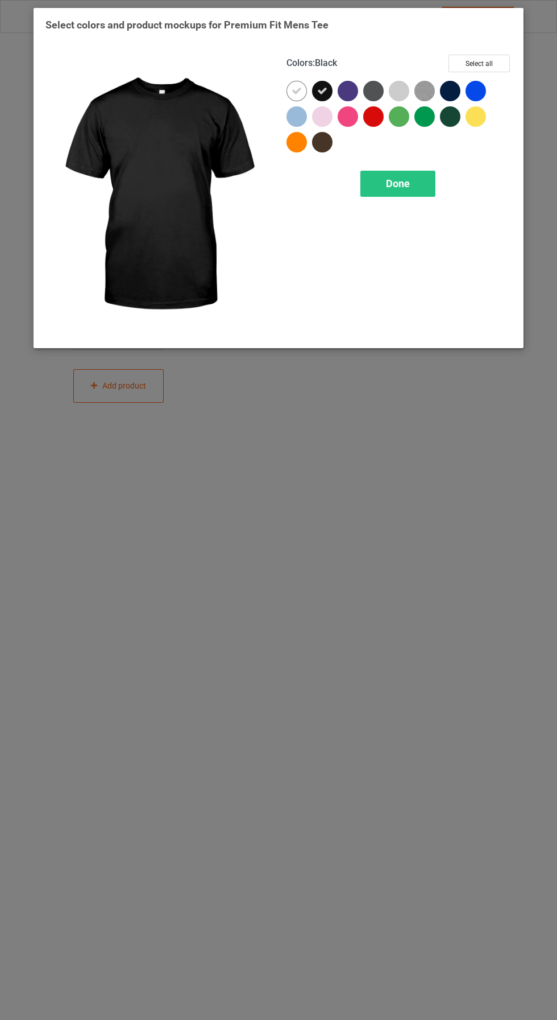
click at [297, 93] on icon at bounding box center [297, 91] width 10 height 10
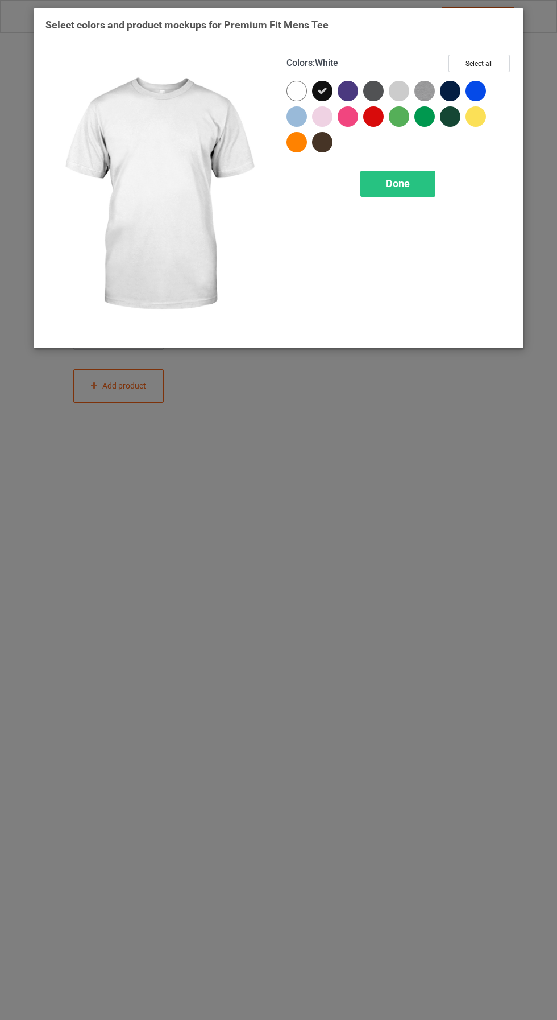
click at [415, 192] on div "Done" at bounding box center [398, 184] width 75 height 26
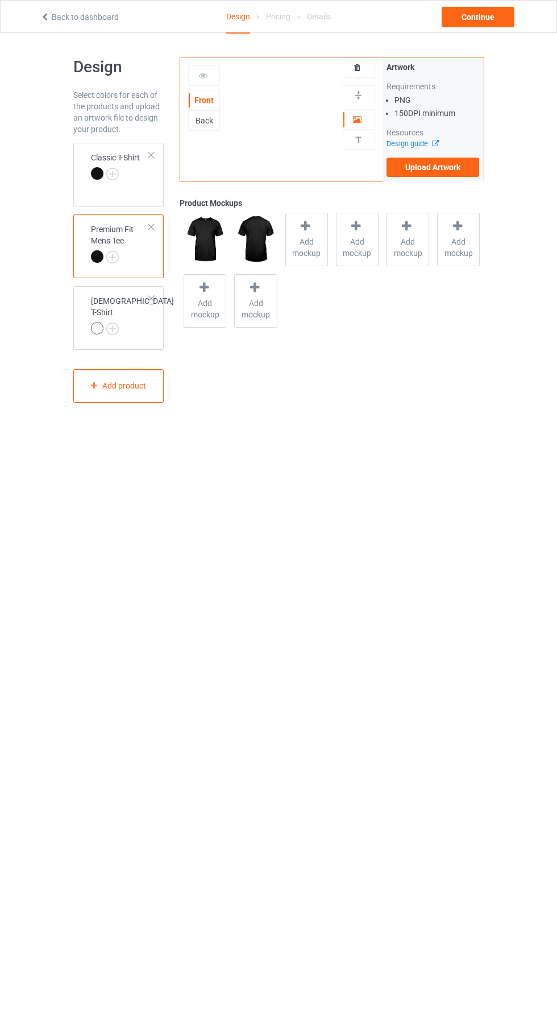
click at [0, 0] on img at bounding box center [0, 0] width 0 height 0
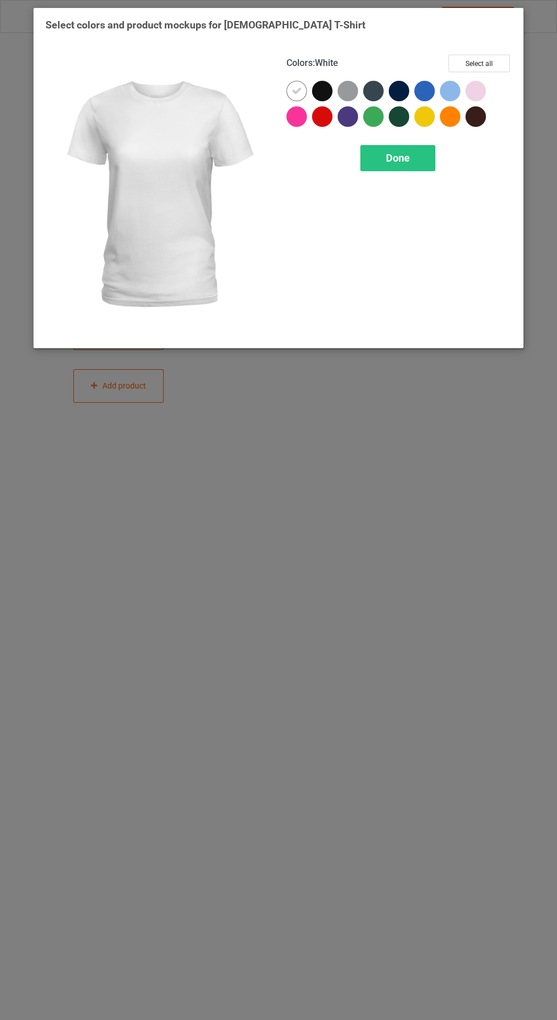
click at [329, 93] on div at bounding box center [322, 91] width 20 height 20
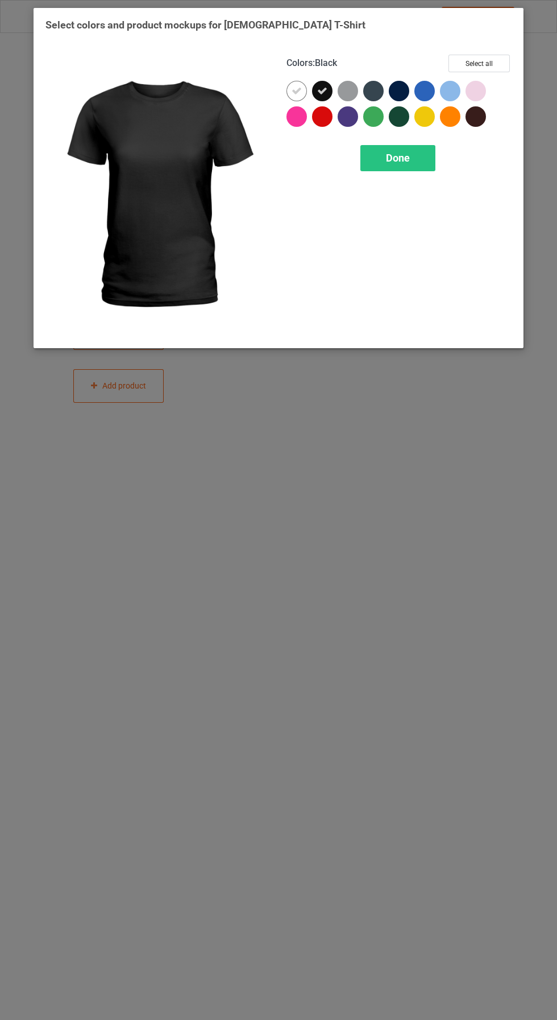
click at [288, 95] on div at bounding box center [297, 91] width 20 height 20
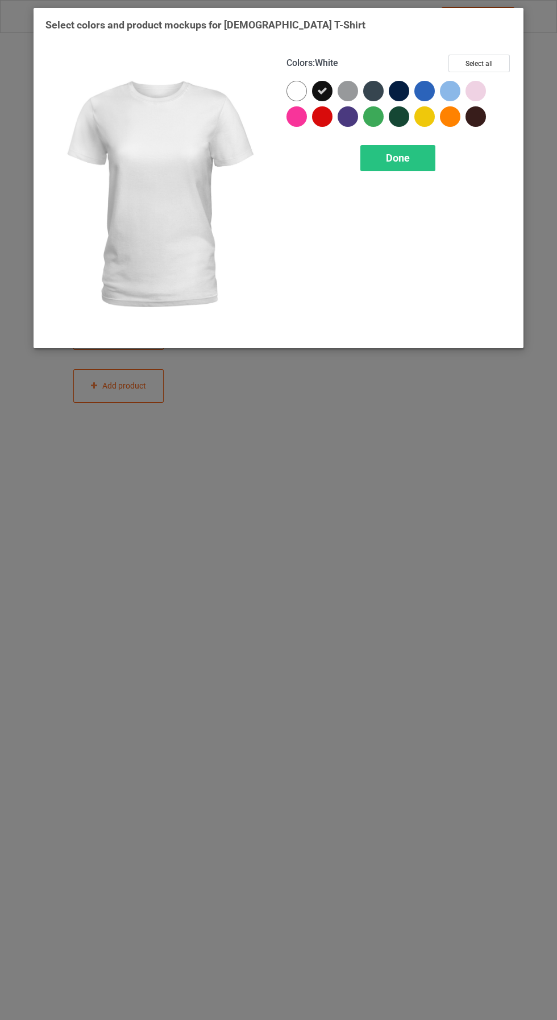
click at [394, 164] on div "Done" at bounding box center [398, 158] width 75 height 26
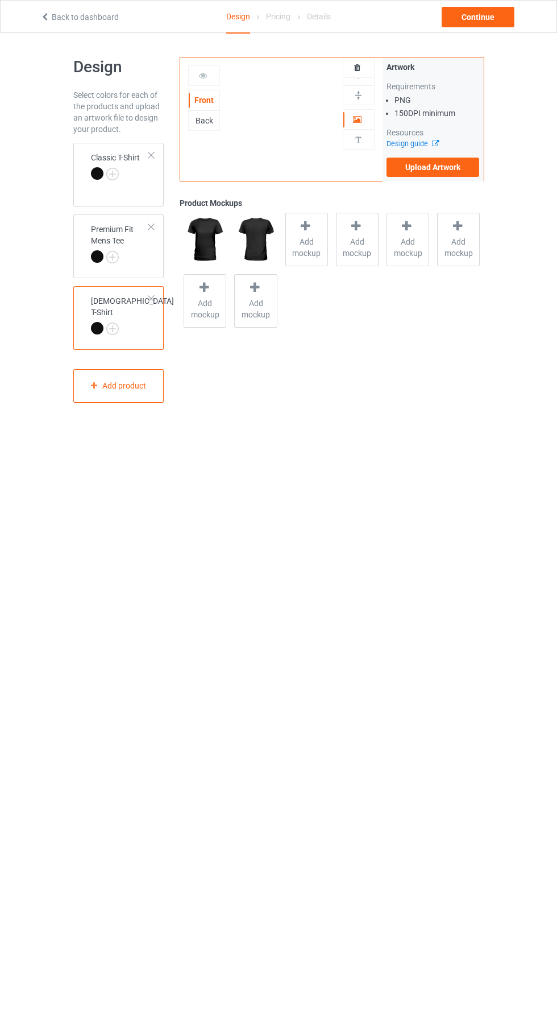
click at [0, 0] on img at bounding box center [0, 0] width 0 height 0
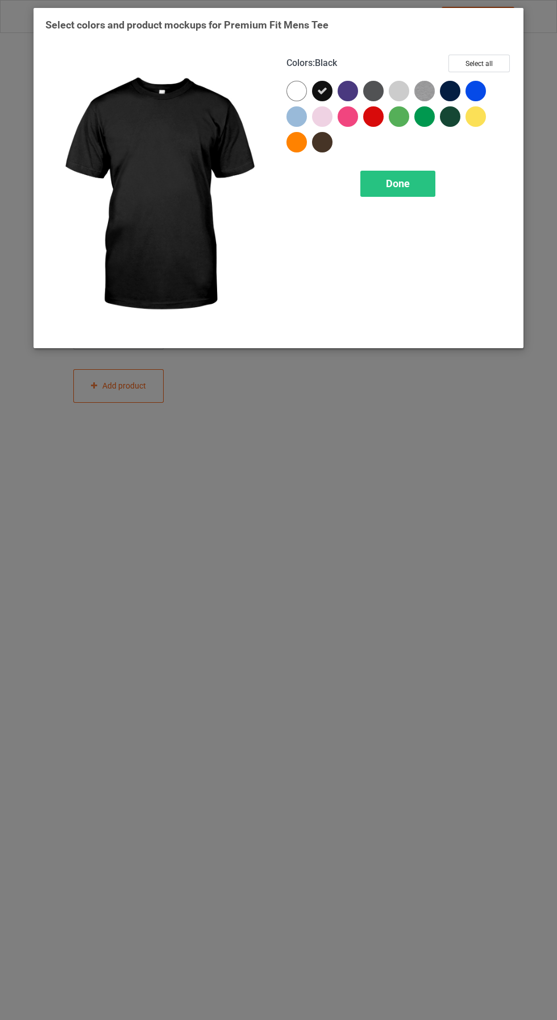
click at [351, 498] on div "Select colors and product mockups for Premium Fit Mens Tee Colors : Black Selec…" at bounding box center [278, 510] width 557 height 1020
click at [283, 509] on div "Select colors and product mockups for Premium Fit Mens Tee Colors : Black Selec…" at bounding box center [278, 510] width 557 height 1020
click at [403, 178] on span "Done" at bounding box center [398, 183] width 24 height 12
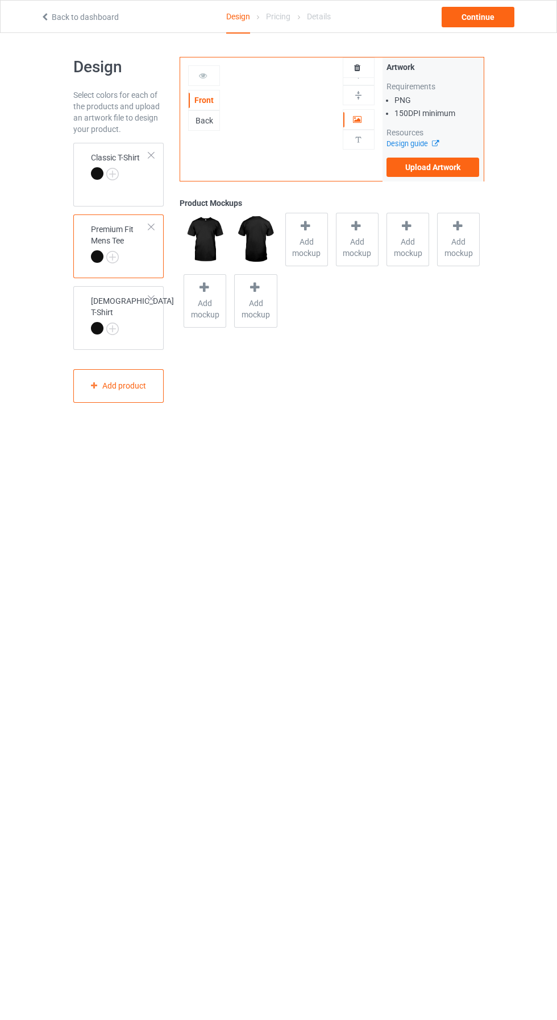
click at [151, 270] on div "Premium Fit Mens Tee" at bounding box center [118, 246] width 91 height 64
click at [146, 190] on div "Classic T-Shirt" at bounding box center [118, 175] width 91 height 64
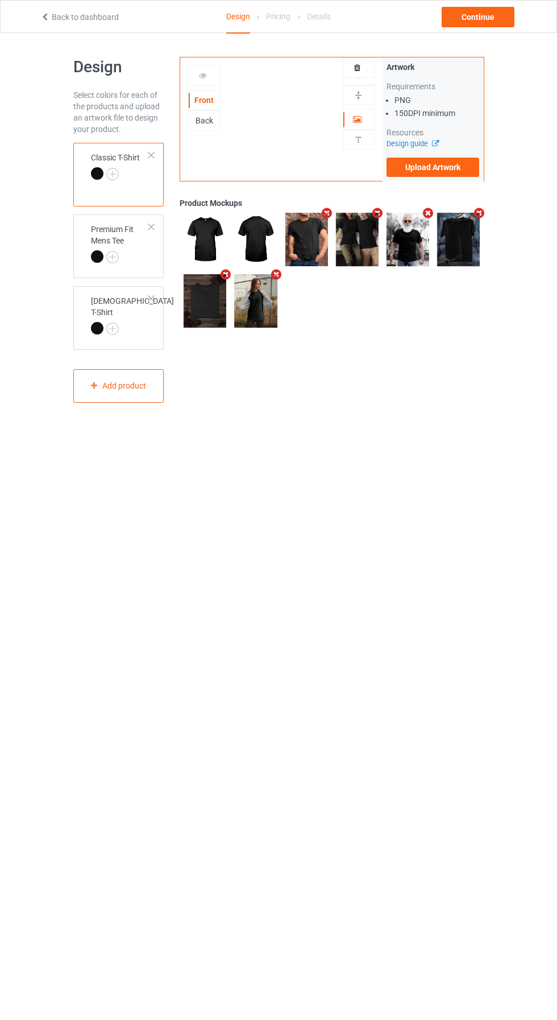
click at [155, 260] on td "Premium Fit Mens Tee" at bounding box center [120, 244] width 71 height 51
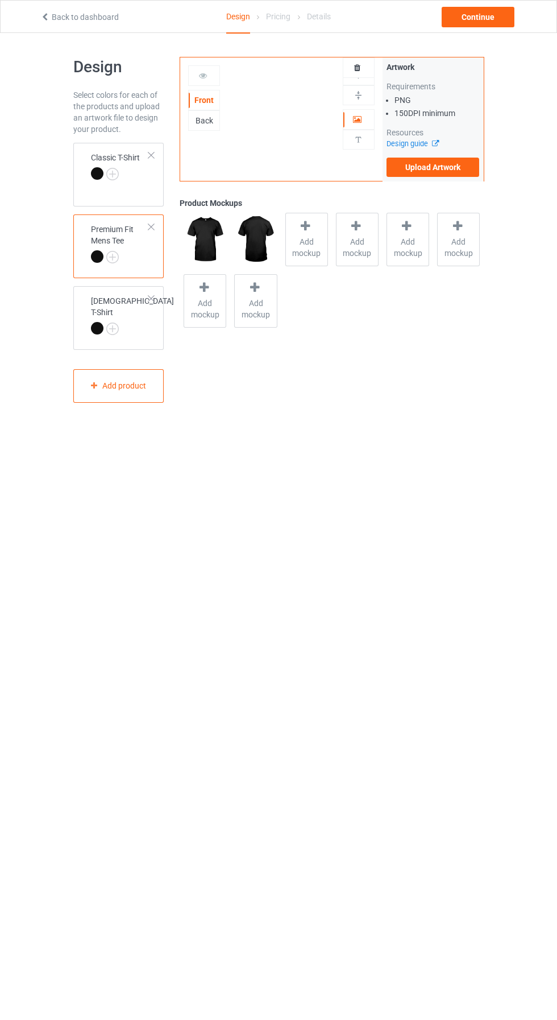
click at [307, 242] on span "Add mockup" at bounding box center [307, 247] width 42 height 23
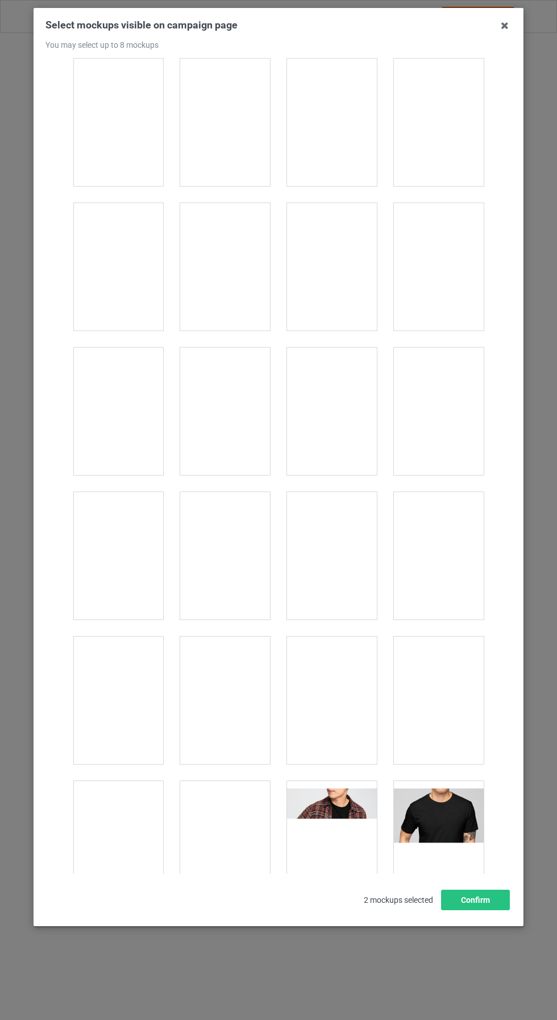
scroll to position [442, 0]
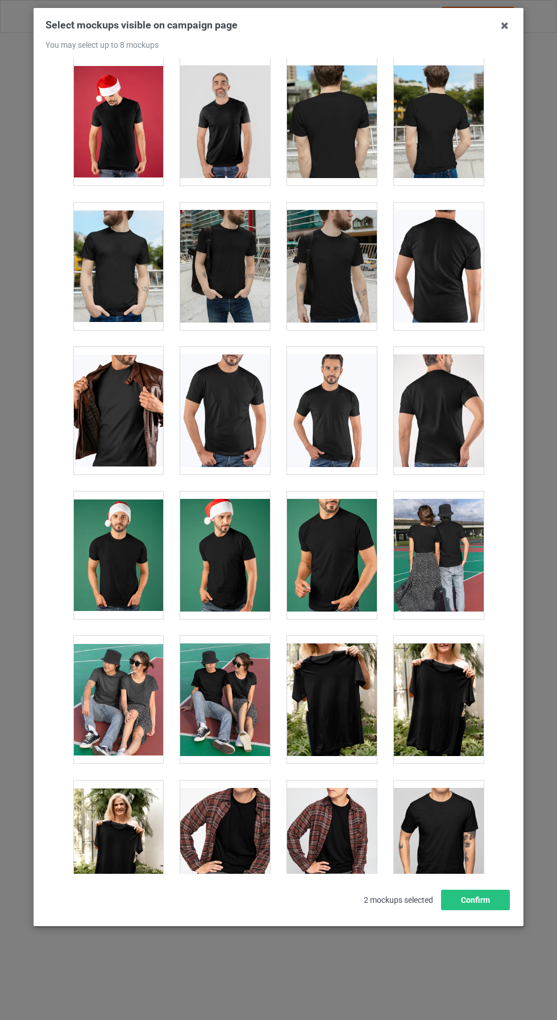
click at [362, 283] on div at bounding box center [332, 265] width 90 height 127
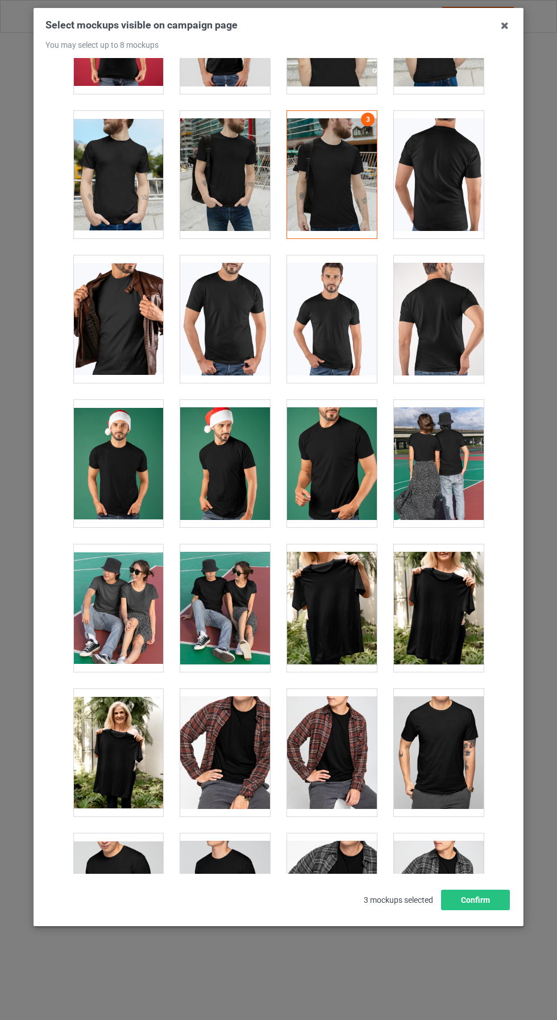
scroll to position [504, 0]
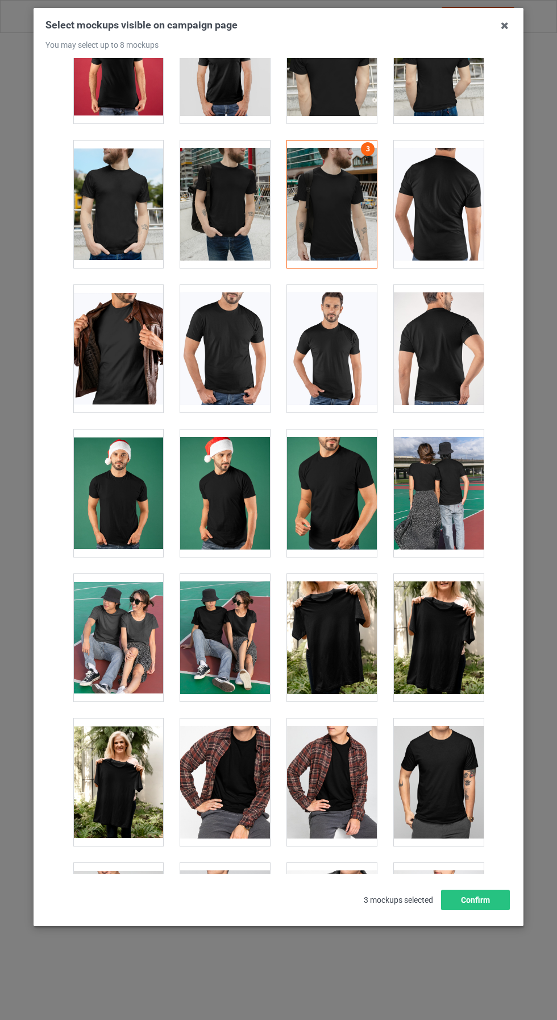
click at [351, 208] on div at bounding box center [332, 203] width 90 height 127
click at [361, 647] on div at bounding box center [332, 637] width 90 height 127
click at [361, 209] on div at bounding box center [332, 203] width 90 height 127
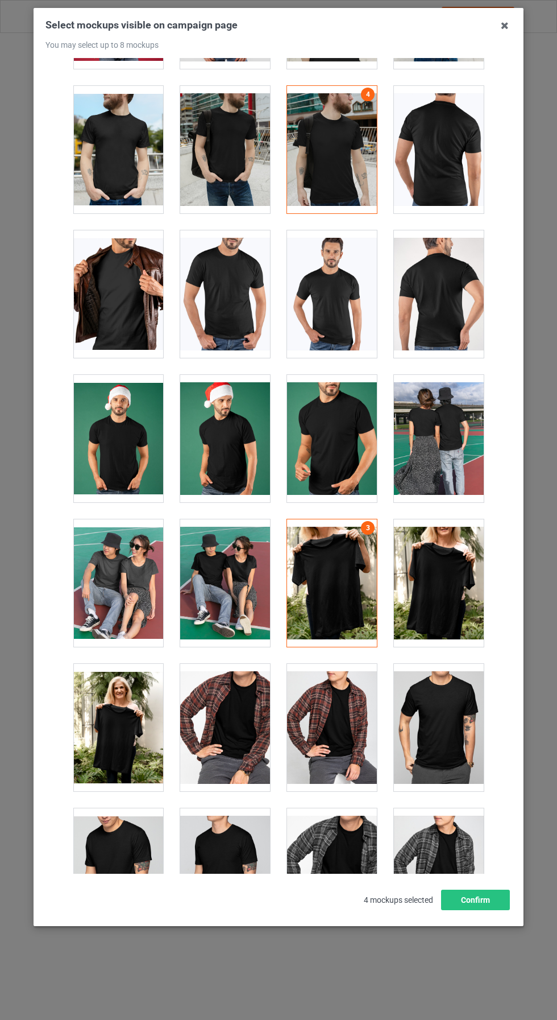
scroll to position [558, 0]
click at [226, 568] on div at bounding box center [225, 582] width 90 height 127
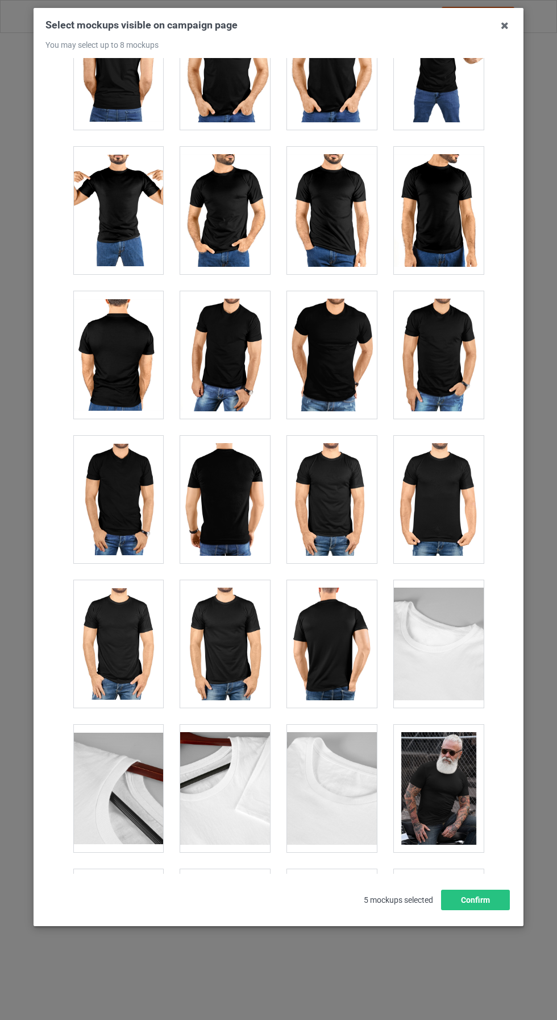
scroll to position [2955, 0]
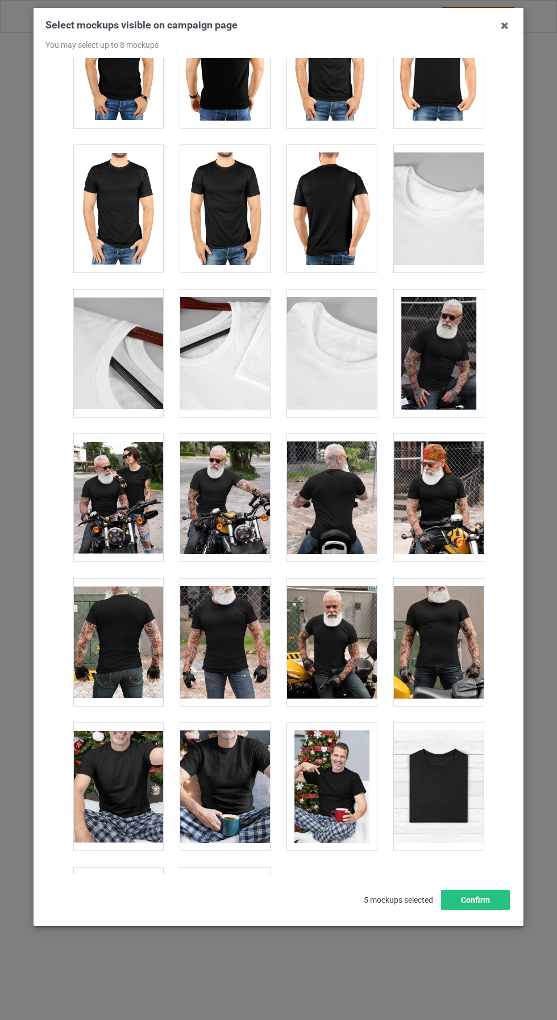
click at [263, 336] on div at bounding box center [225, 352] width 90 height 127
click at [152, 879] on div at bounding box center [118, 930] width 90 height 127
click at [479, 910] on button "Confirm" at bounding box center [475, 899] width 69 height 20
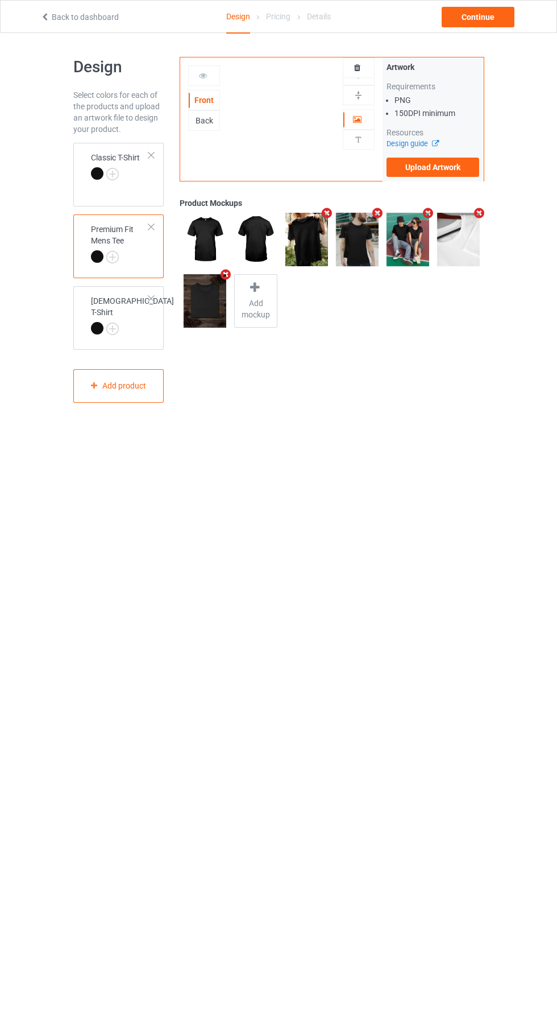
click at [151, 301] on div at bounding box center [151, 299] width 8 height 8
click at [143, 317] on div "Add product" at bounding box center [118, 314] width 91 height 34
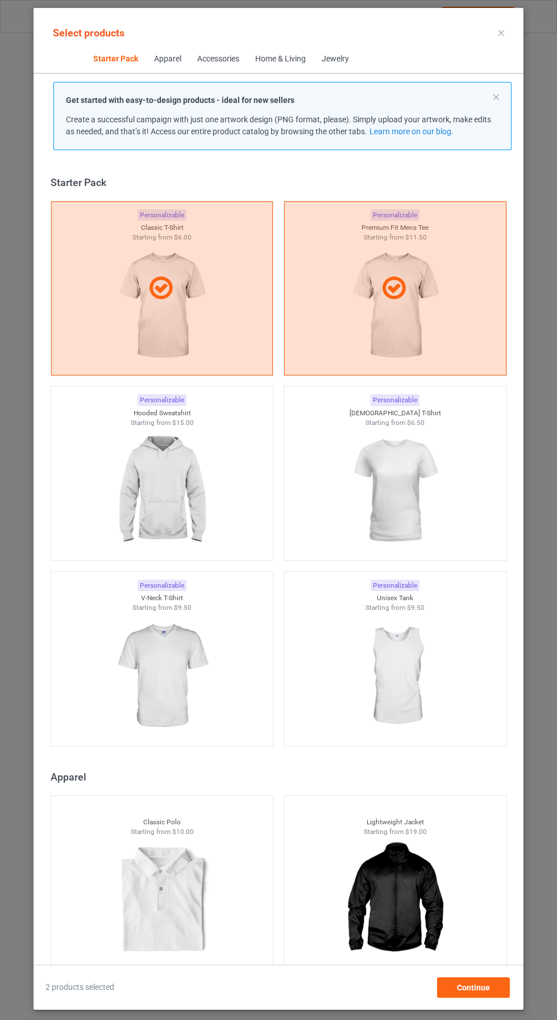
scroll to position [15, 0]
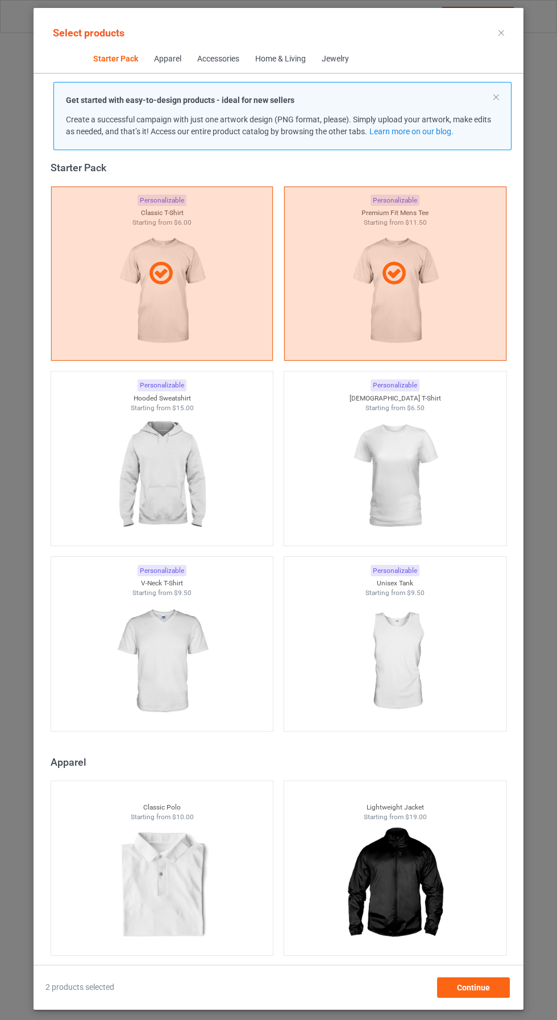
click at [432, 496] on img at bounding box center [395, 475] width 102 height 127
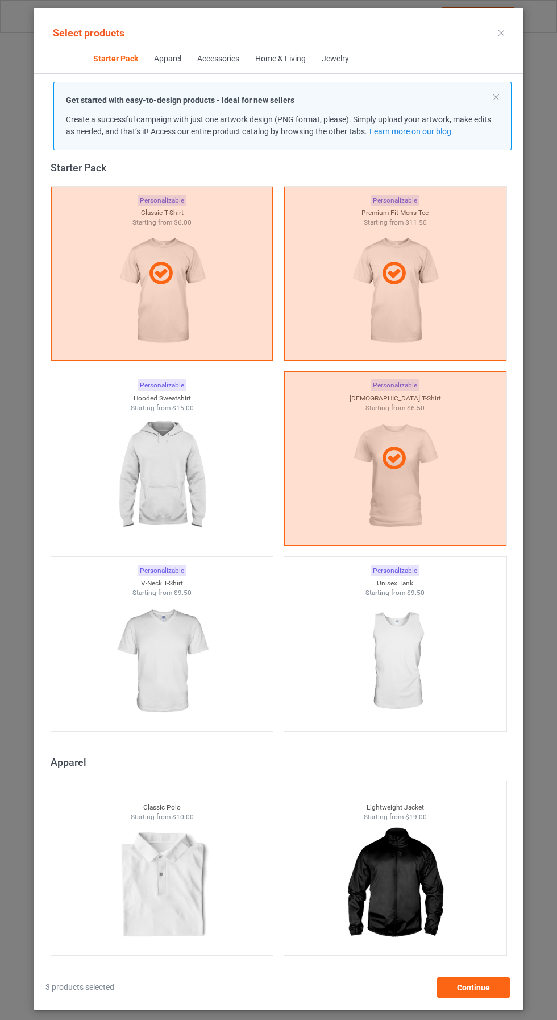
scroll to position [626, 0]
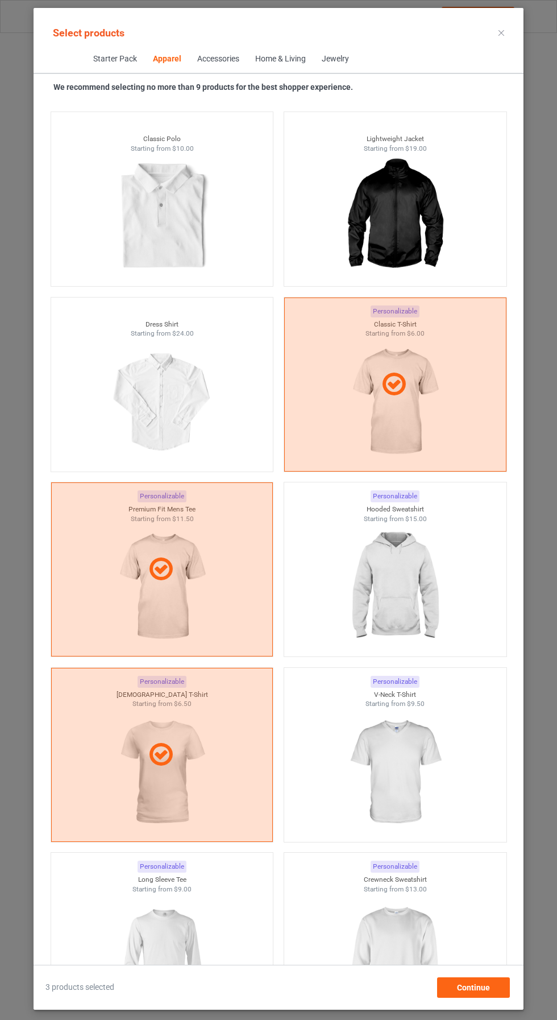
scroll to position [23563, 0]
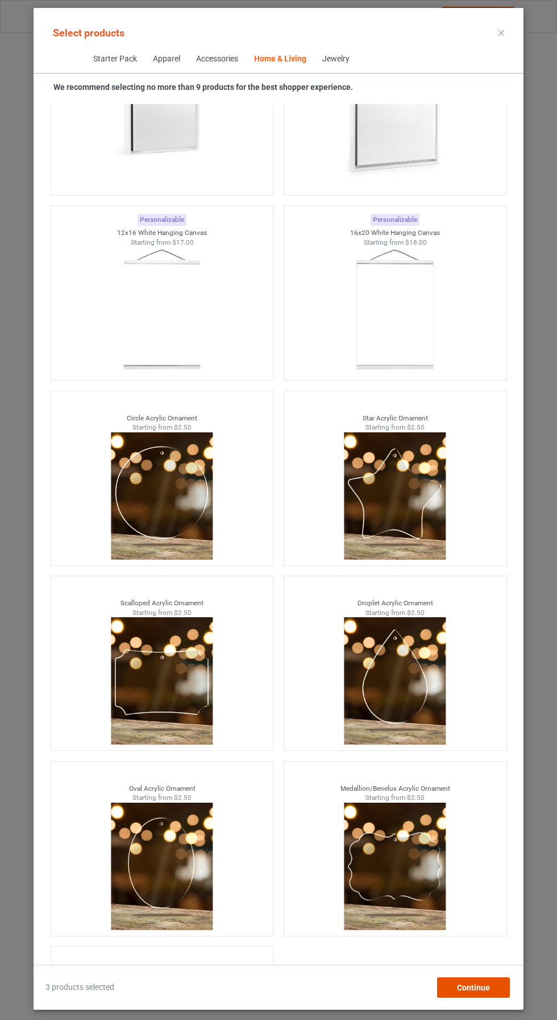
click at [494, 981] on div "Continue" at bounding box center [473, 987] width 73 height 20
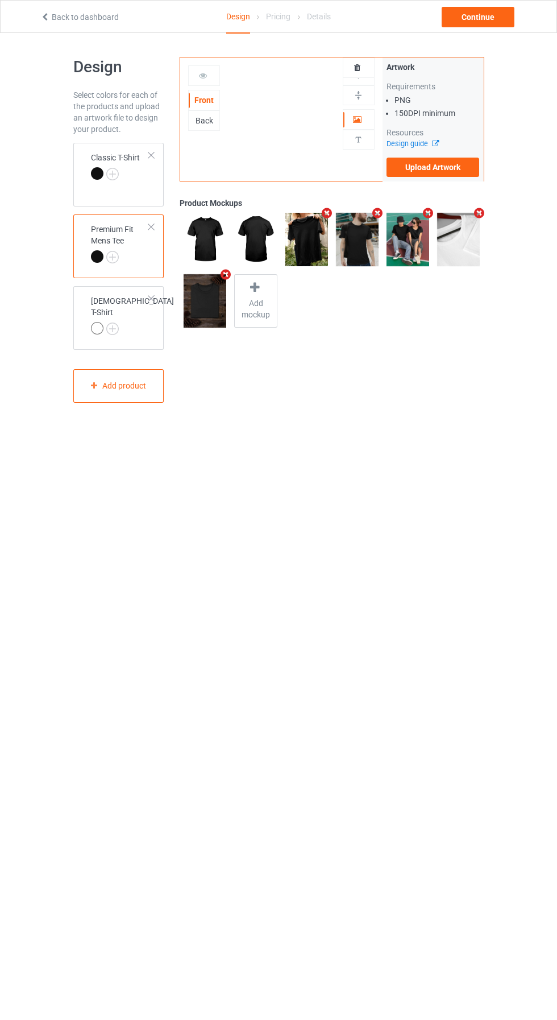
click at [0, 0] on img at bounding box center [0, 0] width 0 height 0
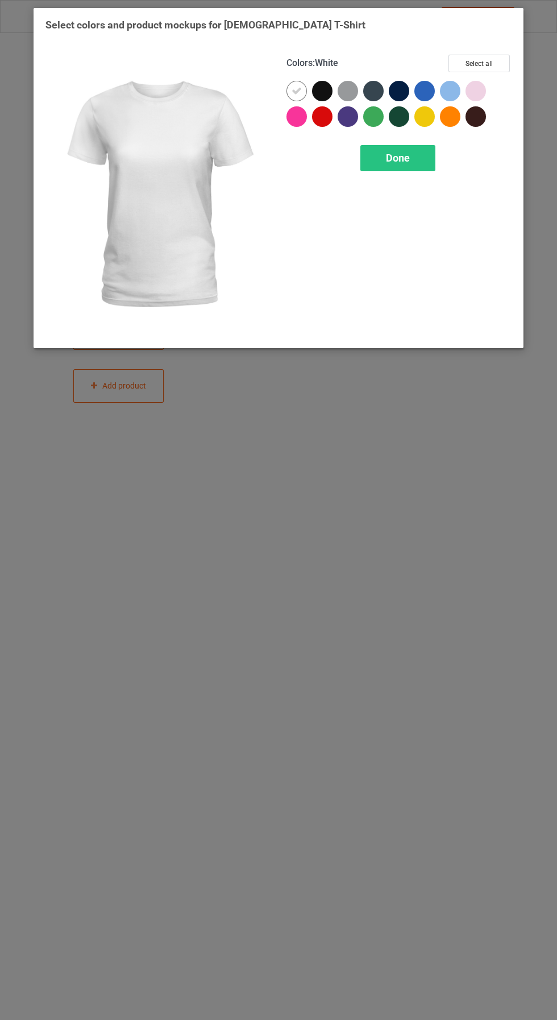
click at [333, 88] on div at bounding box center [325, 94] width 26 height 26
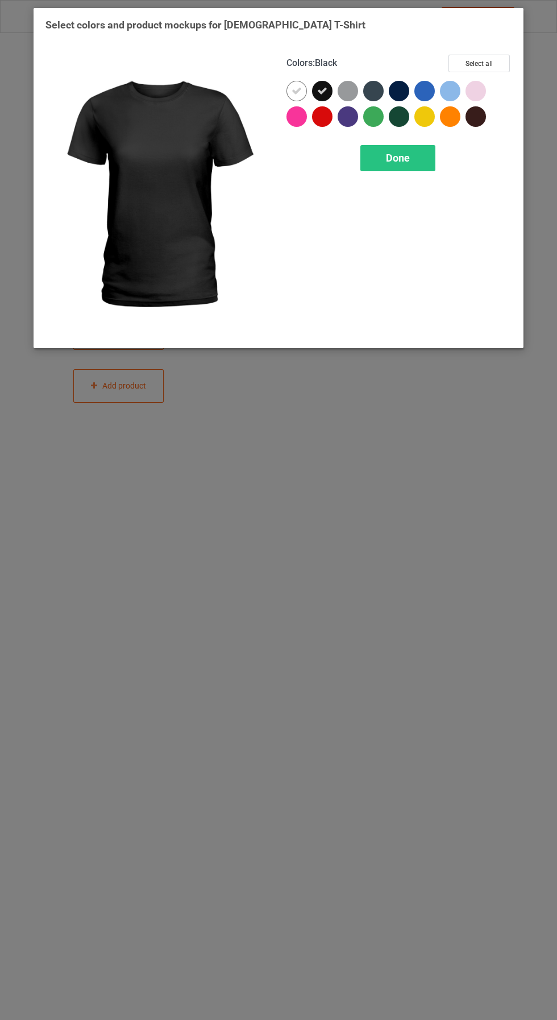
click at [305, 94] on div at bounding box center [297, 91] width 20 height 20
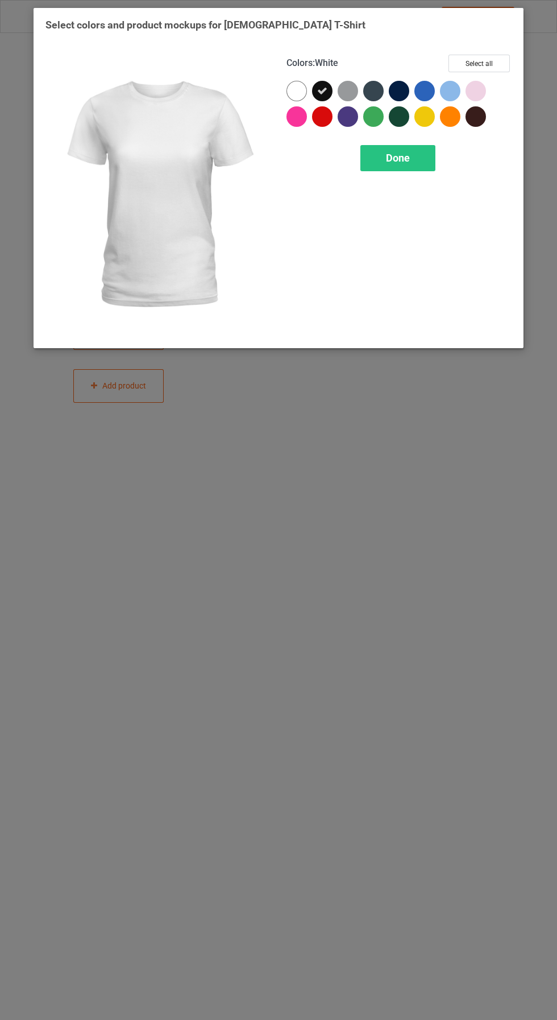
click at [398, 158] on span "Done" at bounding box center [398, 158] width 24 height 12
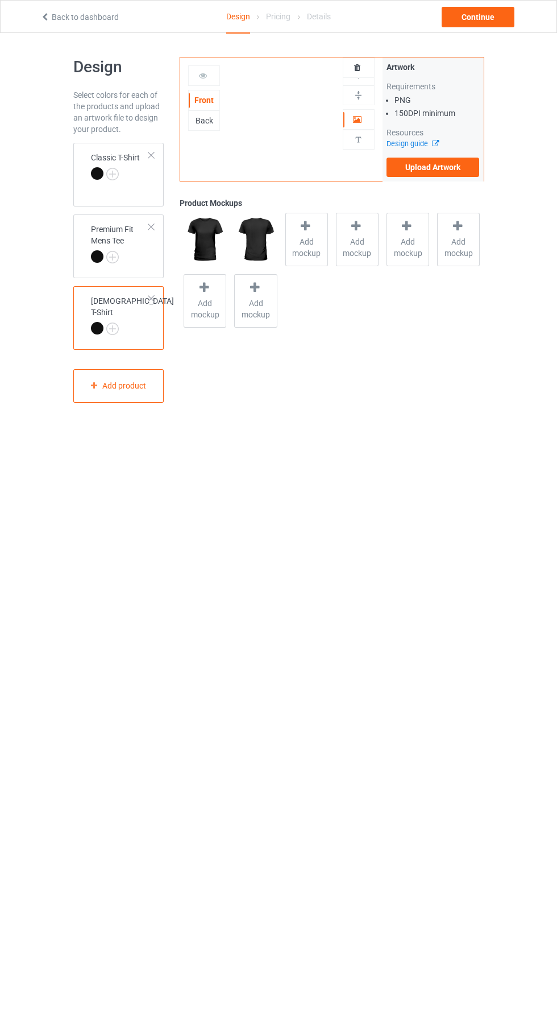
click at [307, 246] on span "Add mockup" at bounding box center [307, 247] width 42 height 23
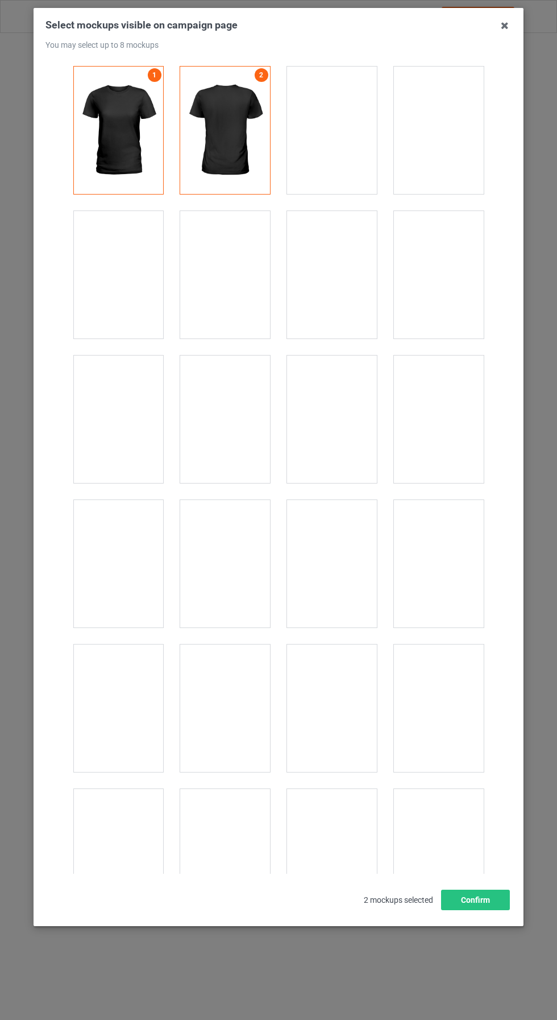
click at [242, 287] on div at bounding box center [225, 274] width 90 height 127
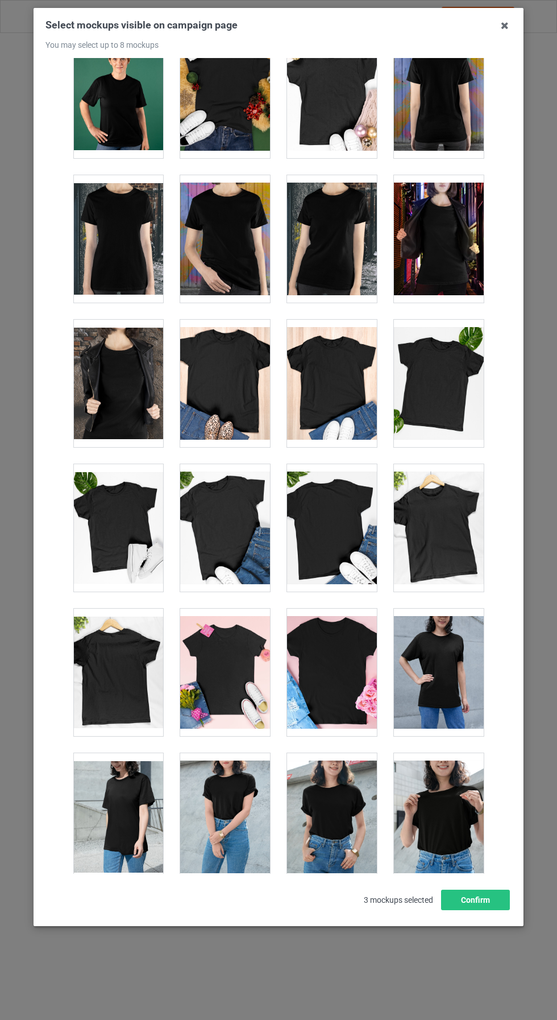
scroll to position [1337, 0]
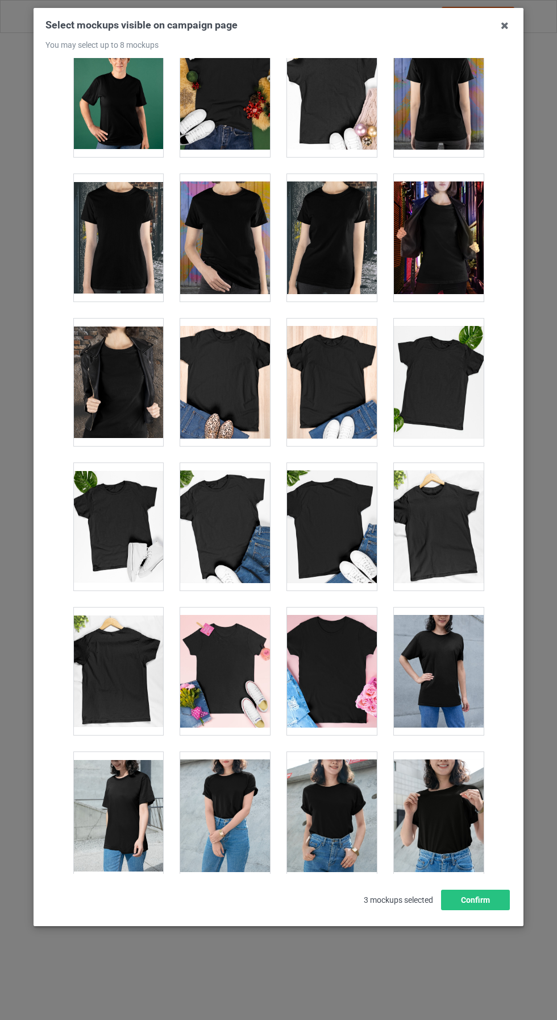
click at [358, 496] on div at bounding box center [332, 526] width 90 height 127
click at [349, 494] on div at bounding box center [332, 526] width 90 height 127
click at [355, 371] on div at bounding box center [332, 381] width 90 height 127
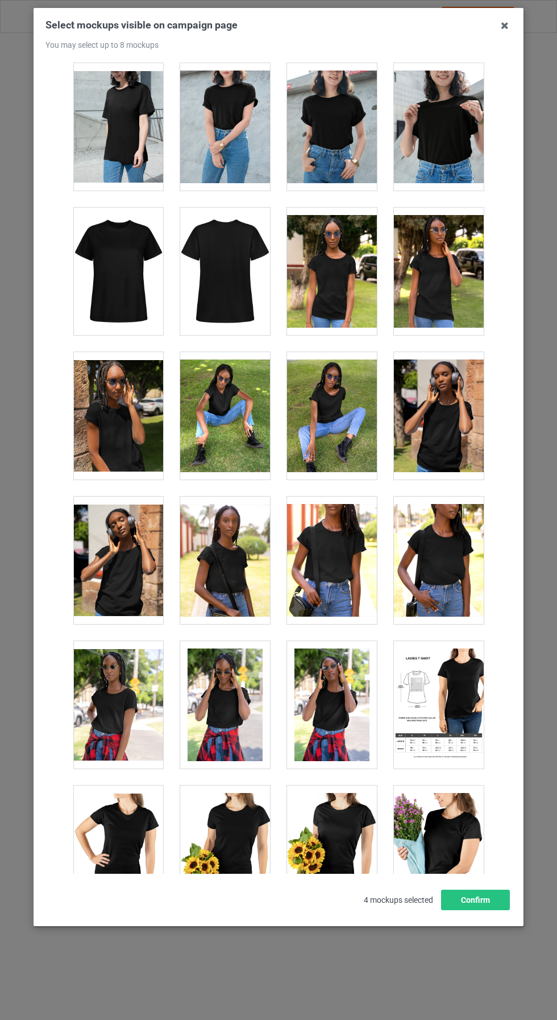
scroll to position [2026, 0]
click at [140, 256] on div at bounding box center [118, 270] width 90 height 127
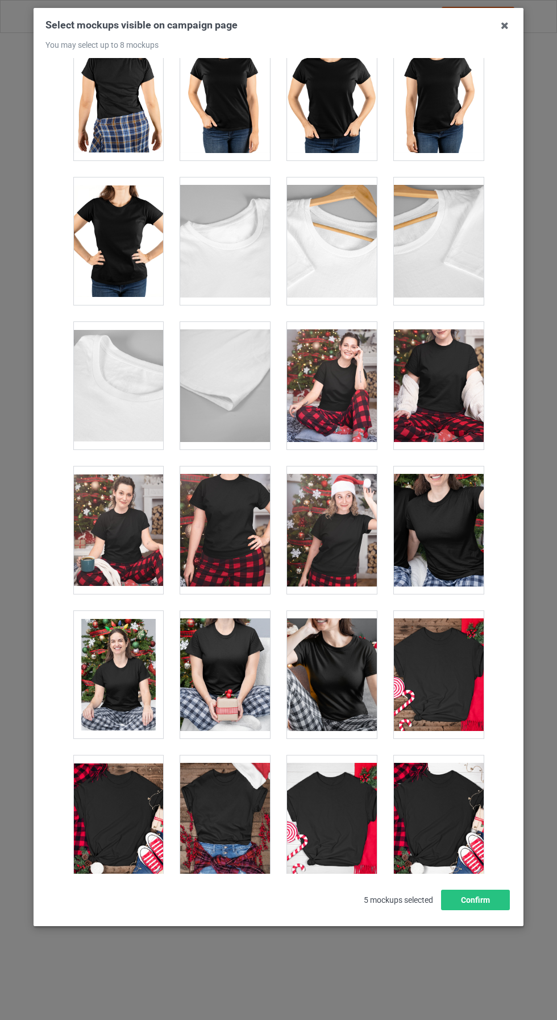
scroll to position [3075, 0]
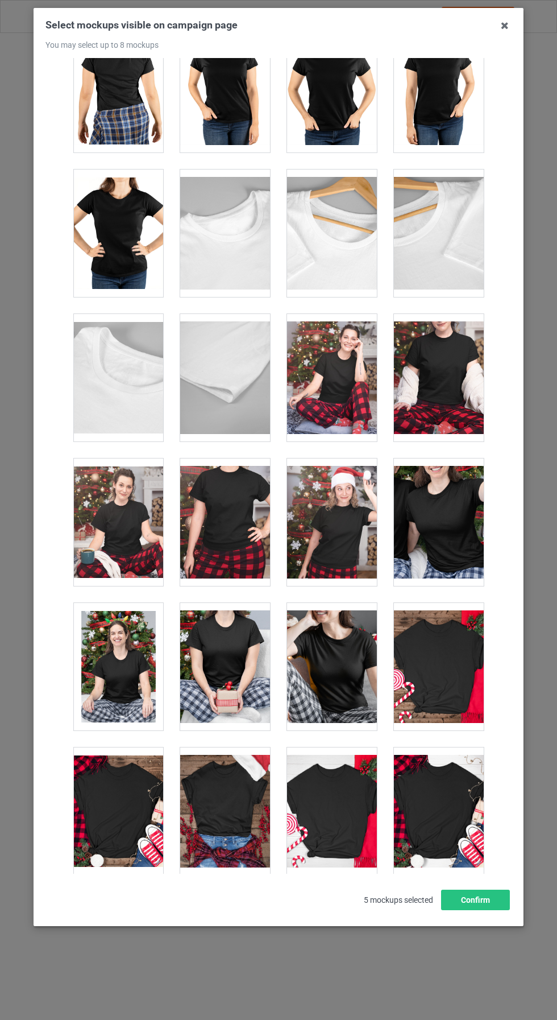
click at [238, 218] on div at bounding box center [225, 232] width 90 height 127
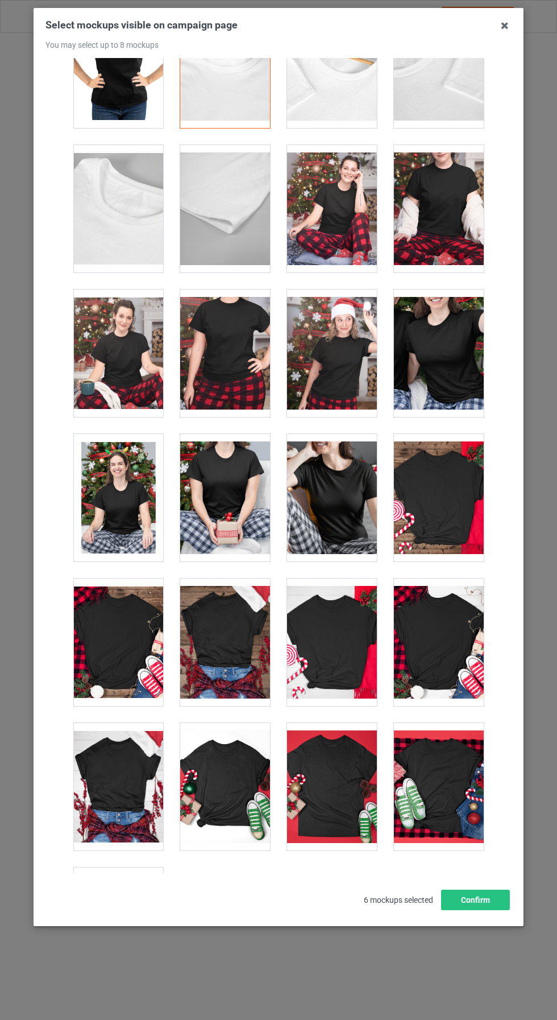
click at [355, 463] on div at bounding box center [332, 497] width 90 height 127
click at [492, 910] on button "Confirm" at bounding box center [475, 899] width 69 height 20
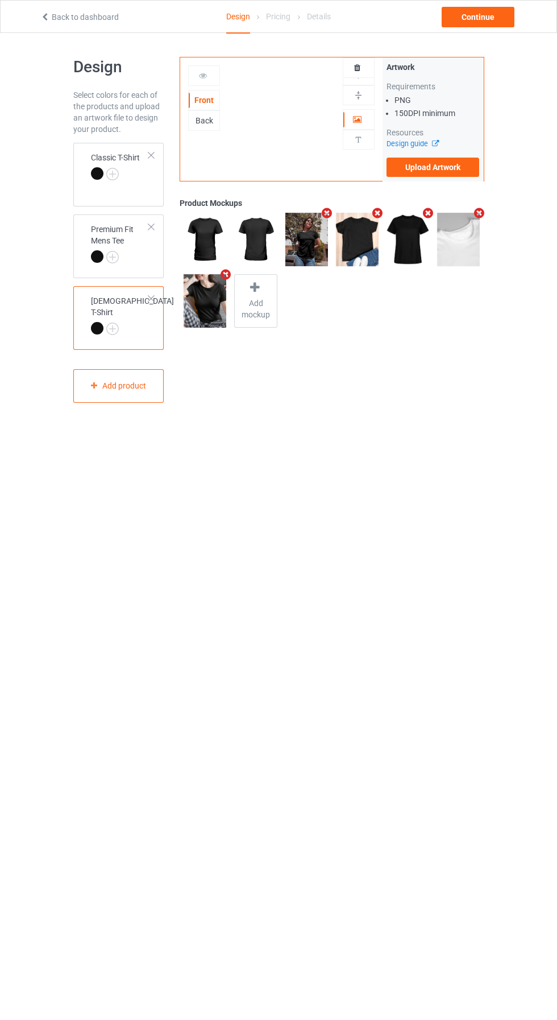
click at [453, 175] on label "Upload Artwork" at bounding box center [433, 167] width 93 height 19
click at [0, 0] on input "Upload Artwork" at bounding box center [0, 0] width 0 height 0
click at [420, 412] on div "Design Select colors for each of the products and upload an artwork file to des…" at bounding box center [278, 230] width 411 height 394
click at [289, 130] on div "Front Back Artwork Upload artwork before adding personalization" at bounding box center [281, 118] width 202 height 123
click at [482, 17] on div "Continue" at bounding box center [478, 17] width 73 height 20
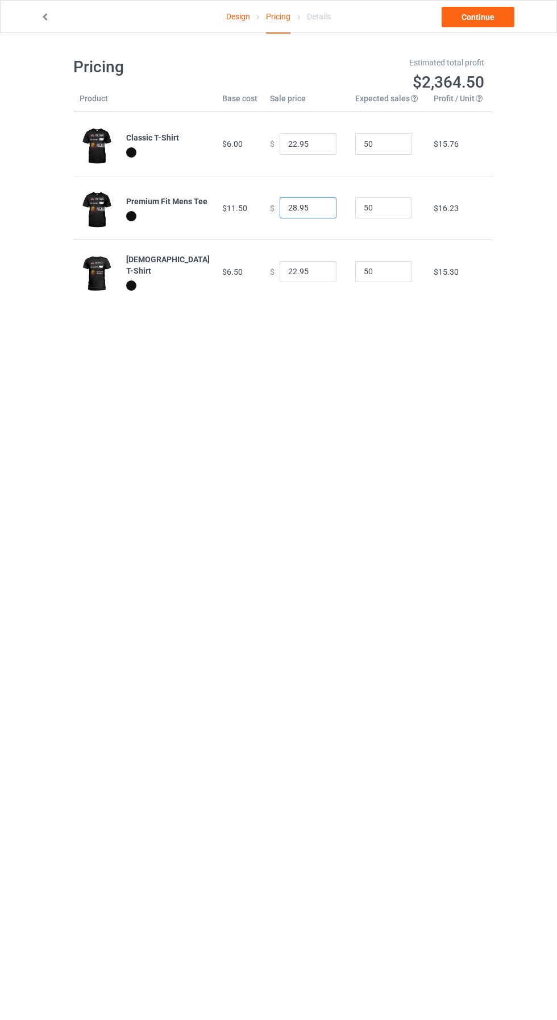
click at [280, 209] on input "28.95" at bounding box center [308, 208] width 57 height 22
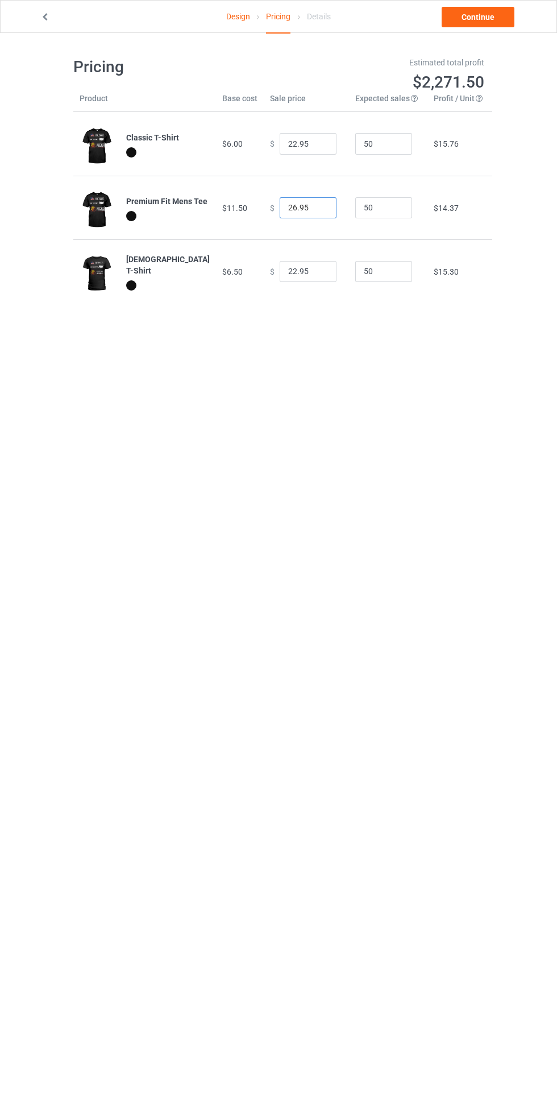
type input "26.95"
click at [378, 508] on body "Design Pricing Details Continue Pricing Estimated total profit $2,271.50 Produc…" at bounding box center [278, 580] width 557 height 1094
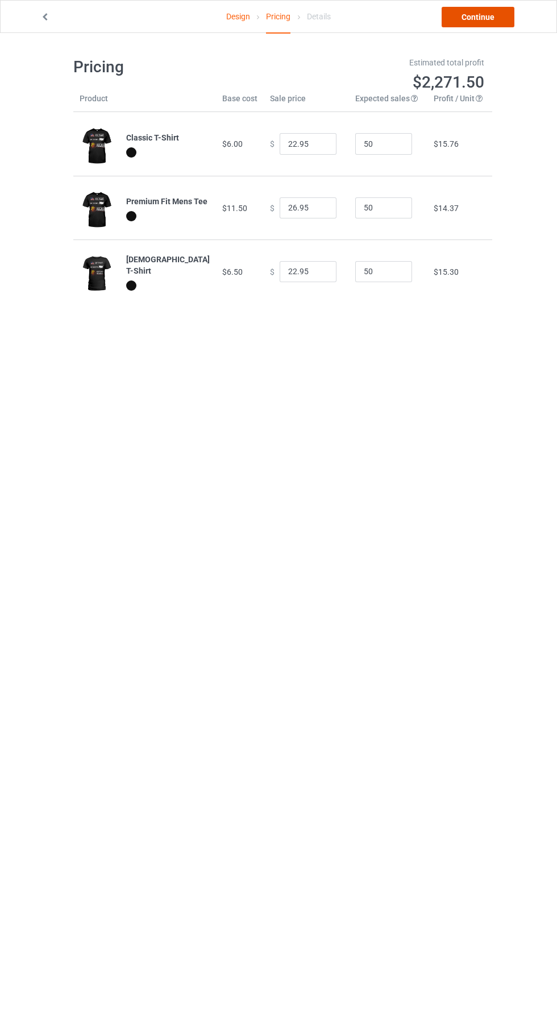
click at [493, 17] on link "Continue" at bounding box center [478, 17] width 73 height 20
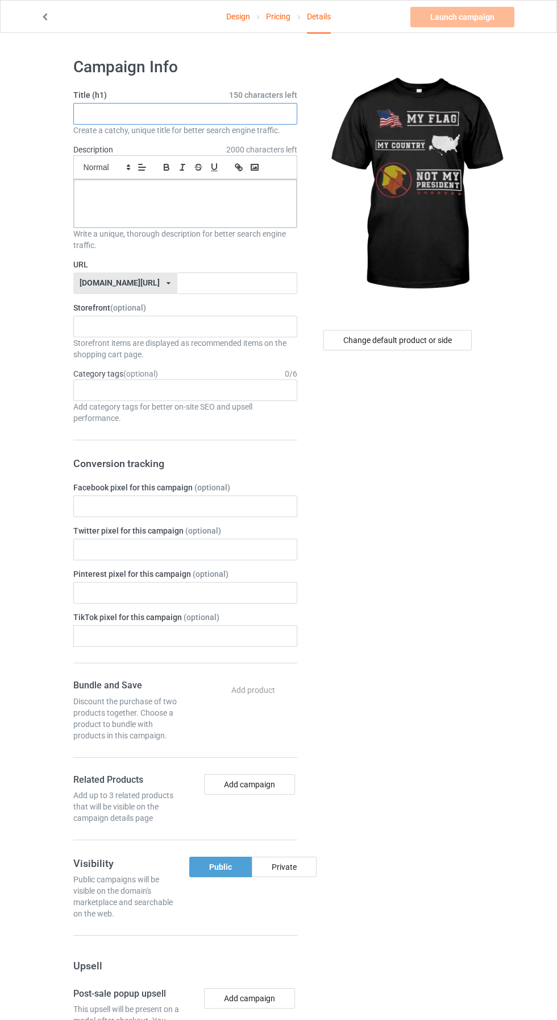
click at [254, 114] on input "text" at bounding box center [185, 114] width 224 height 22
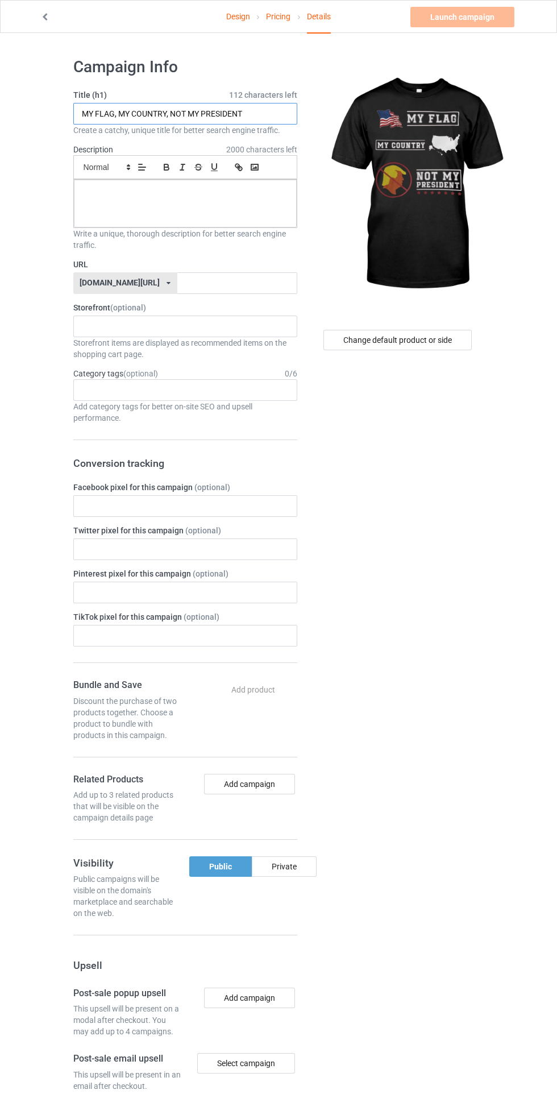
type input "MY FLAG, MY COUNTRY, NOT MY PRESIDENT"
click at [229, 214] on div at bounding box center [185, 204] width 223 height 48
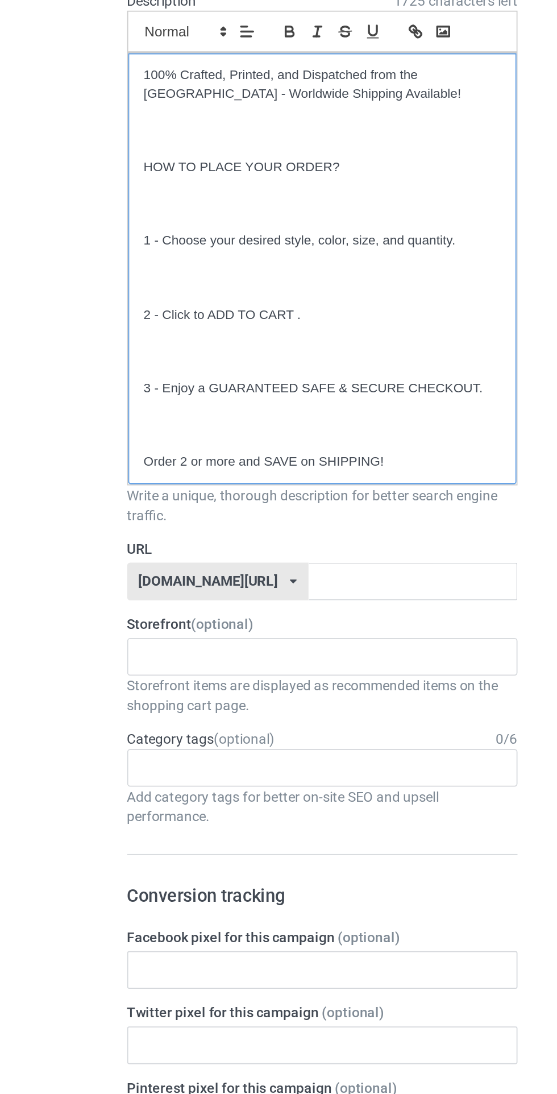
click at [109, 420] on div "100% Crafted, Printed, and Dispatched from the USA - Worldwide Shipping Availab…" at bounding box center [185, 303] width 223 height 247
click at [118, 413] on p "Order 2 or more and SAVE on SHIPPING!" at bounding box center [185, 414] width 205 height 11
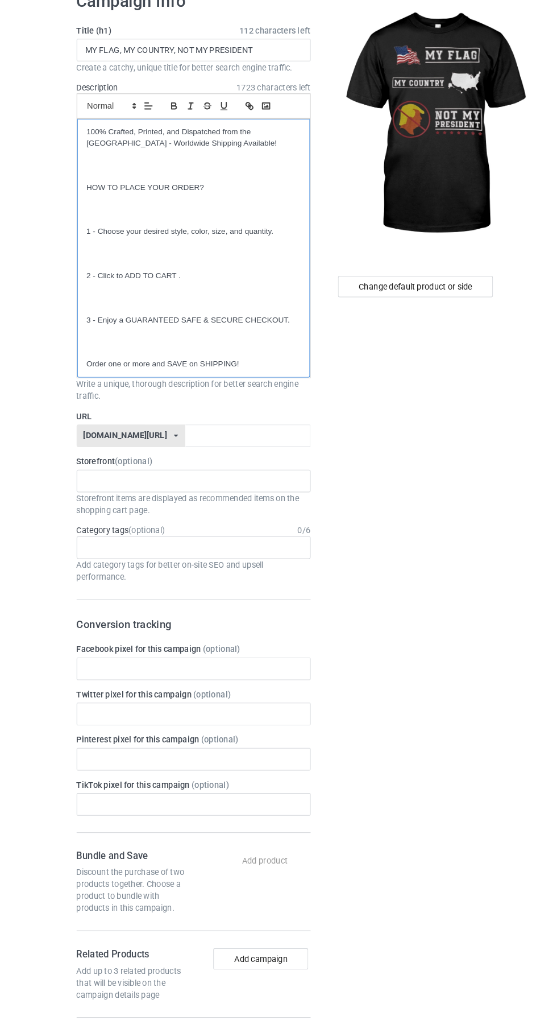
scroll to position [31, 0]
click at [237, 451] on input "text" at bounding box center [237, 452] width 120 height 22
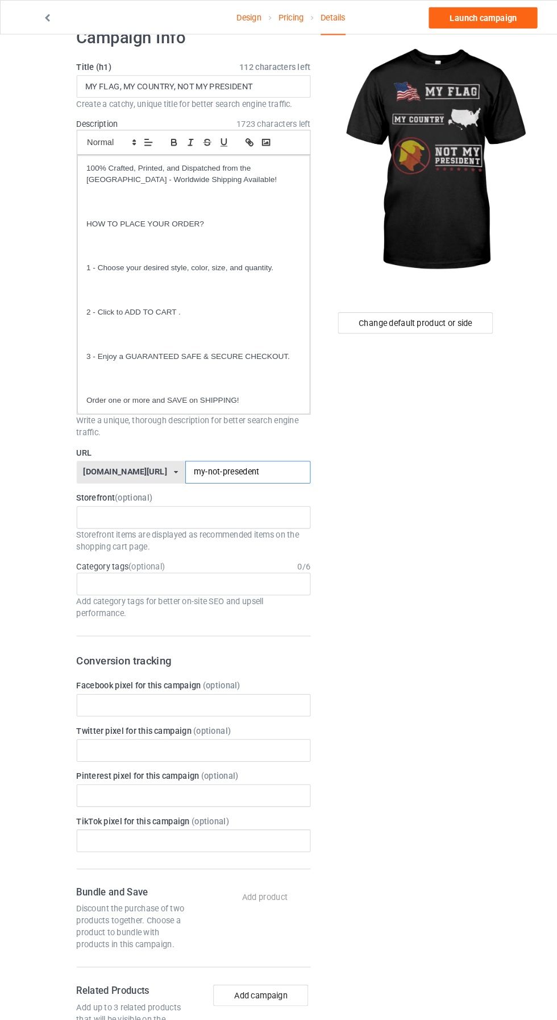
type input "my-not-presedent"
click at [437, 607] on div "Change default product or side" at bounding box center [398, 759] width 187 height 1483
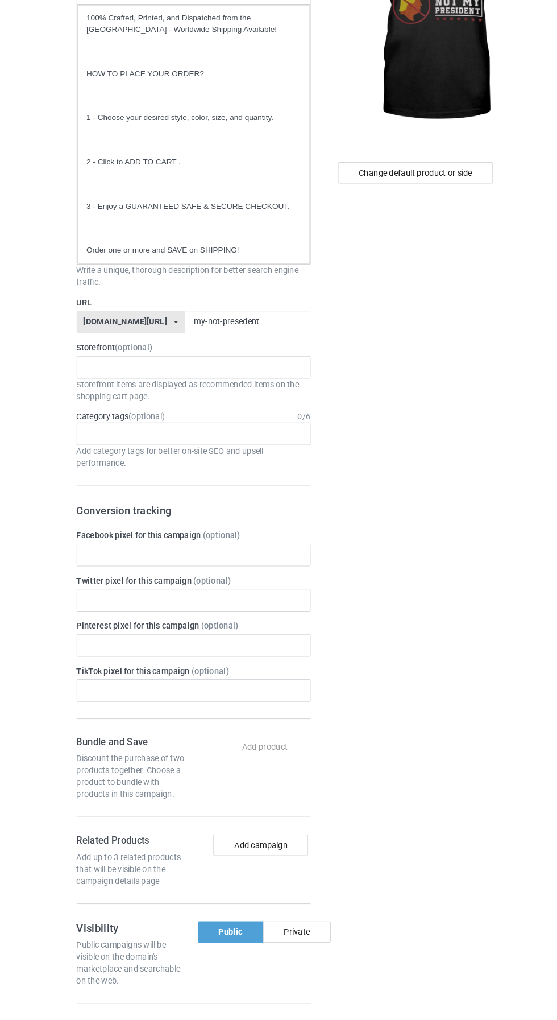
scroll to position [0, 0]
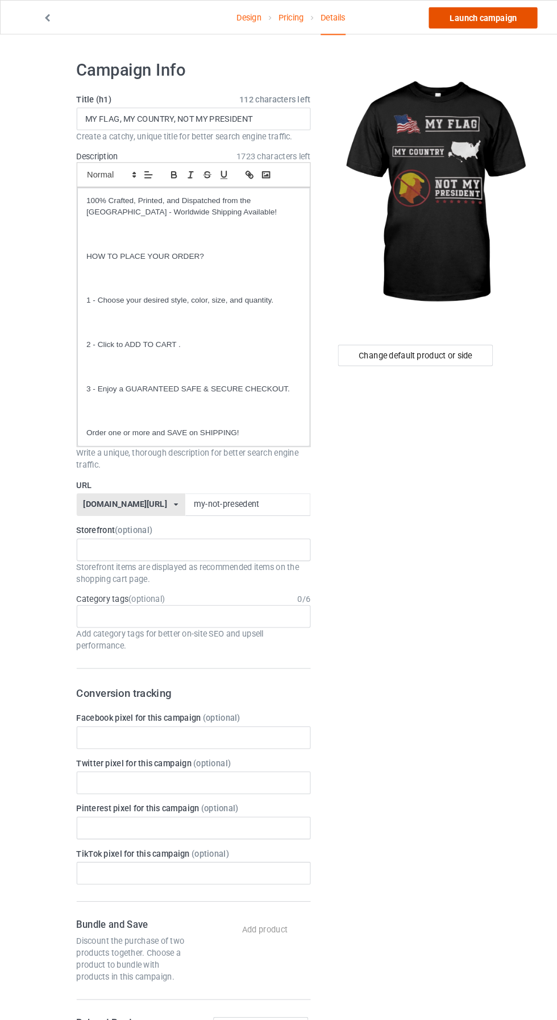
click at [488, 15] on link "Launch campaign" at bounding box center [463, 17] width 104 height 20
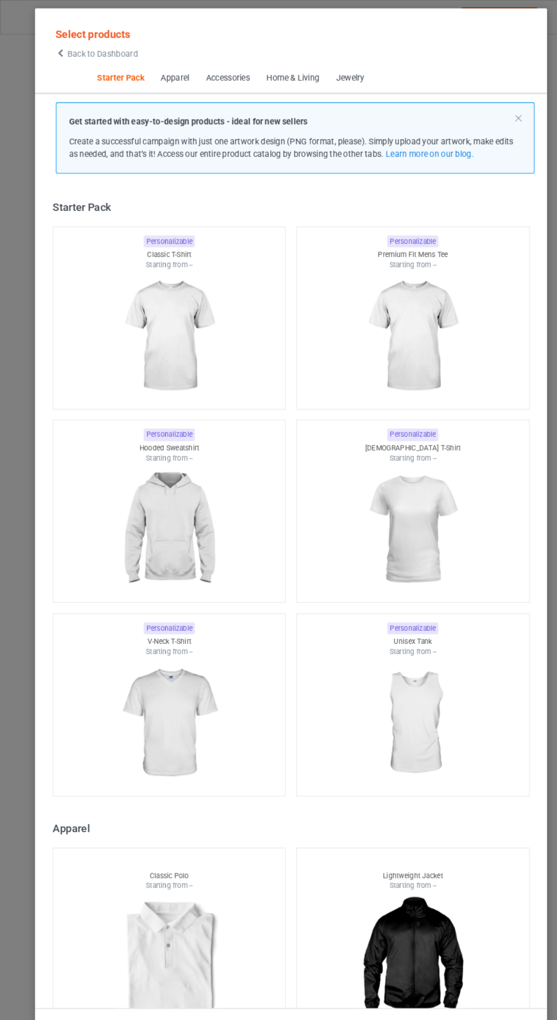
scroll to position [14, 0]
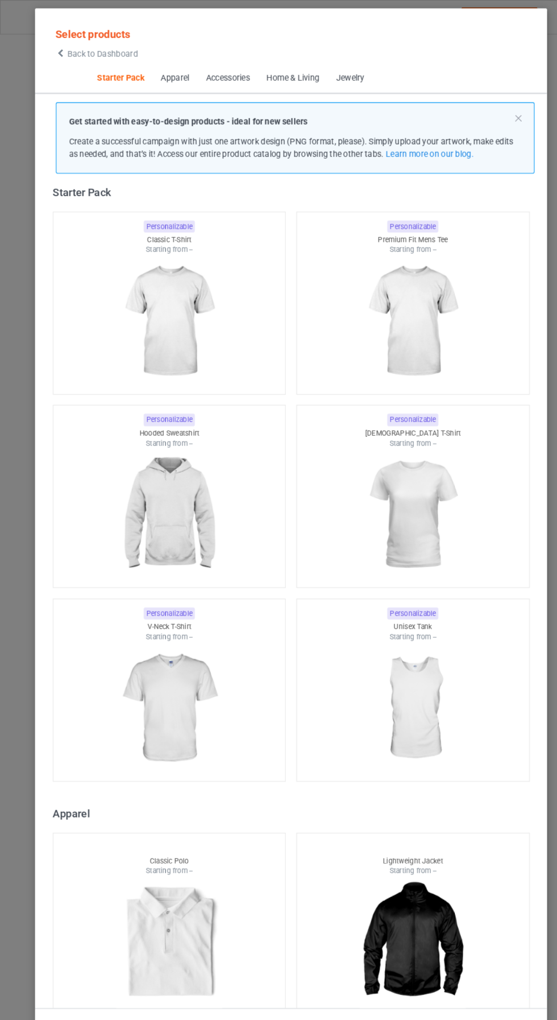
click at [57, 51] on icon at bounding box center [58, 51] width 10 height 8
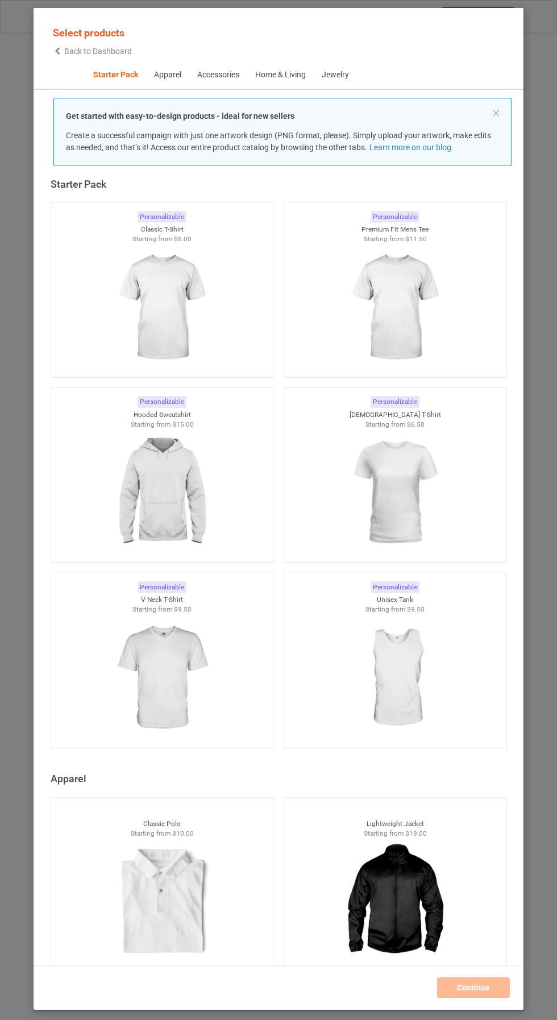
click at [204, 316] on img at bounding box center [162, 307] width 102 height 127
click at [384, 304] on img at bounding box center [395, 307] width 102 height 127
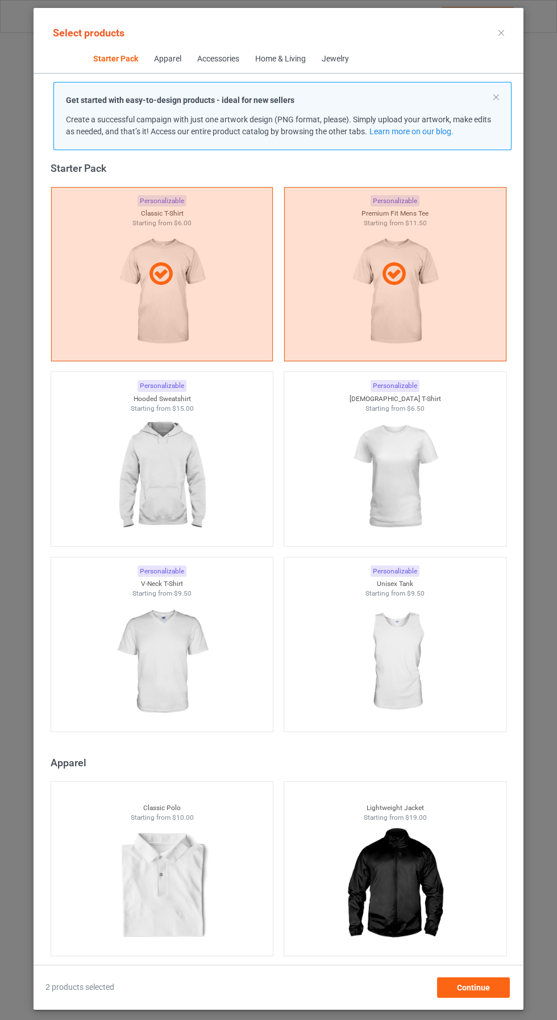
click at [421, 459] on img at bounding box center [395, 476] width 102 height 127
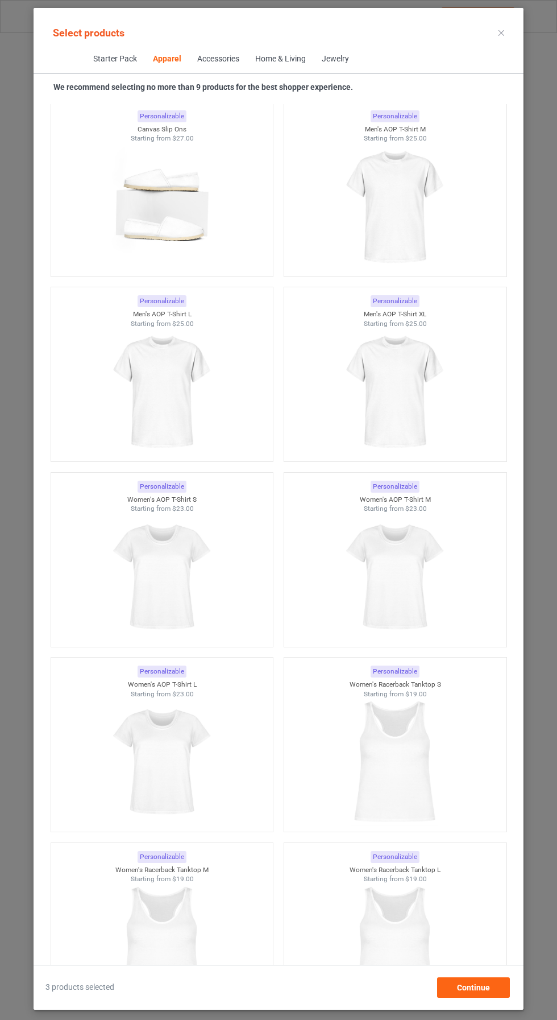
scroll to position [4704, 0]
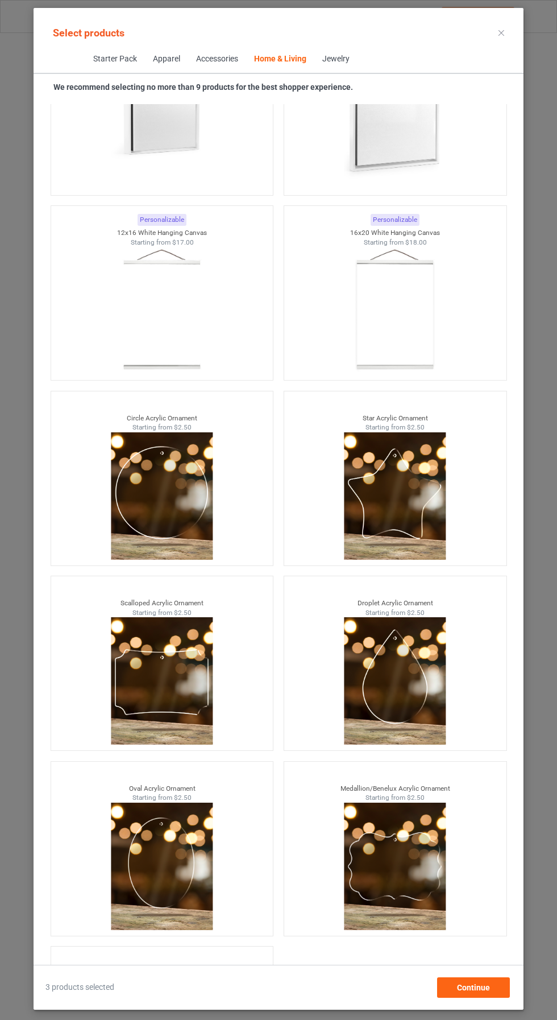
scroll to position [158, 0]
click at [491, 984] on div "Continue" at bounding box center [473, 987] width 73 height 20
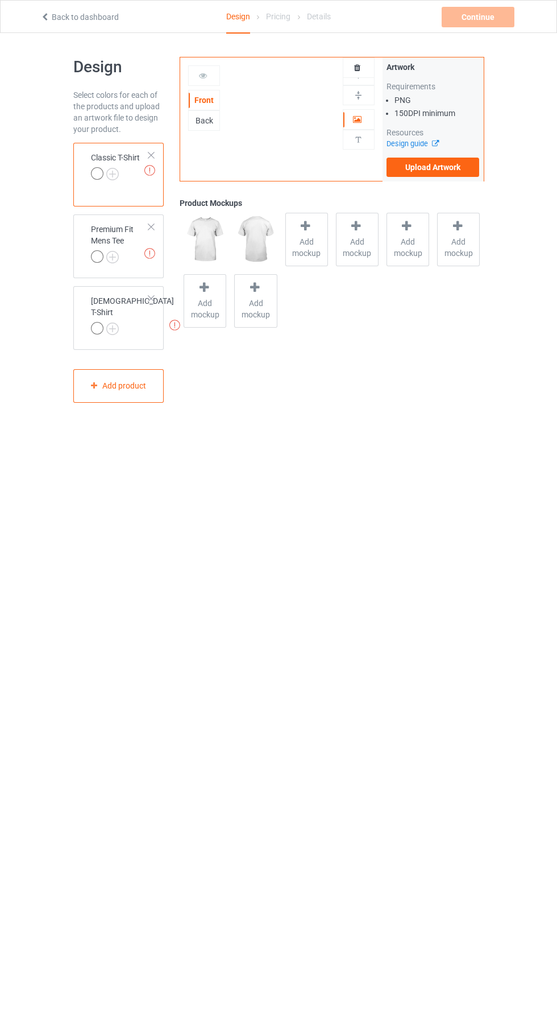
click at [0, 0] on img at bounding box center [0, 0] width 0 height 0
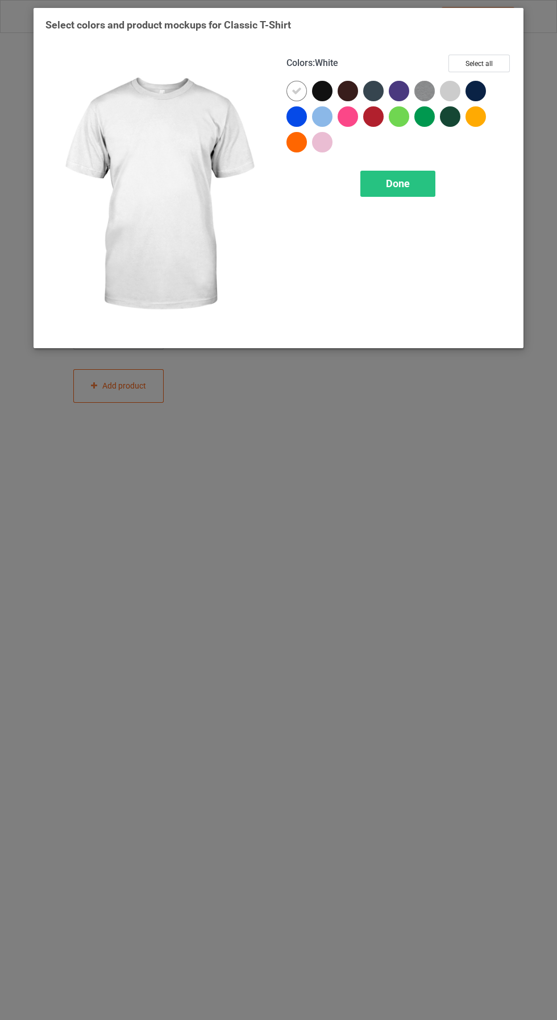
click at [329, 86] on div at bounding box center [322, 91] width 20 height 20
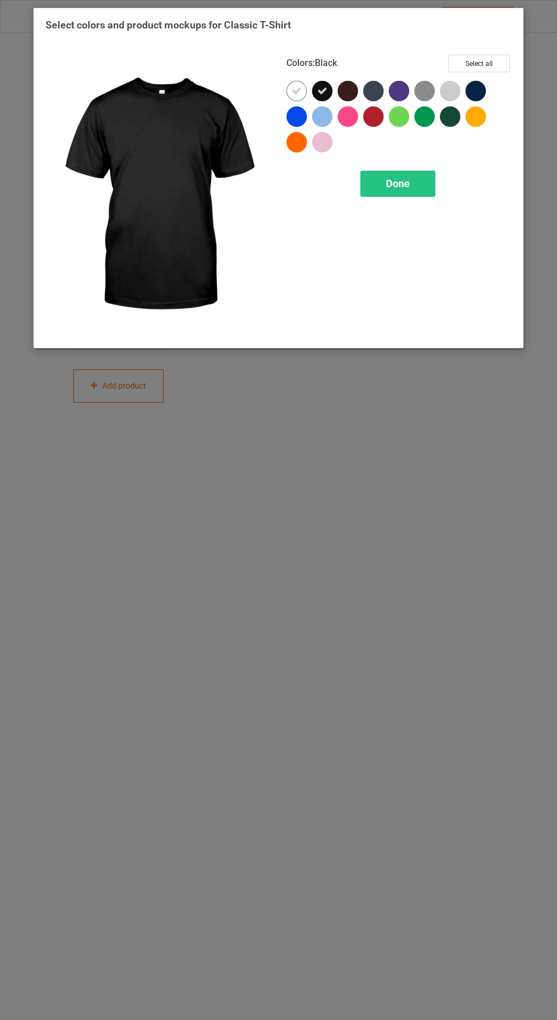
click at [300, 93] on icon at bounding box center [297, 91] width 10 height 10
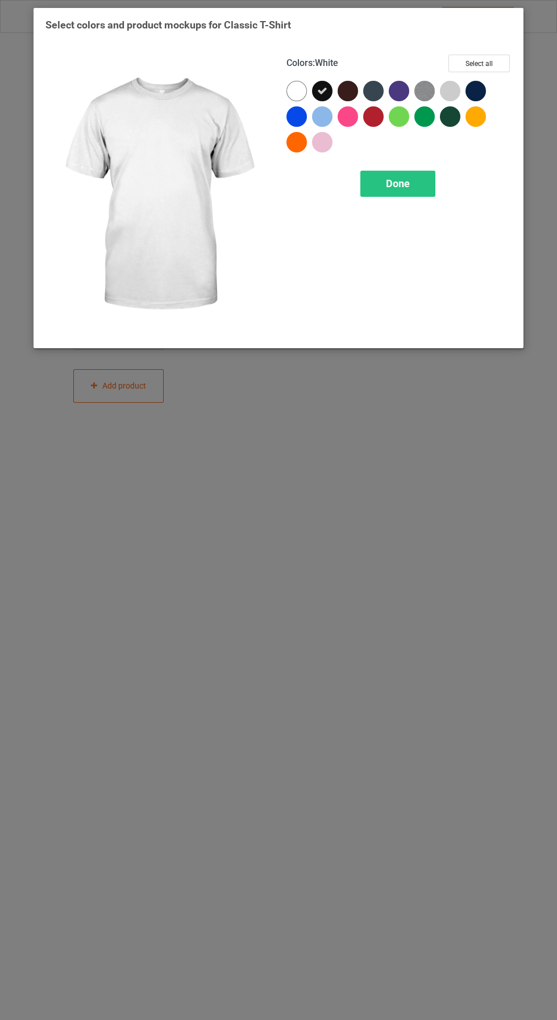
click at [400, 179] on span "Done" at bounding box center [398, 183] width 24 height 12
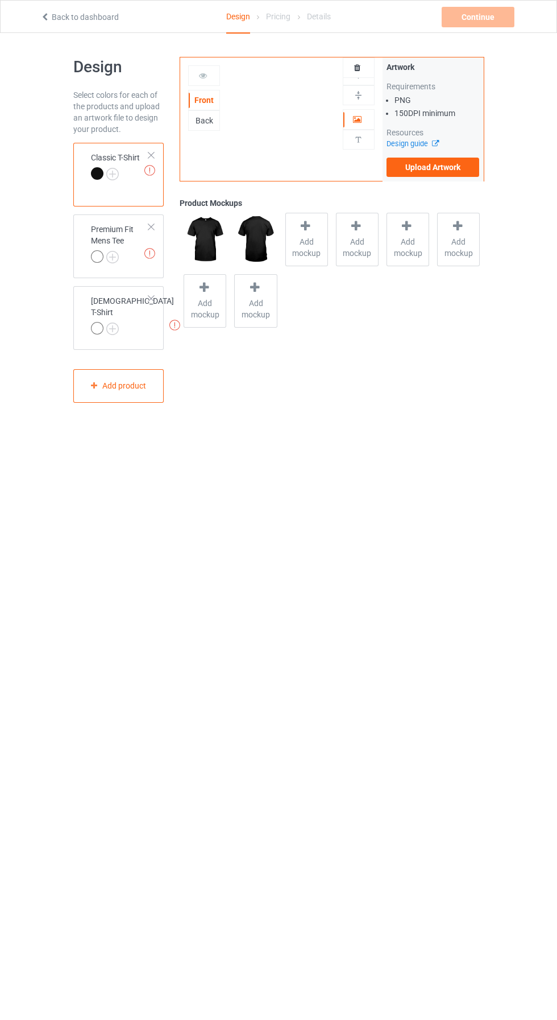
click at [0, 0] on img at bounding box center [0, 0] width 0 height 0
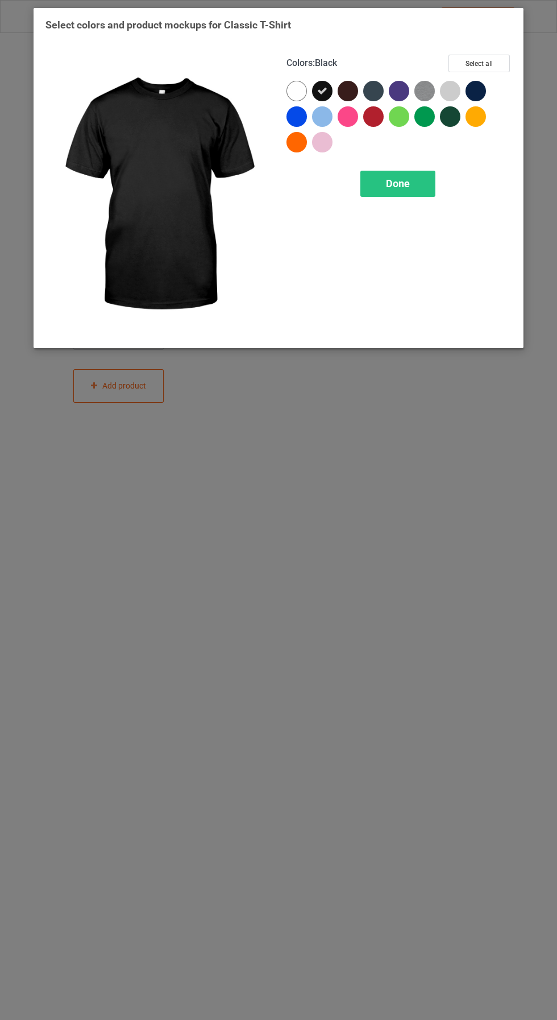
click at [297, 88] on div at bounding box center [297, 91] width 20 height 20
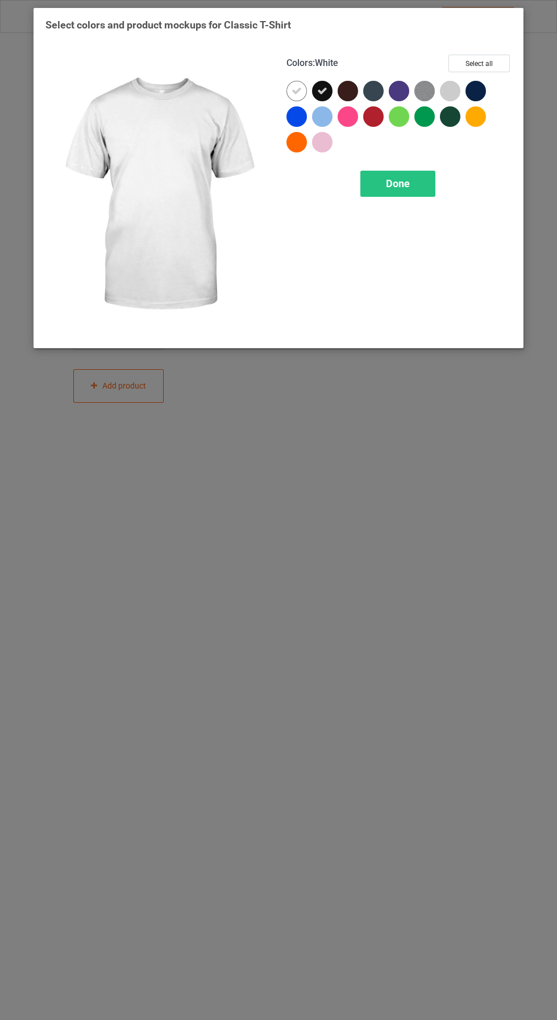
click at [339, 86] on div at bounding box center [348, 91] width 20 height 20
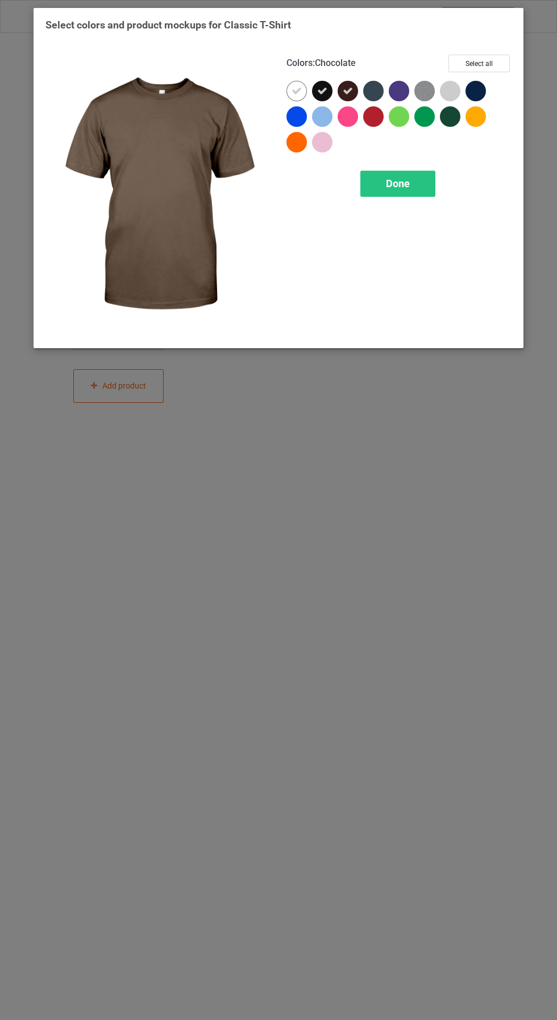
click at [400, 174] on div "Done" at bounding box center [398, 184] width 75 height 26
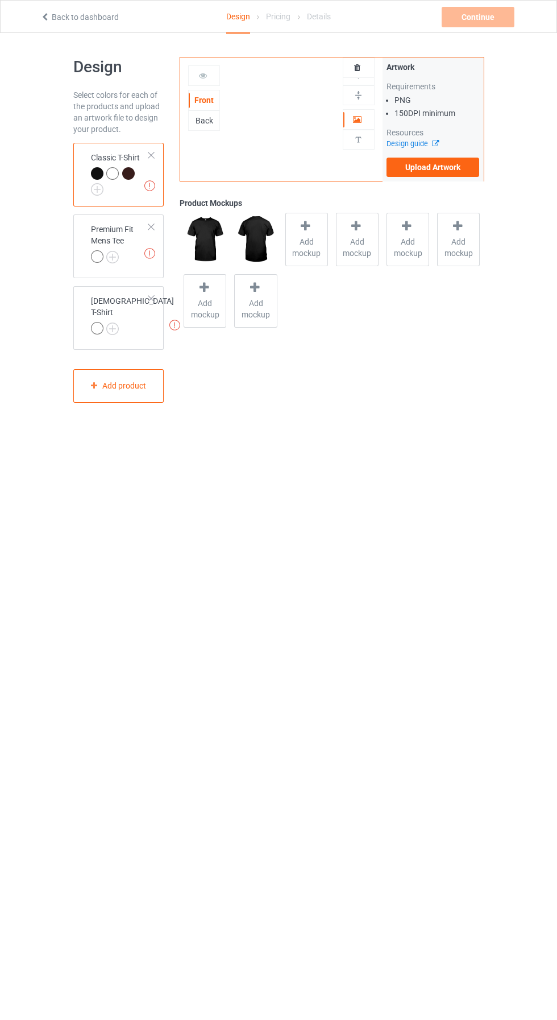
click at [0, 0] on img at bounding box center [0, 0] width 0 height 0
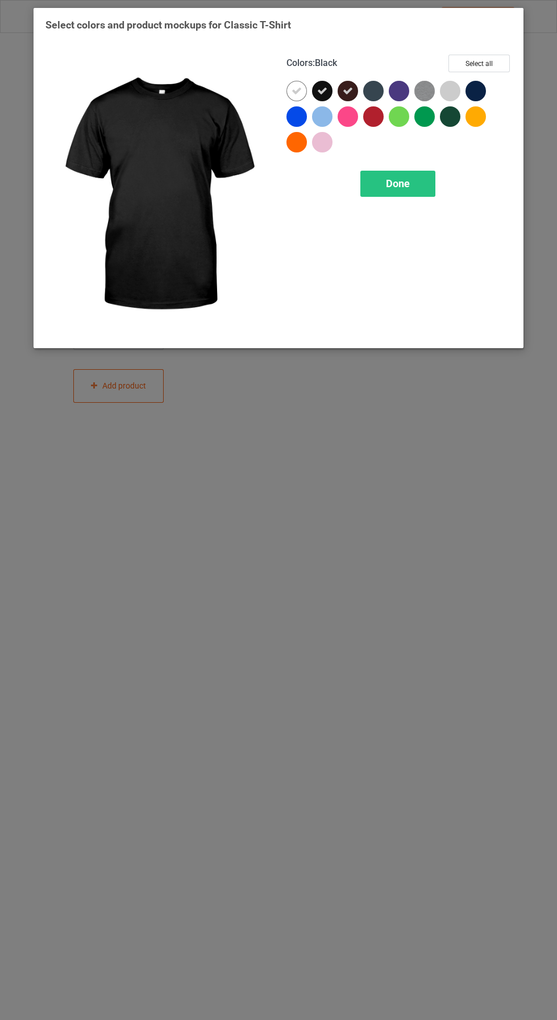
click at [354, 100] on div at bounding box center [351, 94] width 26 height 26
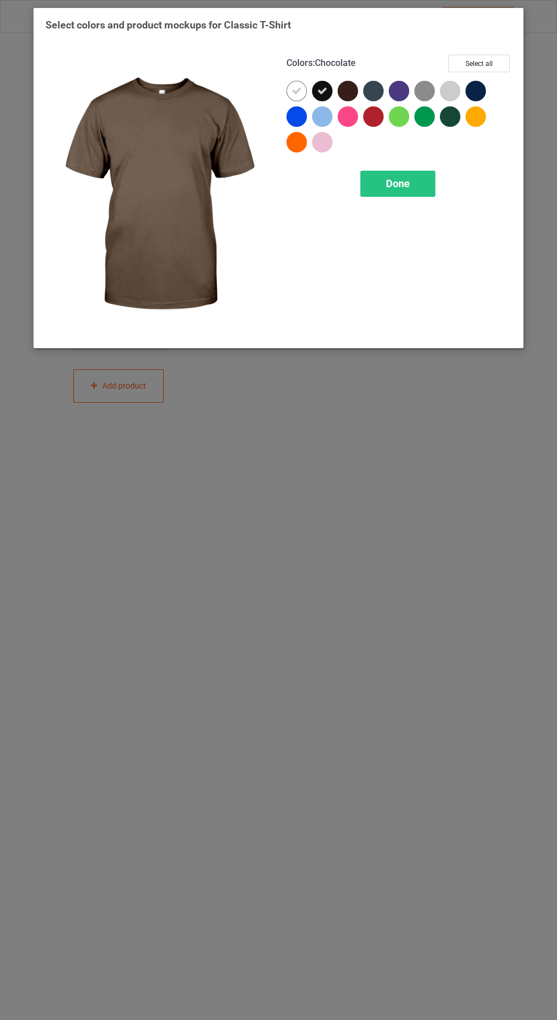
click at [408, 192] on div "Done" at bounding box center [398, 184] width 75 height 26
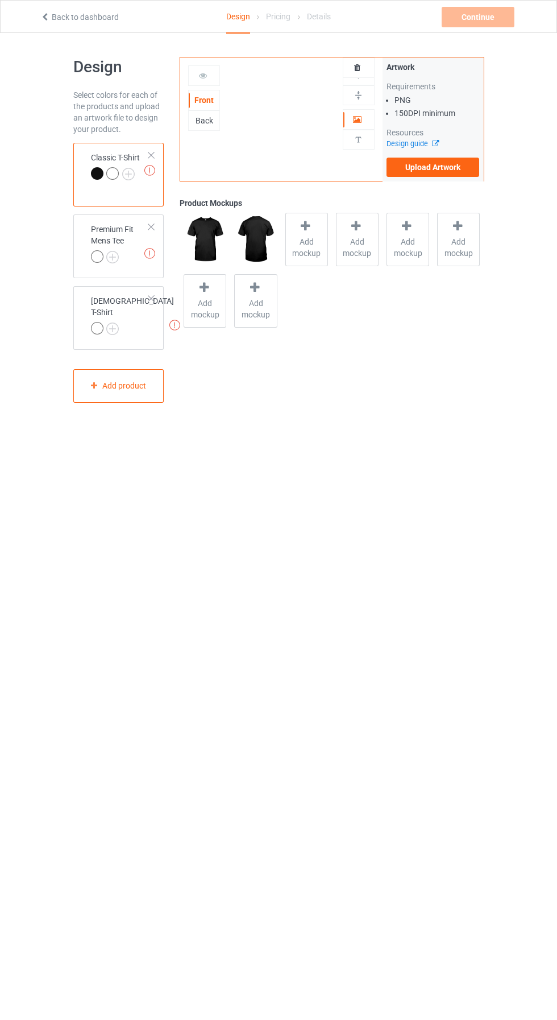
click at [0, 0] on img at bounding box center [0, 0] width 0 height 0
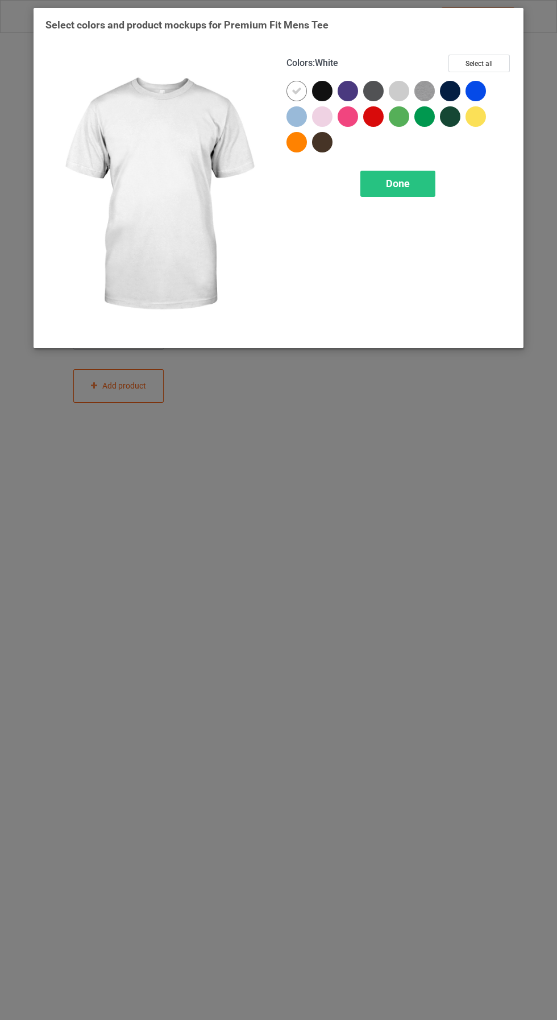
click at [334, 96] on div at bounding box center [325, 94] width 26 height 26
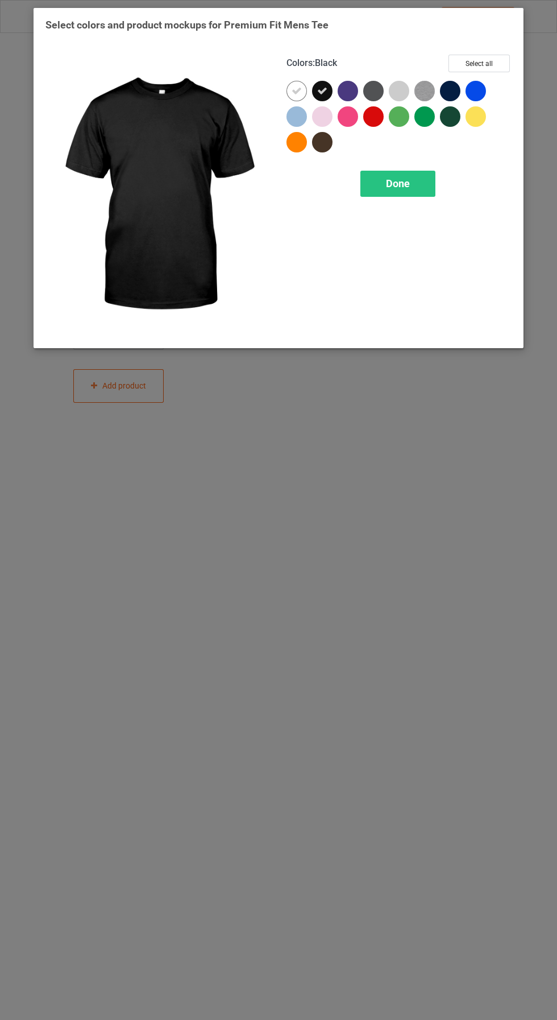
click at [408, 184] on span "Done" at bounding box center [398, 183] width 24 height 12
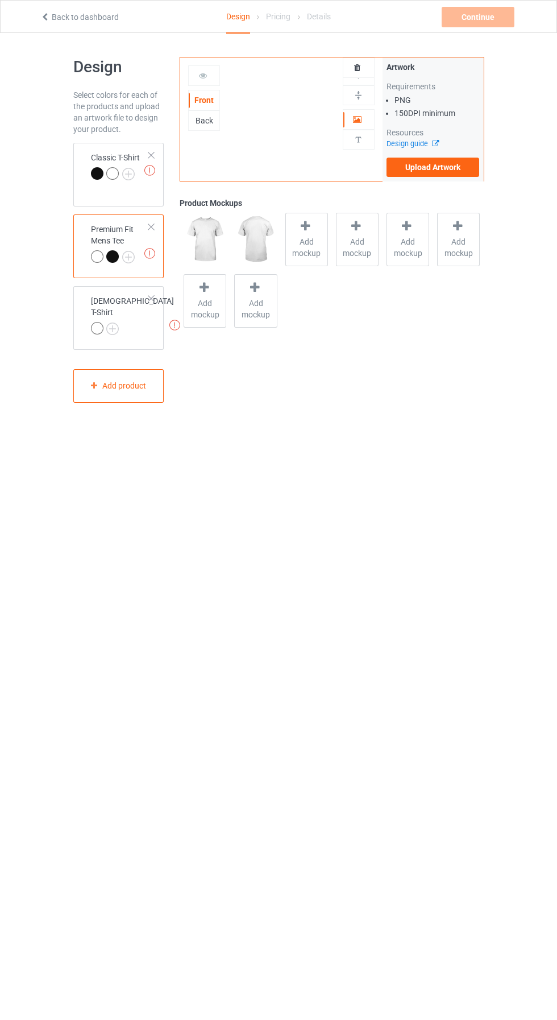
click at [0, 0] on img at bounding box center [0, 0] width 0 height 0
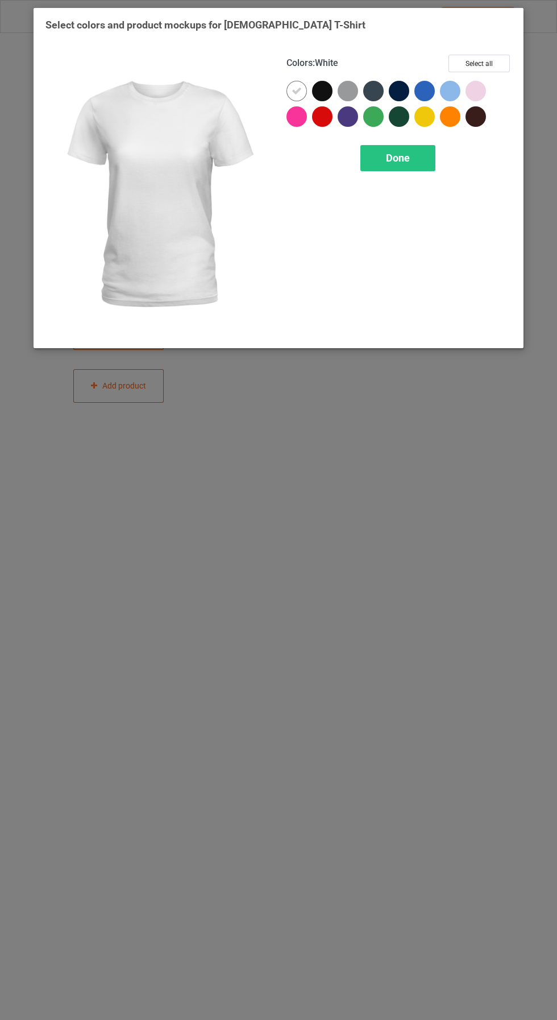
click at [332, 94] on div at bounding box center [325, 94] width 26 height 26
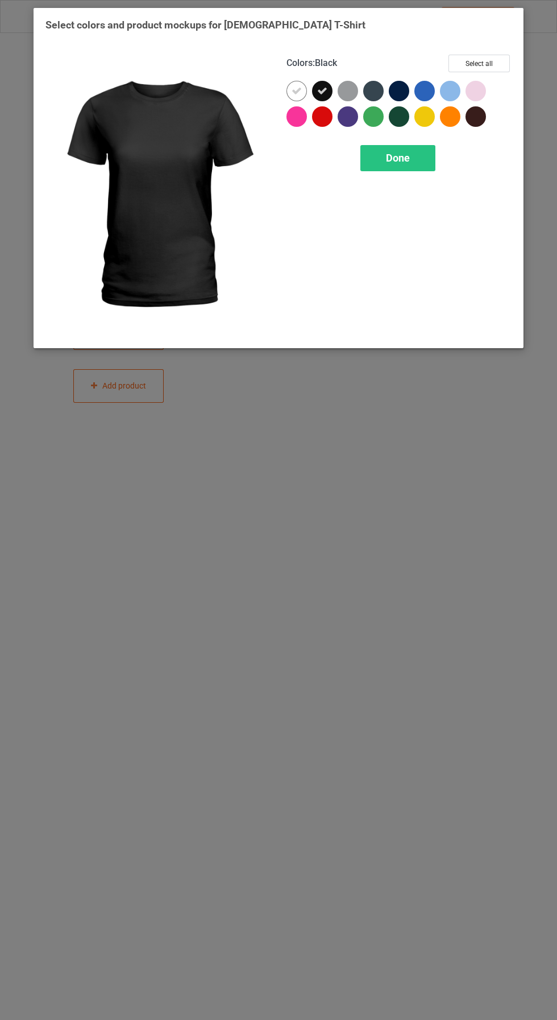
click at [403, 162] on span "Done" at bounding box center [398, 158] width 24 height 12
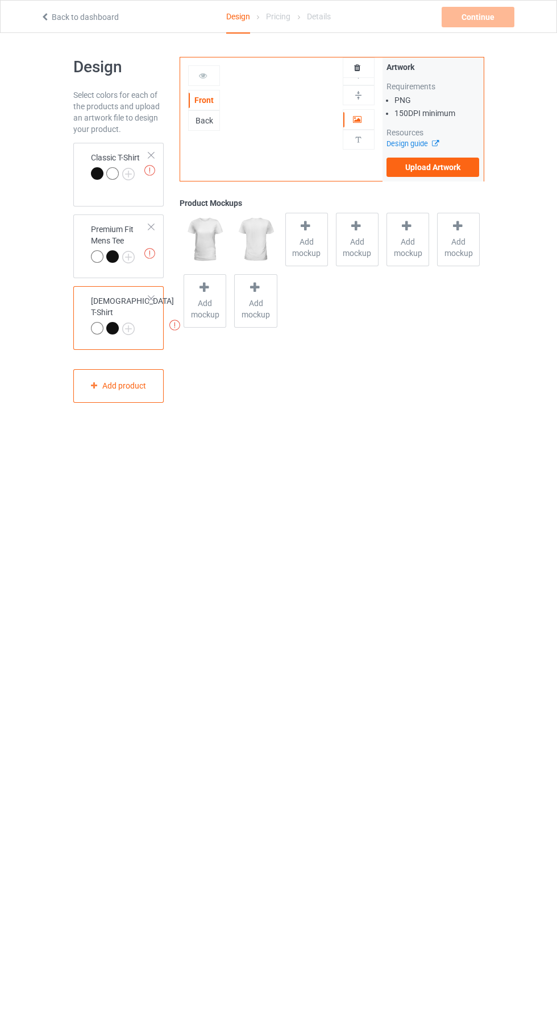
click at [435, 176] on label "Upload Artwork" at bounding box center [433, 167] width 93 height 19
click at [0, 0] on input "Upload Artwork" at bounding box center [0, 0] width 0 height 0
click at [307, 228] on icon at bounding box center [306, 226] width 14 height 12
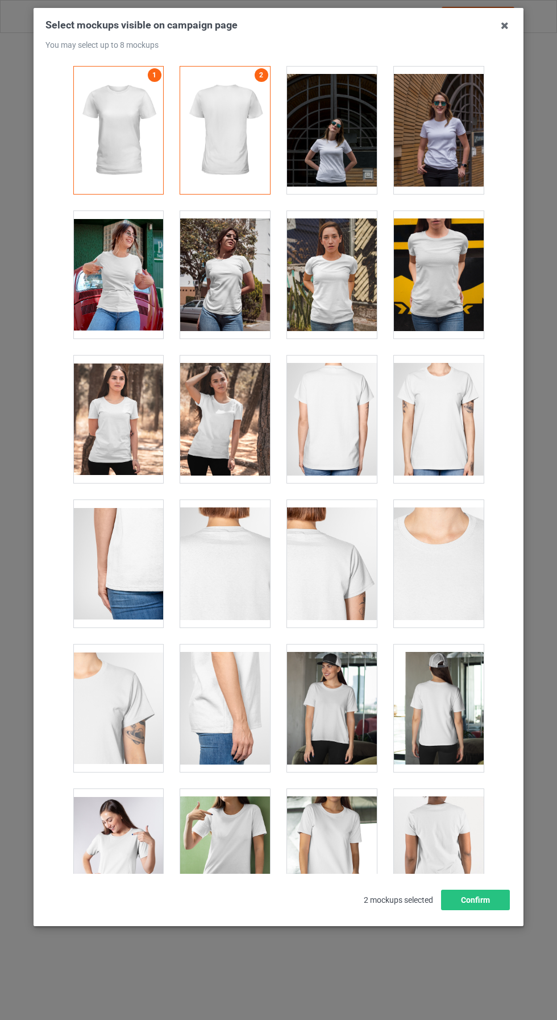
click at [146, 278] on div at bounding box center [118, 274] width 90 height 127
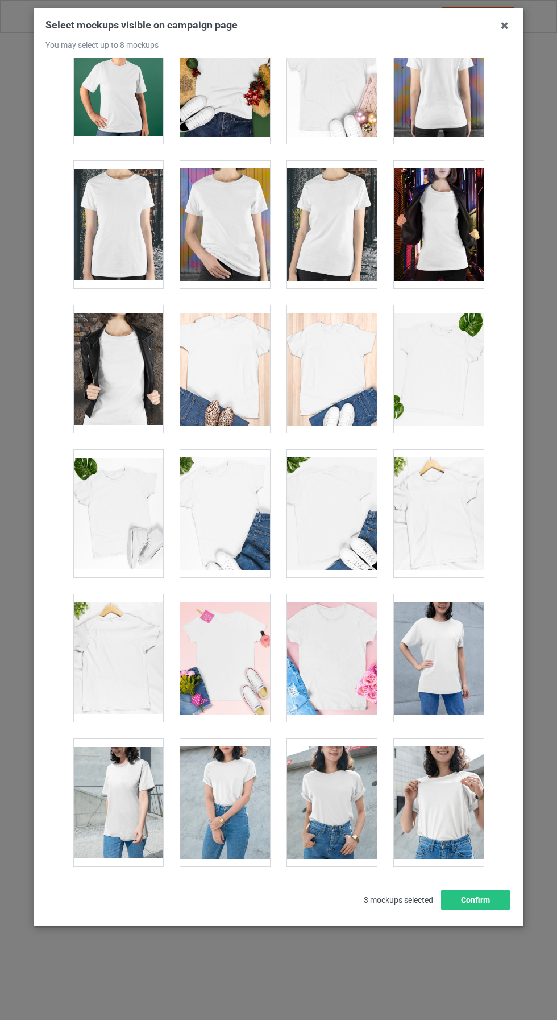
scroll to position [1351, 0]
click at [352, 380] on div at bounding box center [332, 368] width 90 height 127
click at [362, 374] on div at bounding box center [332, 368] width 90 height 127
click at [447, 378] on div at bounding box center [439, 368] width 90 height 127
click at [454, 496] on div at bounding box center [439, 512] width 90 height 127
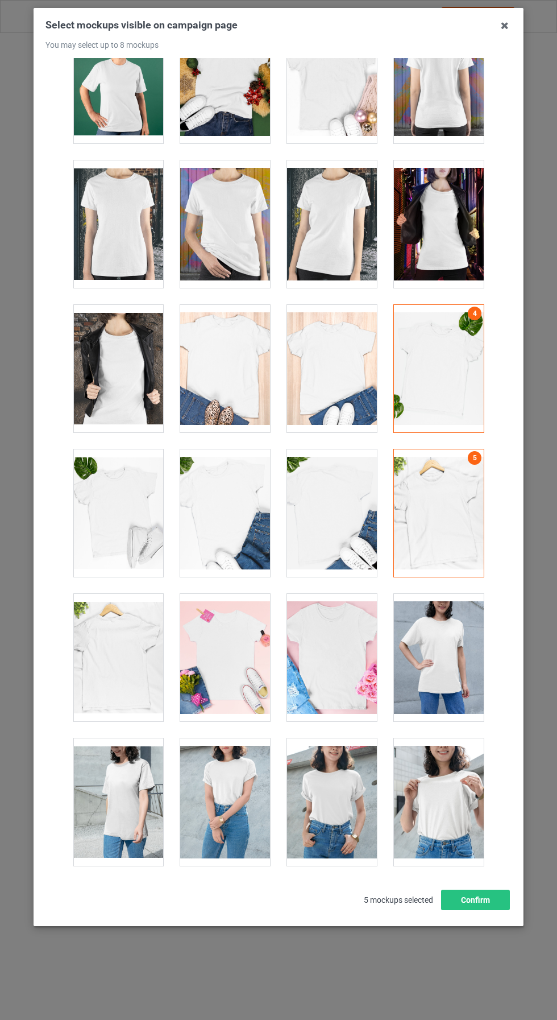
click at [462, 383] on div at bounding box center [439, 368] width 90 height 127
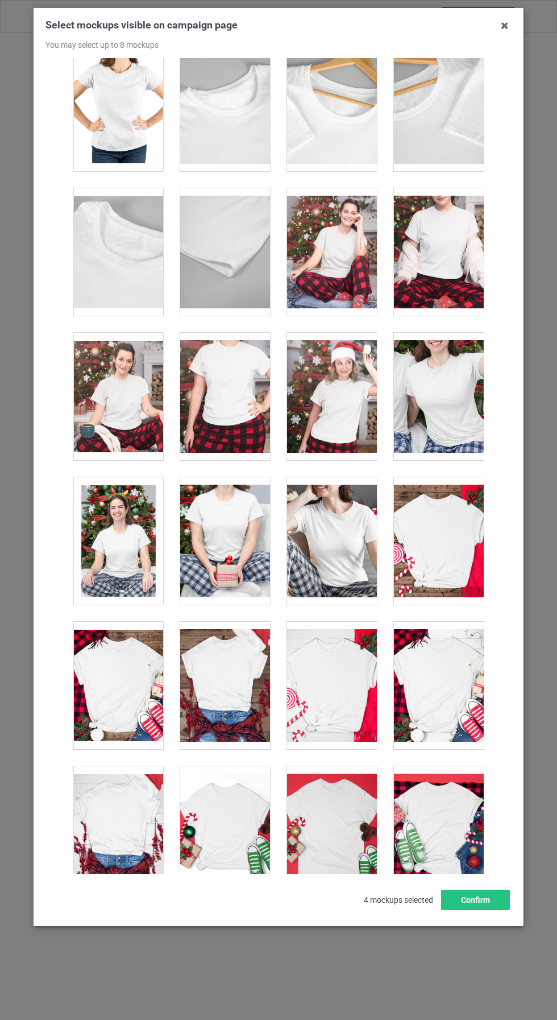
scroll to position [3201, 0]
click at [355, 528] on div at bounding box center [332, 540] width 90 height 127
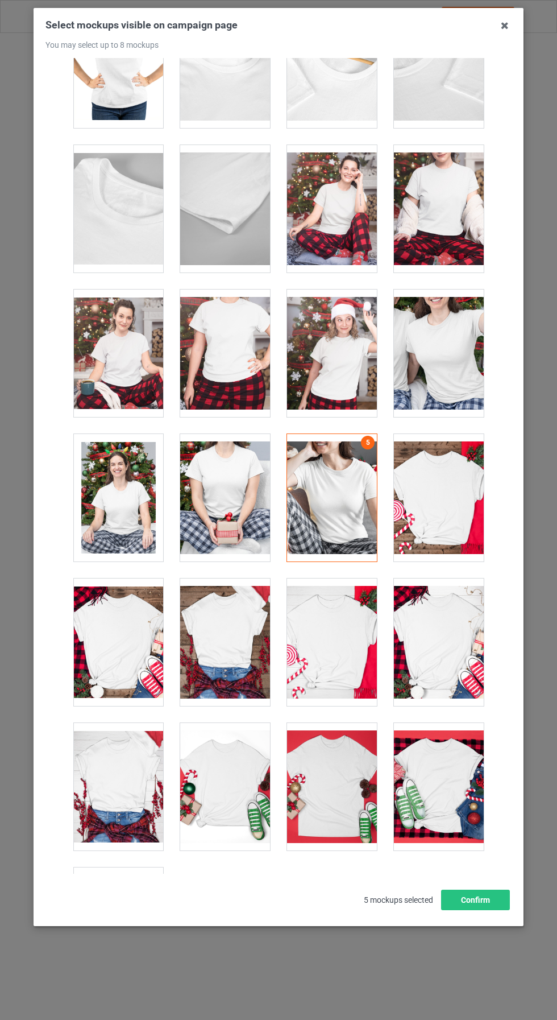
scroll to position [43, 0]
click at [488, 910] on button "Confirm" at bounding box center [475, 899] width 69 height 20
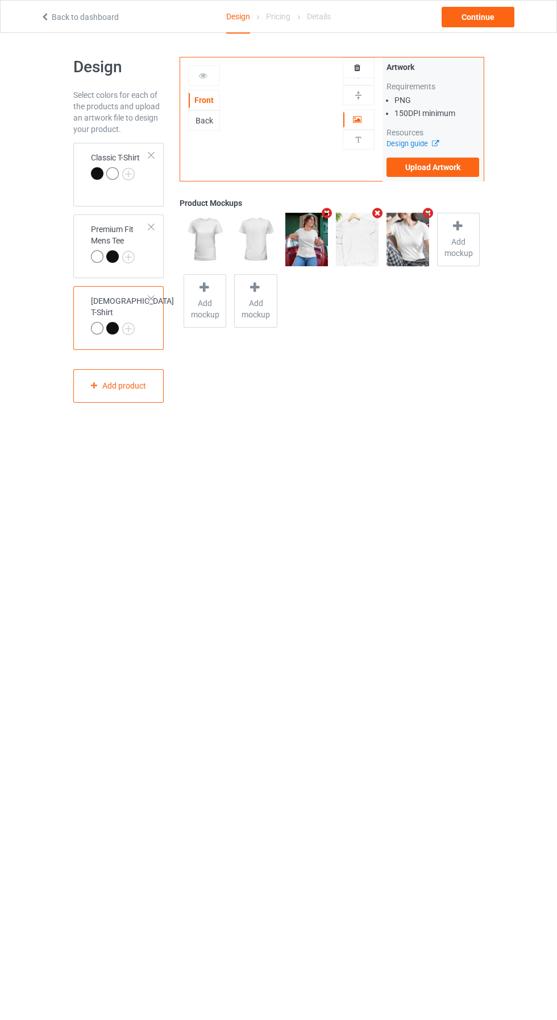
click at [0, 0] on img at bounding box center [0, 0] width 0 height 0
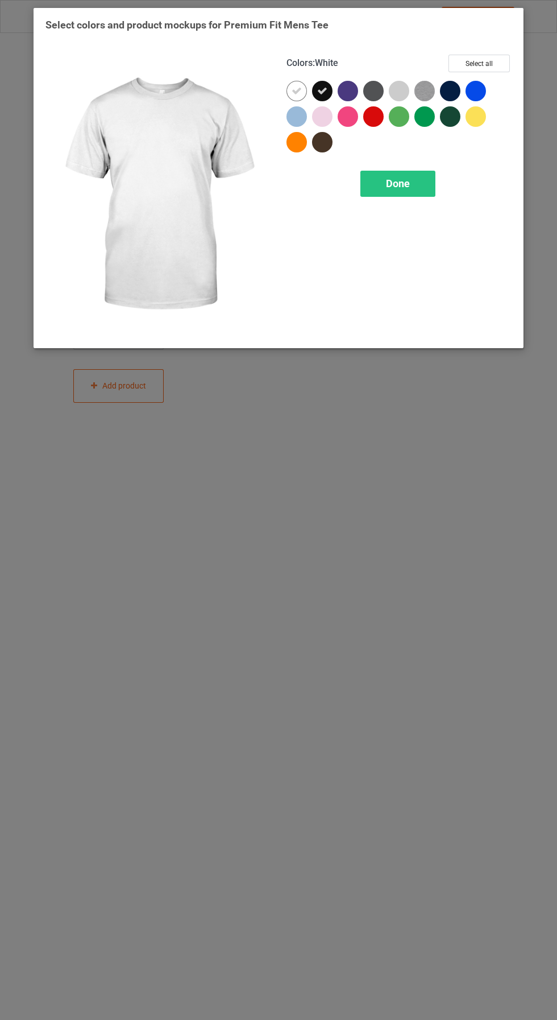
click at [375, 553] on div "Select colors and product mockups for Premium Fit Mens Tee Colors : White Selec…" at bounding box center [278, 510] width 557 height 1020
click at [309, 522] on div "Select colors and product mockups for Premium Fit Mens Tee Colors : White Selec…" at bounding box center [278, 510] width 557 height 1020
click at [398, 183] on span "Done" at bounding box center [398, 183] width 24 height 12
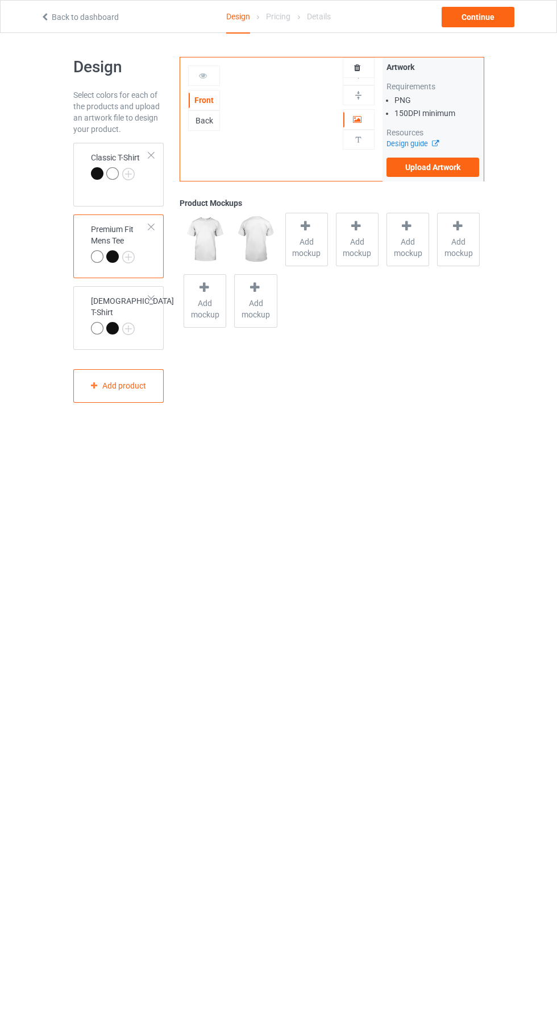
click at [307, 228] on icon at bounding box center [306, 226] width 14 height 12
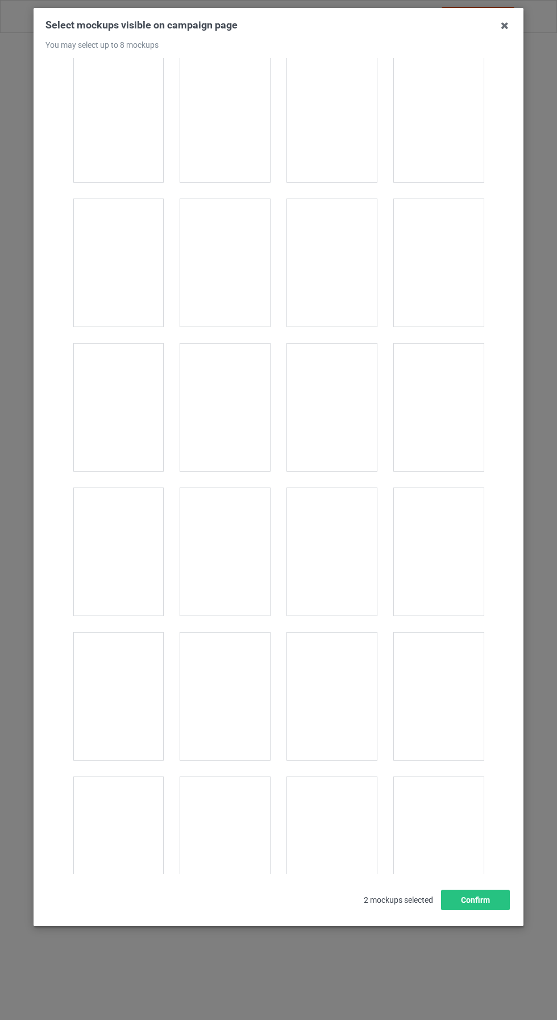
scroll to position [305, 0]
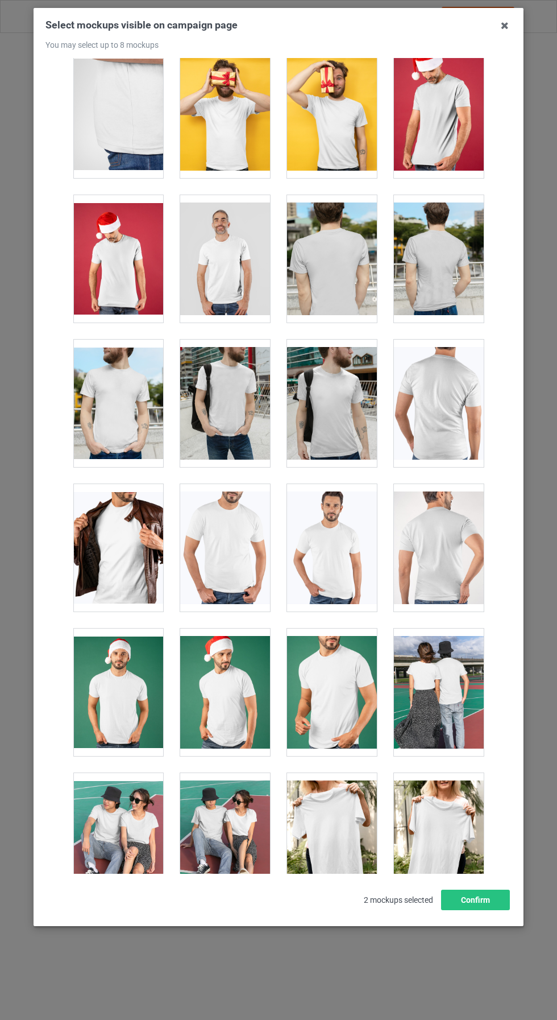
click at [133, 415] on div at bounding box center [118, 402] width 90 height 127
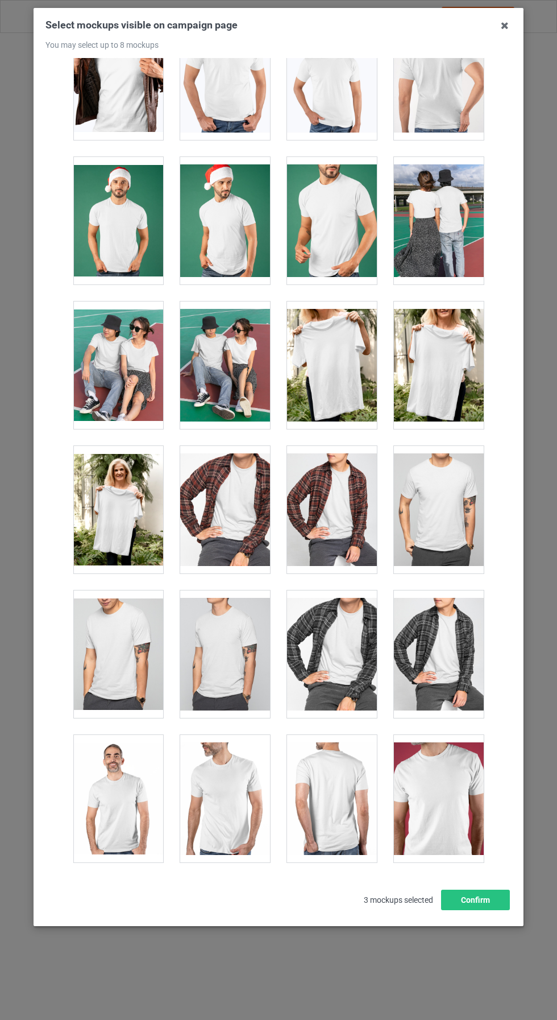
scroll to position [780, 0]
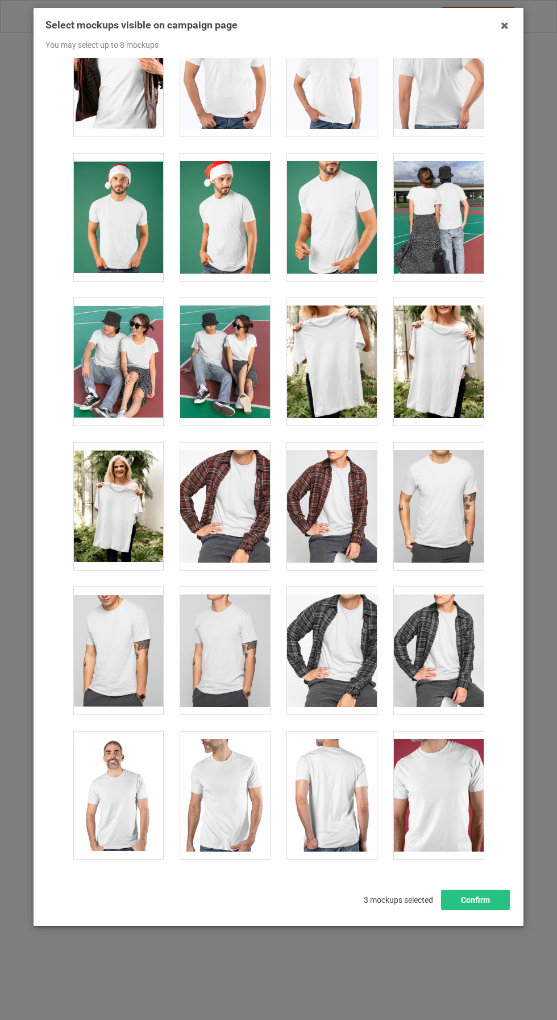
click at [140, 375] on div at bounding box center [118, 361] width 90 height 127
click at [145, 375] on div at bounding box center [118, 361] width 90 height 127
click at [358, 380] on div at bounding box center [332, 361] width 90 height 127
click at [132, 355] on div at bounding box center [118, 361] width 90 height 127
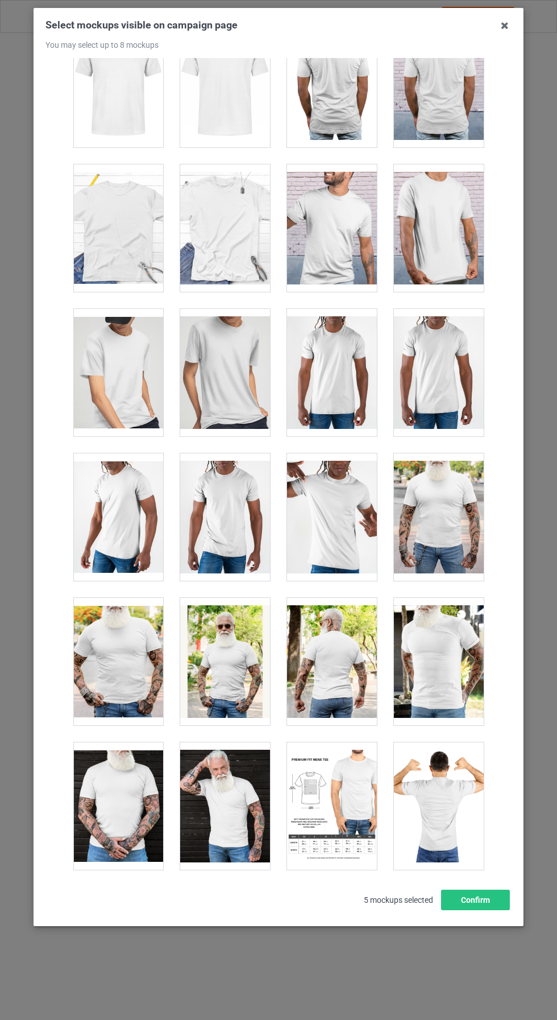
scroll to position [1641, 0]
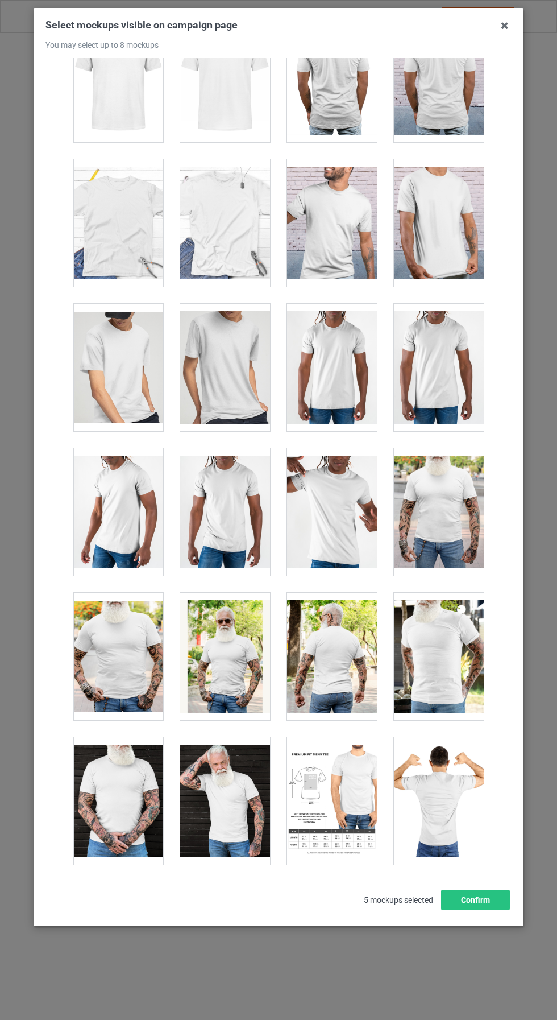
click at [350, 514] on div at bounding box center [332, 511] width 90 height 127
click at [250, 663] on div at bounding box center [225, 656] width 90 height 127
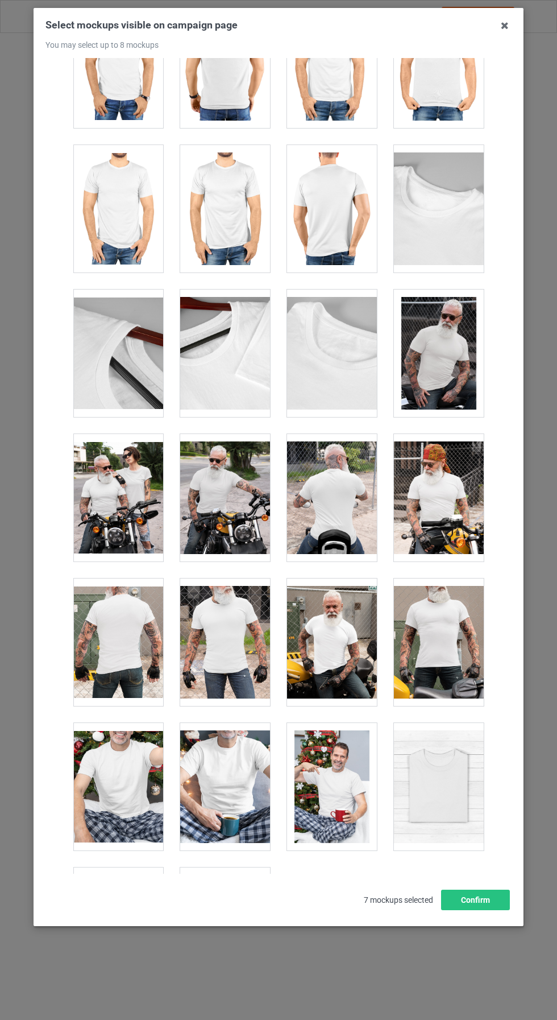
scroll to position [43, 0]
click at [249, 318] on div at bounding box center [225, 352] width 90 height 127
click at [113, 901] on div at bounding box center [118, 930] width 90 height 127
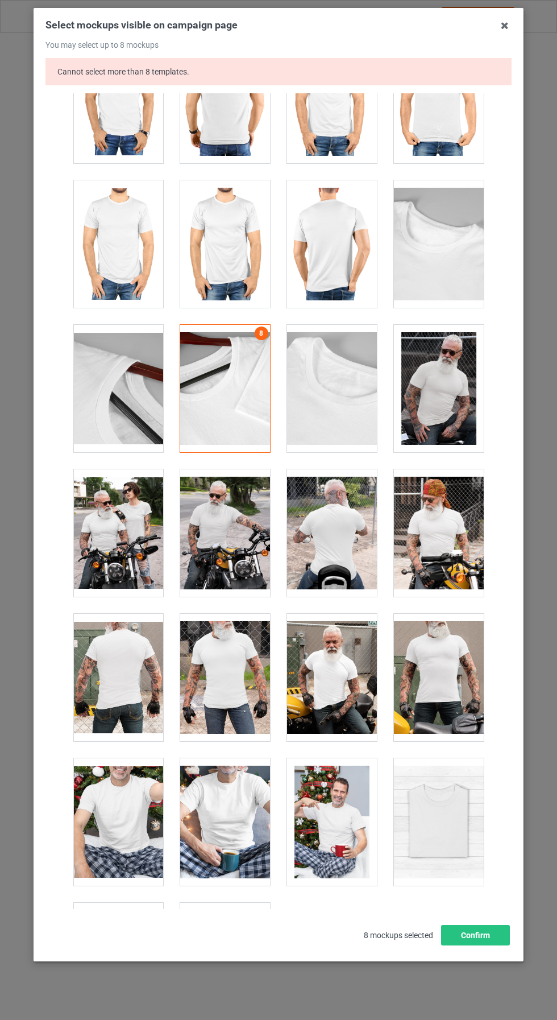
scroll to position [78, 0]
click at [491, 945] on button "Confirm" at bounding box center [475, 935] width 69 height 20
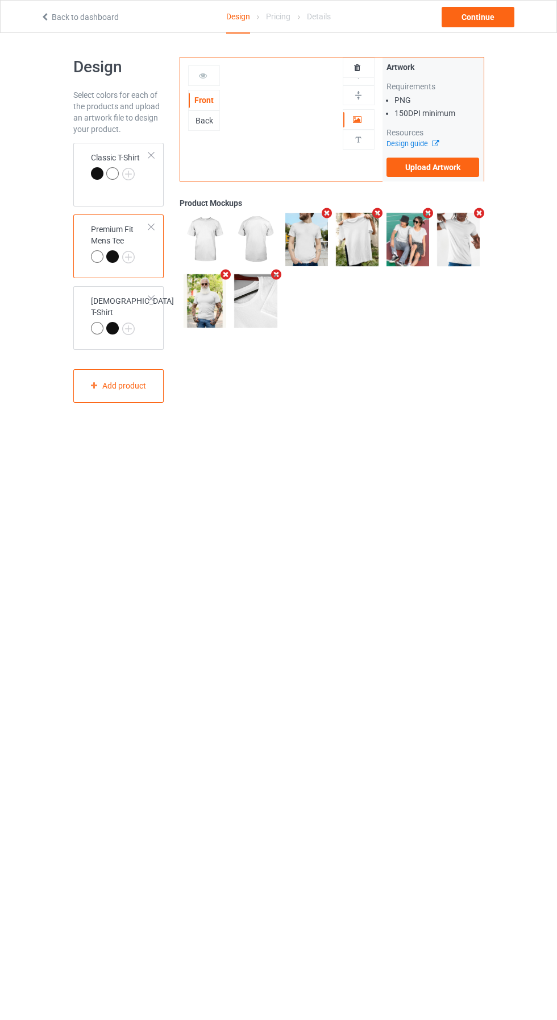
click at [0, 0] on img at bounding box center [0, 0] width 0 height 0
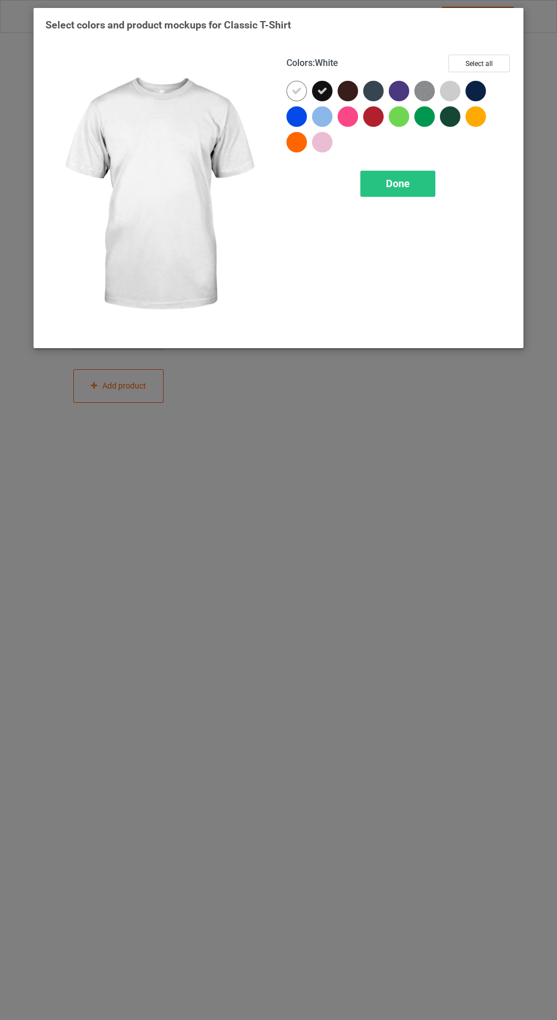
click at [308, 486] on div "Select colors and product mockups for Classic T-Shirt Colors : White Select all…" at bounding box center [278, 510] width 557 height 1020
click at [416, 177] on div "Done" at bounding box center [398, 184] width 75 height 26
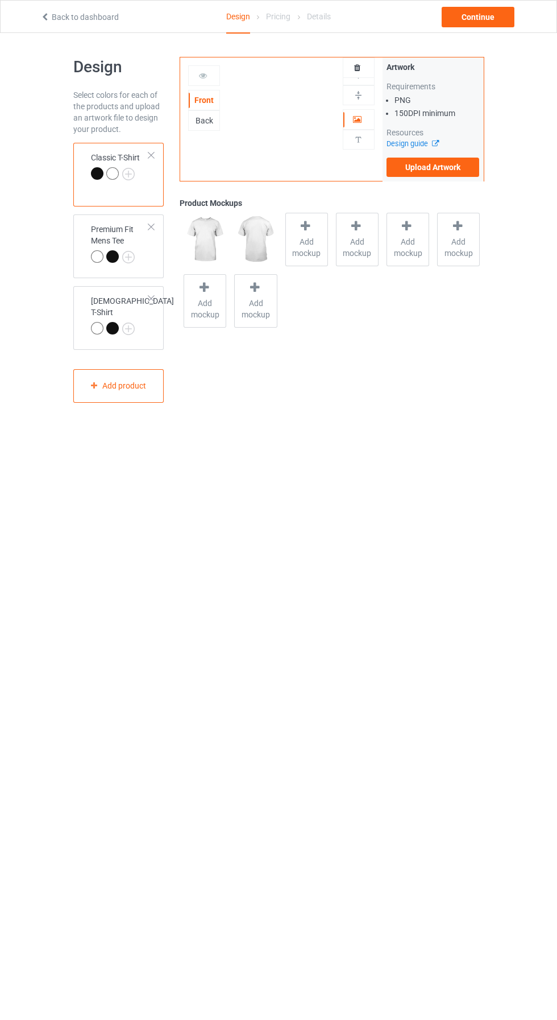
click at [307, 253] on span "Add mockup" at bounding box center [307, 247] width 42 height 23
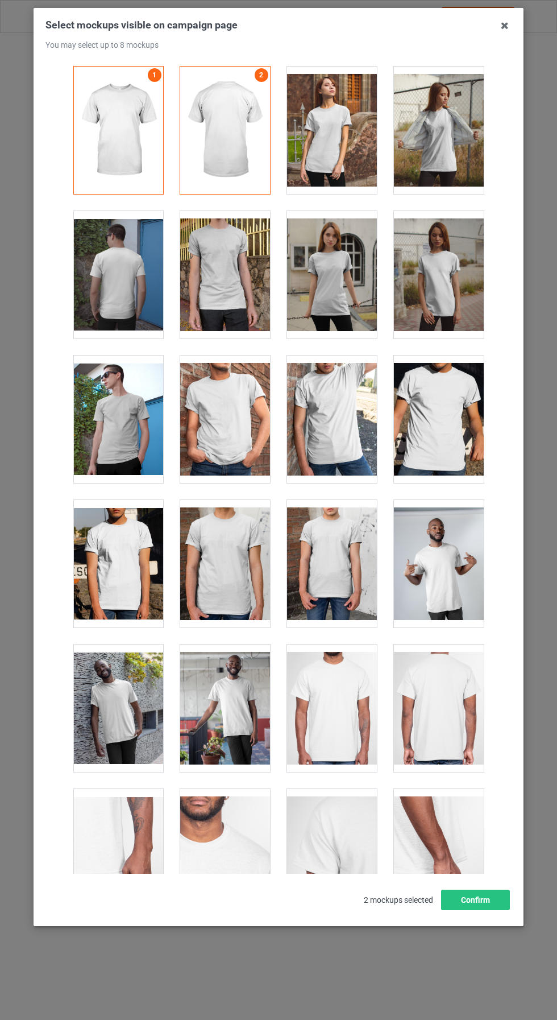
click at [452, 444] on div at bounding box center [439, 418] width 90 height 127
click at [456, 162] on div at bounding box center [439, 130] width 90 height 127
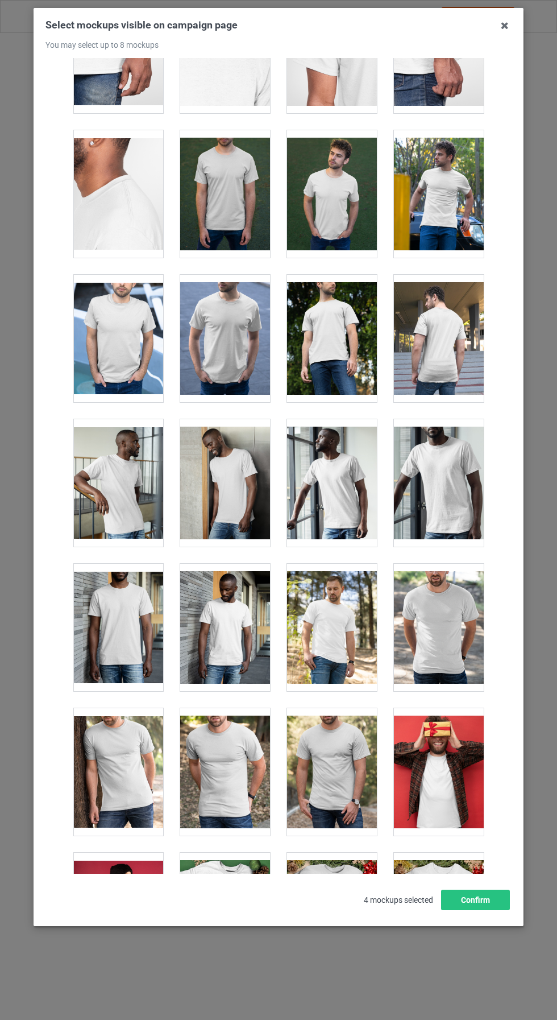
scroll to position [796, 0]
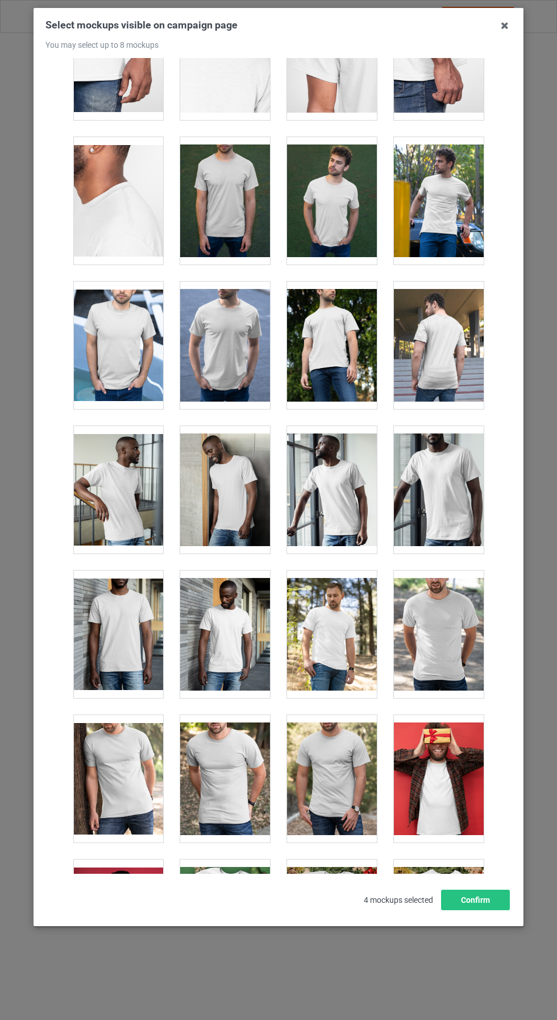
click at [452, 221] on div at bounding box center [439, 200] width 90 height 127
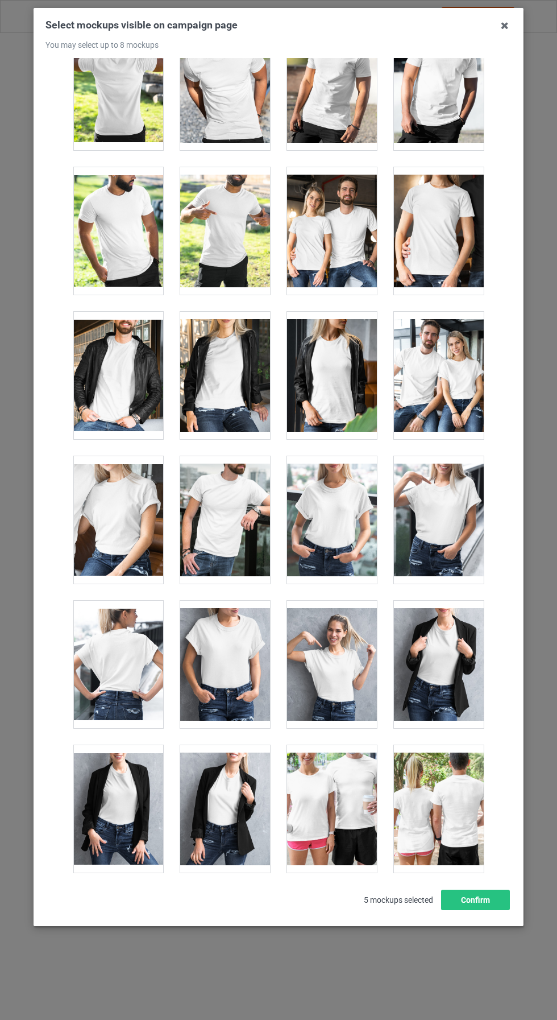
scroll to position [15666, 0]
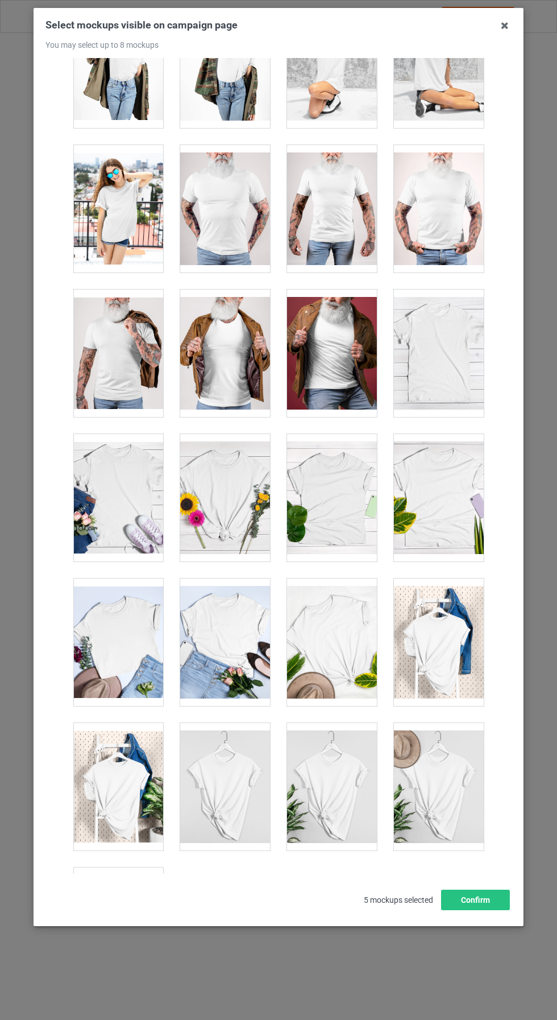
click at [143, 909] on div at bounding box center [118, 930] width 90 height 127
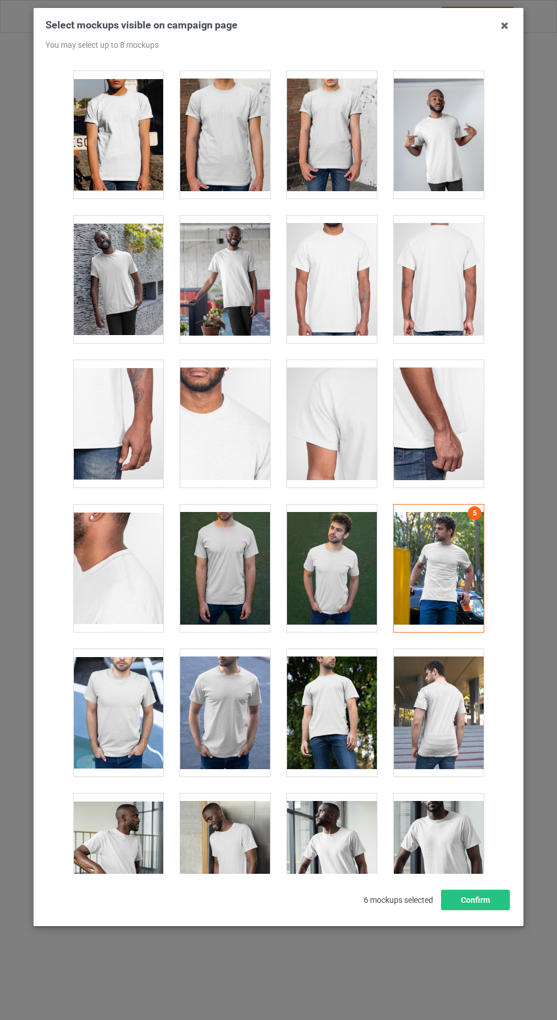
scroll to position [433, 0]
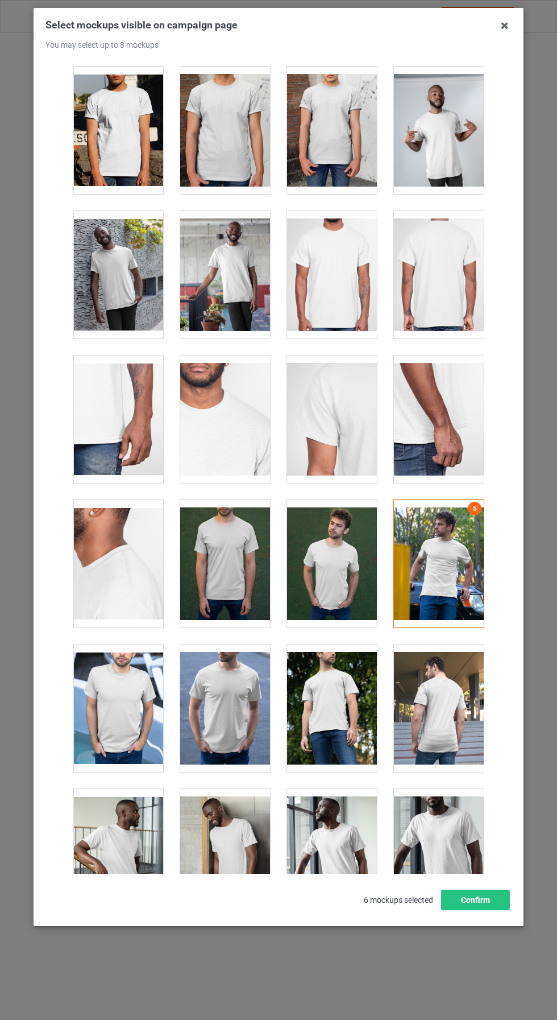
click at [452, 581] on div at bounding box center [439, 563] width 90 height 127
click at [449, 571] on div at bounding box center [439, 563] width 90 height 127
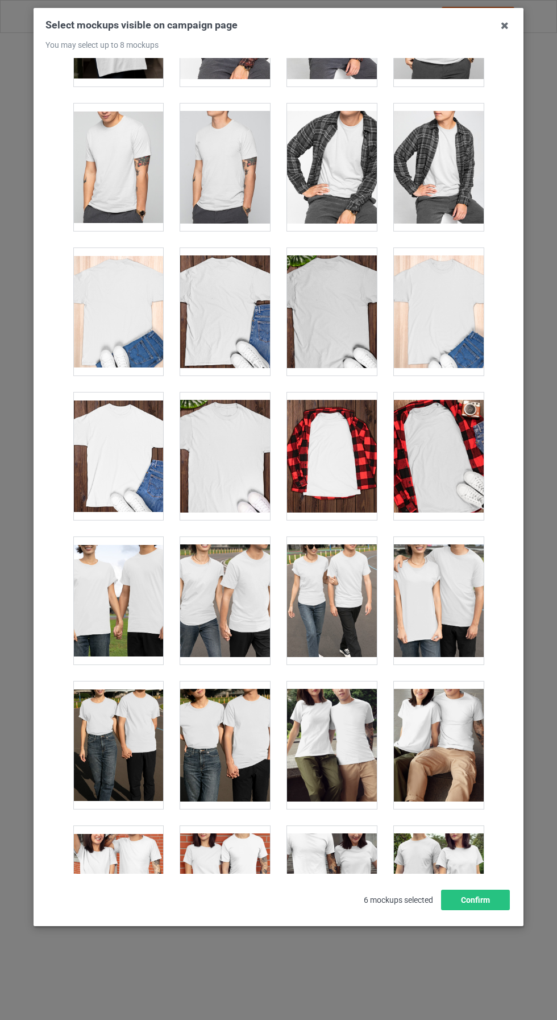
scroll to position [3307, 0]
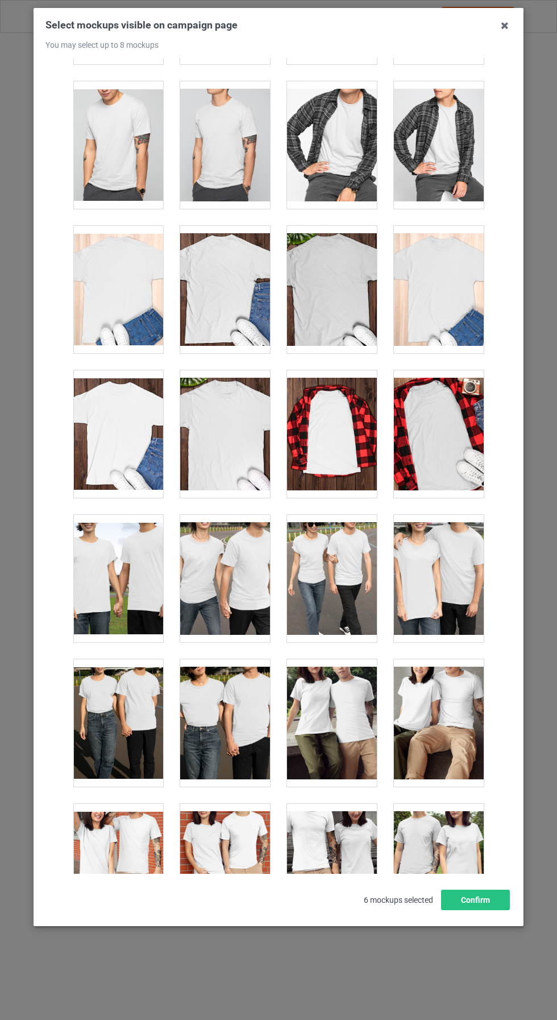
click at [454, 705] on div at bounding box center [439, 722] width 90 height 127
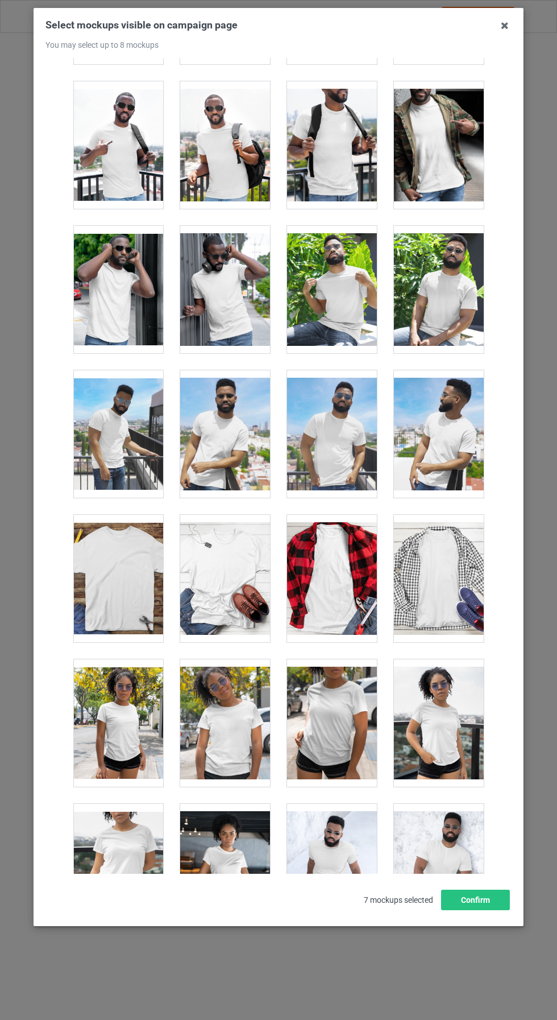
scroll to position [7211, 0]
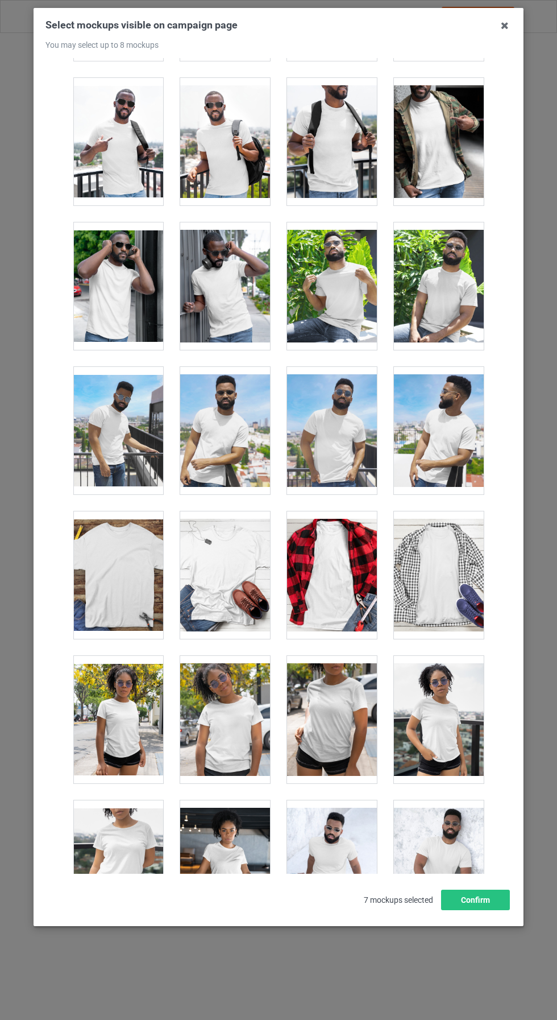
click at [130, 589] on div at bounding box center [118, 574] width 90 height 127
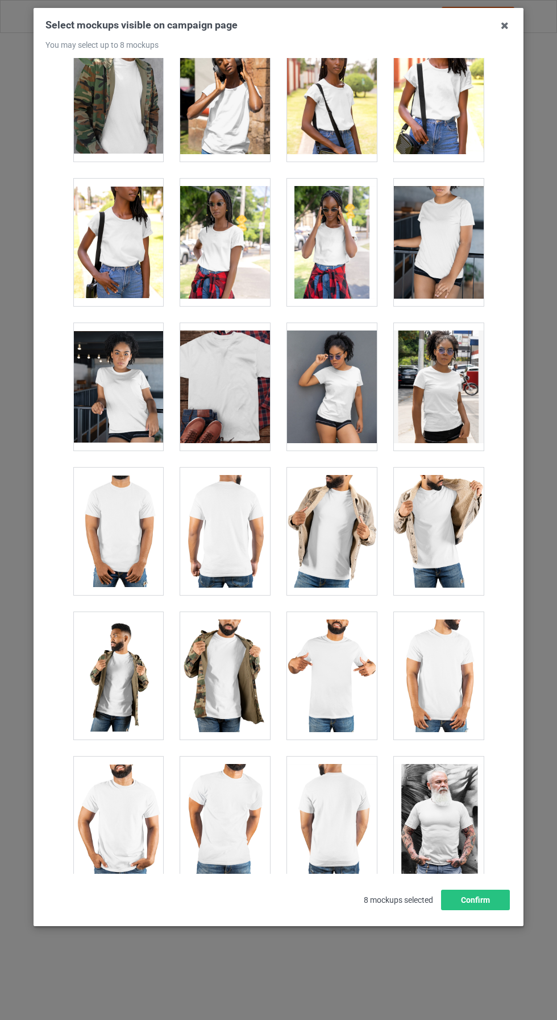
scroll to position [8265, 0]
click at [479, 910] on button "Confirm" at bounding box center [475, 899] width 69 height 20
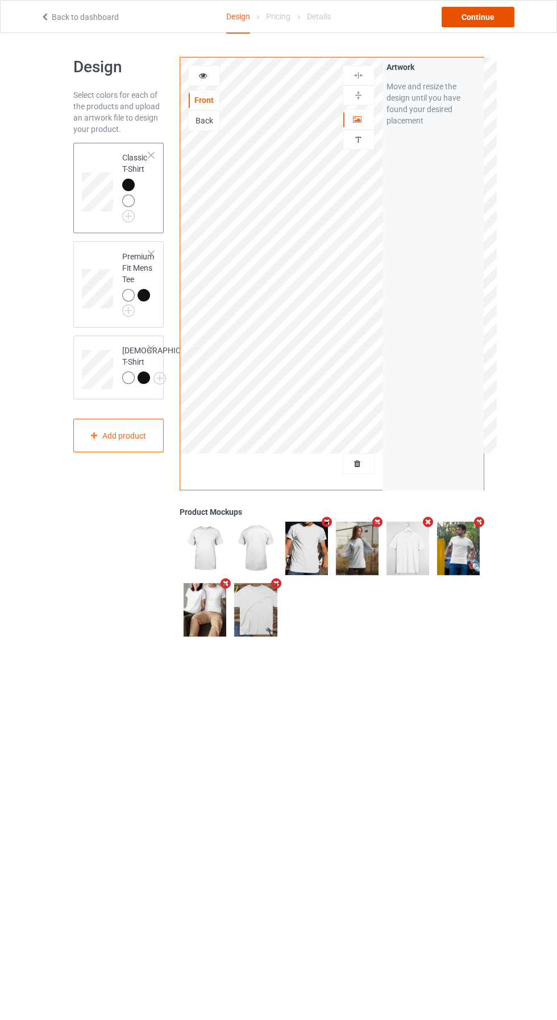
click at [494, 20] on div "Continue" at bounding box center [478, 17] width 73 height 20
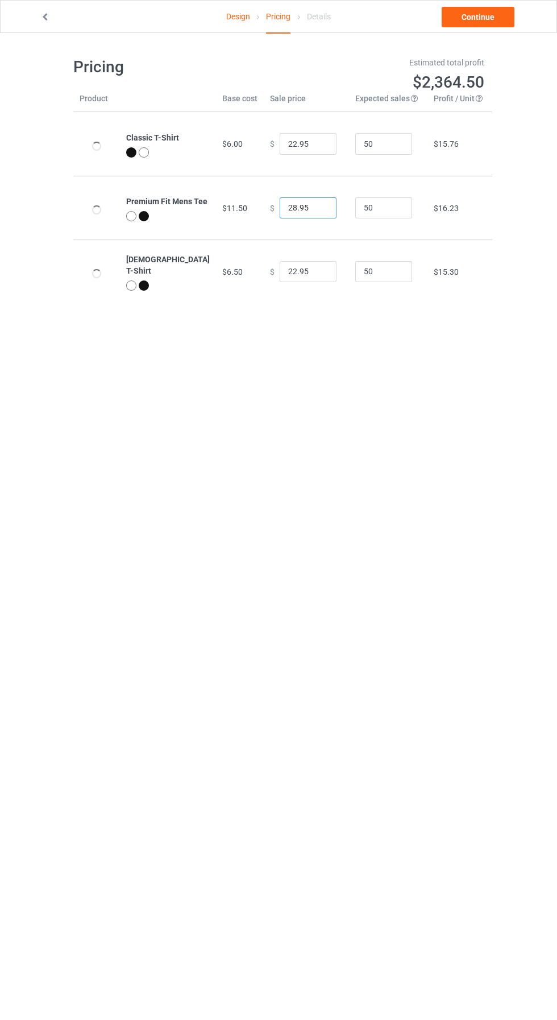
click at [285, 212] on input "28.95" at bounding box center [308, 208] width 57 height 22
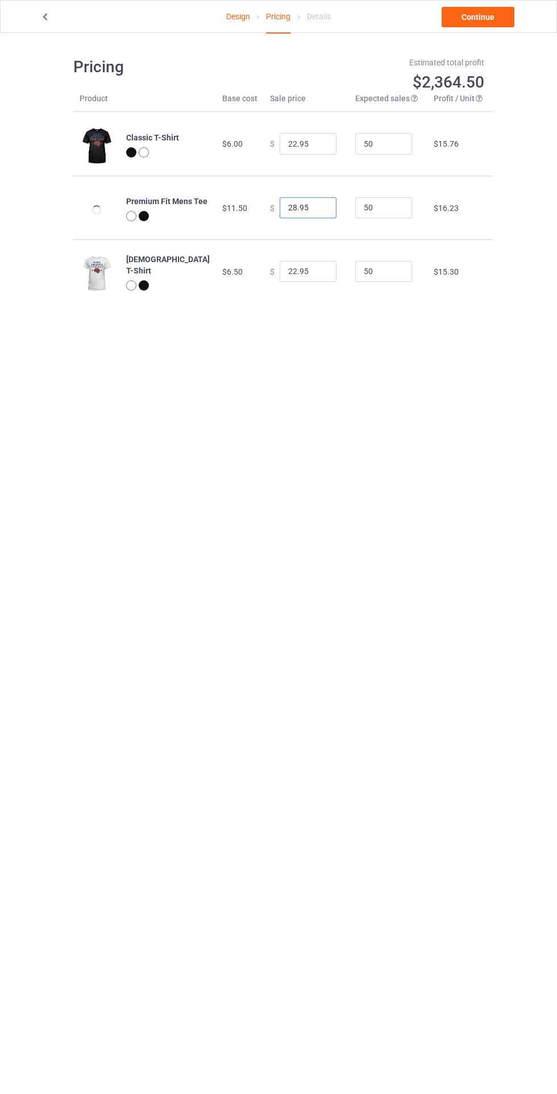
click at [287, 206] on input "28.95" at bounding box center [308, 208] width 57 height 22
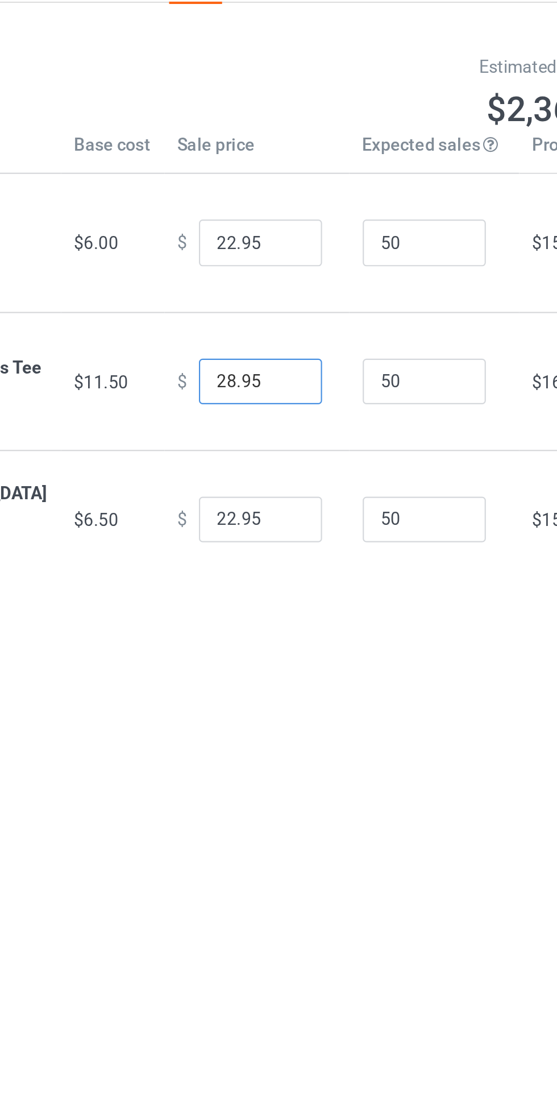
click at [283, 209] on input "28.95" at bounding box center [308, 208] width 57 height 22
type input "26.95"
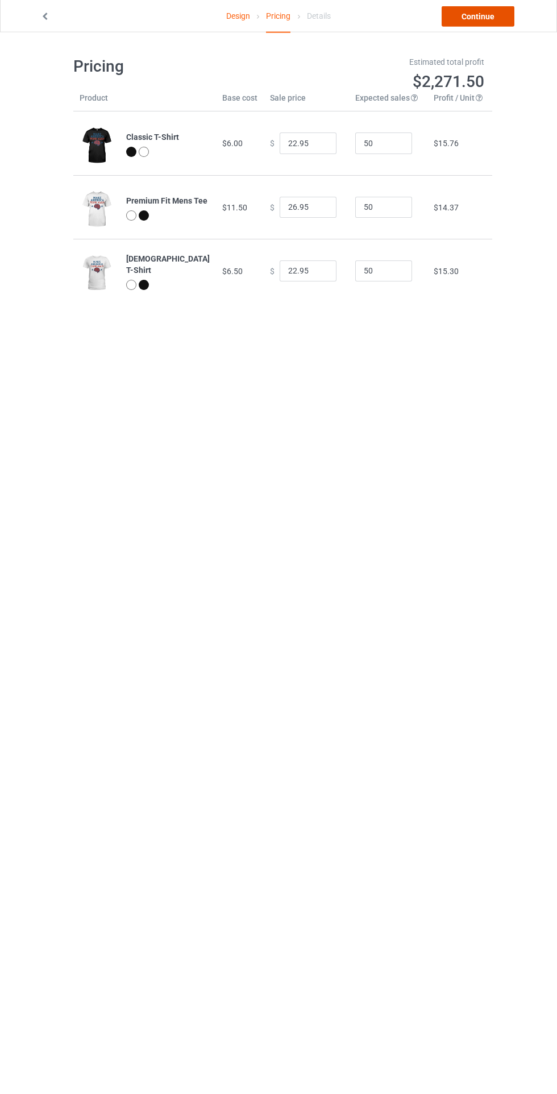
click at [490, 7] on link "Continue" at bounding box center [478, 17] width 73 height 20
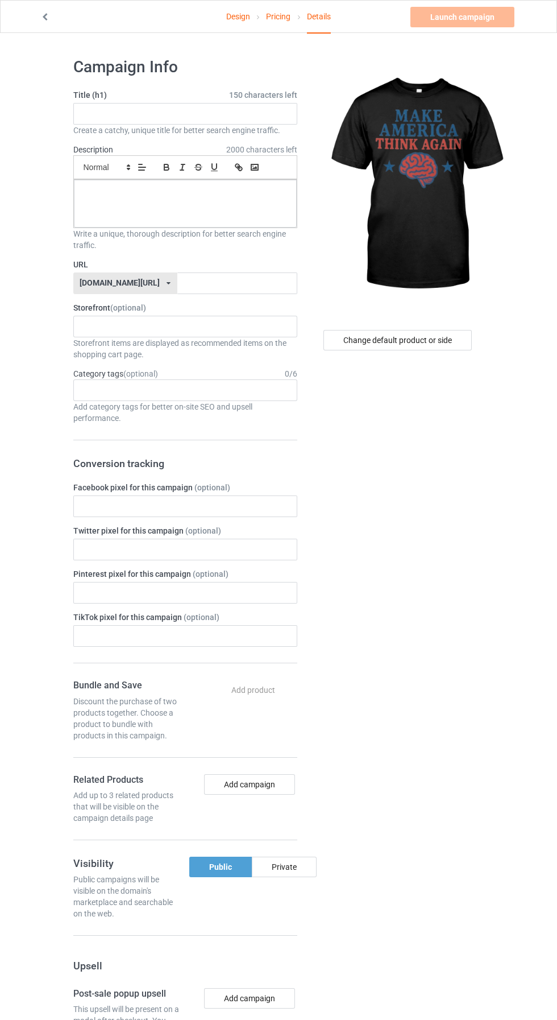
click at [269, 95] on span "150 characters left" at bounding box center [263, 94] width 68 height 11
click at [212, 114] on input "text" at bounding box center [185, 114] width 224 height 22
click at [148, 114] on input "text" at bounding box center [185, 114] width 224 height 22
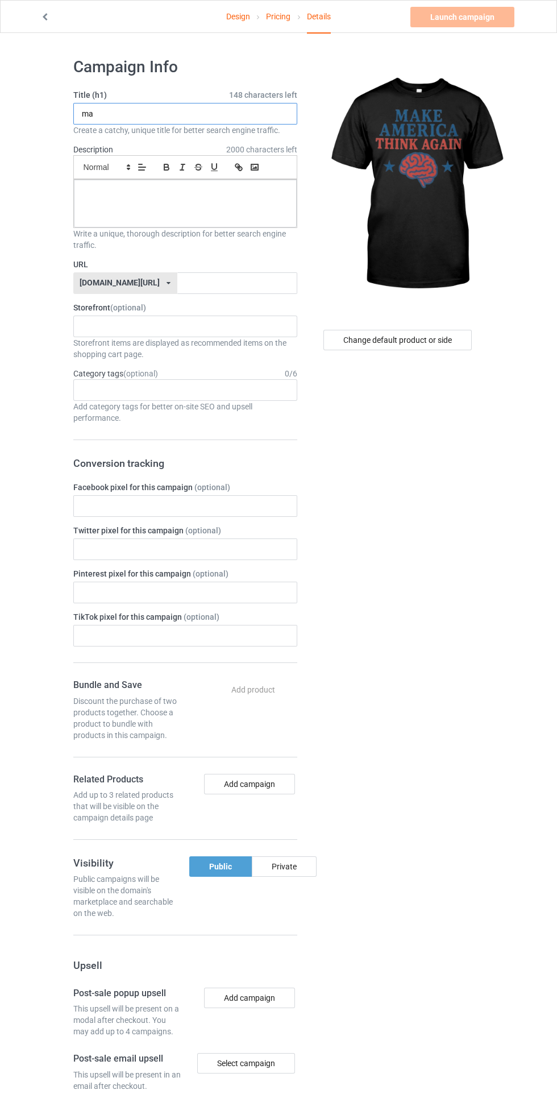
type input "m"
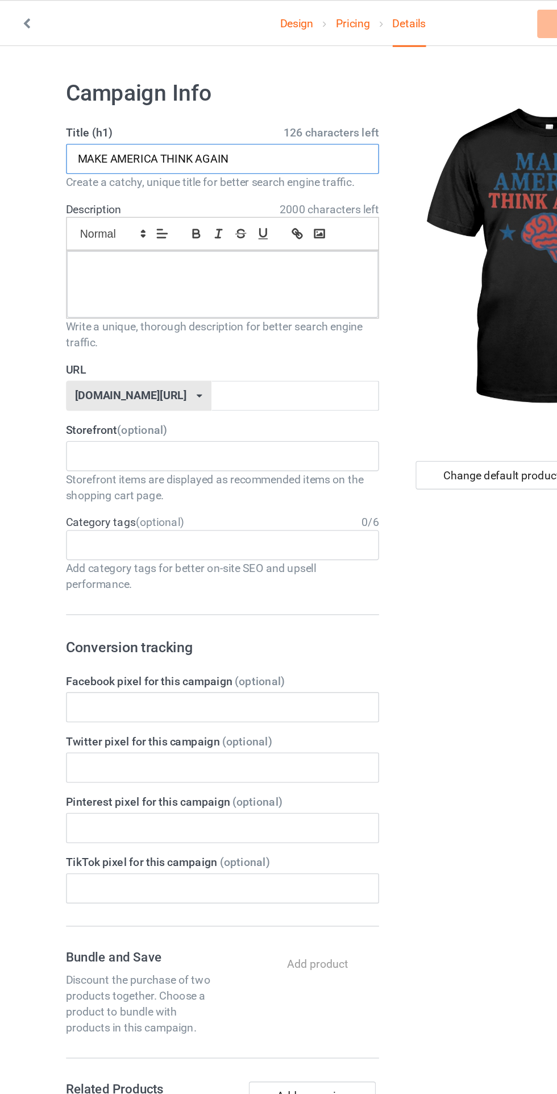
type input "MAKE AMERICA THINK AGAIN"
click at [242, 198] on div at bounding box center [185, 204] width 223 height 48
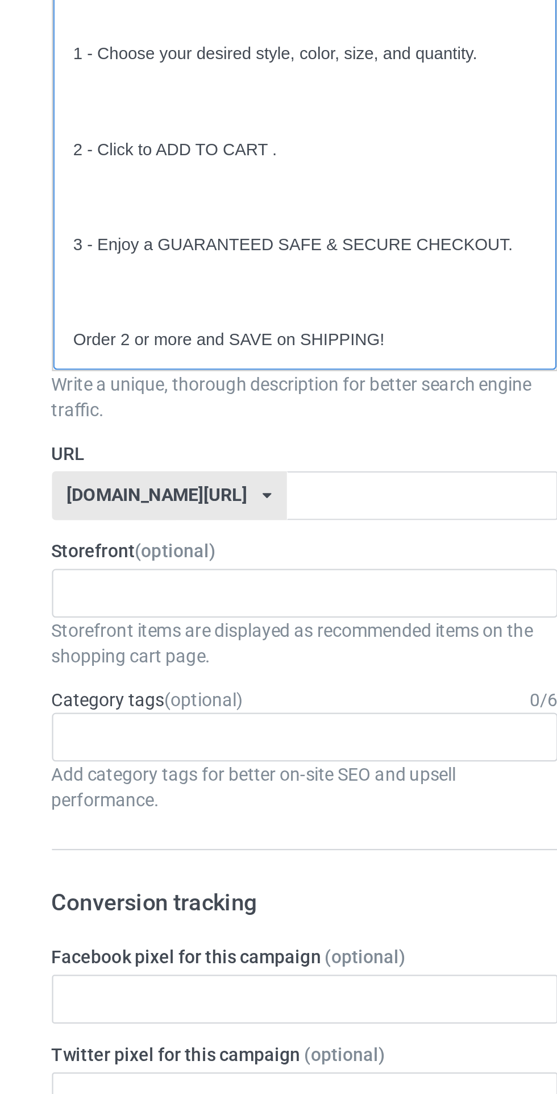
click at [114, 415] on p "Order 2 or more and SAVE on SHIPPING!" at bounding box center [185, 414] width 205 height 11
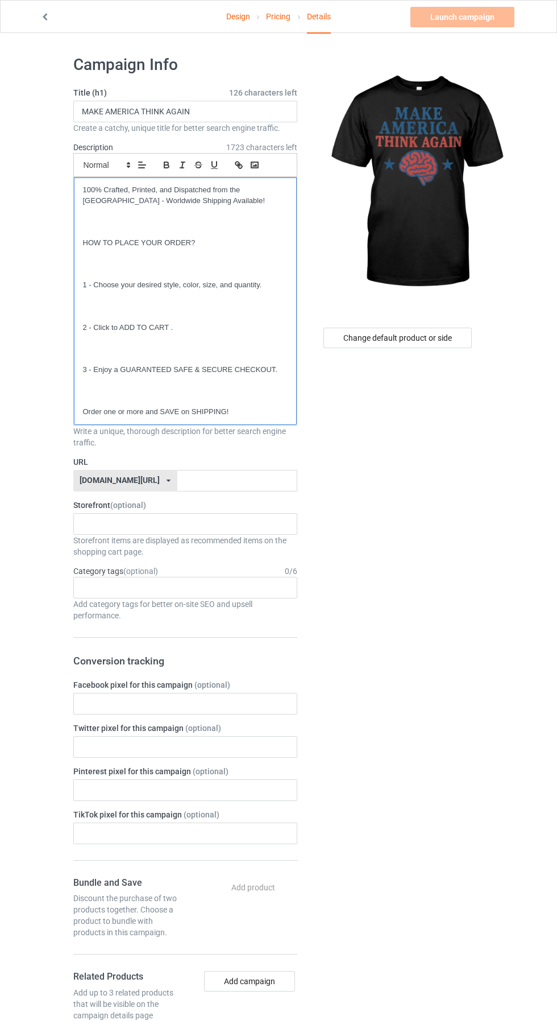
scroll to position [7, 0]
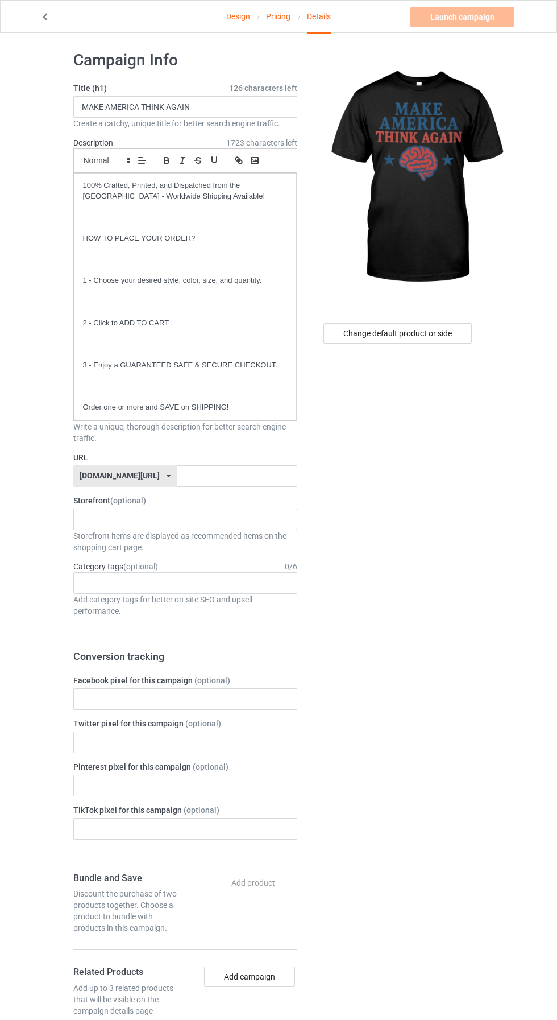
click at [269, 457] on label "URL" at bounding box center [185, 457] width 224 height 11
click at [235, 475] on input "text" at bounding box center [237, 476] width 120 height 22
type input "american-think9"
click at [455, 593] on div "Change default product or side" at bounding box center [398, 783] width 187 height 1483
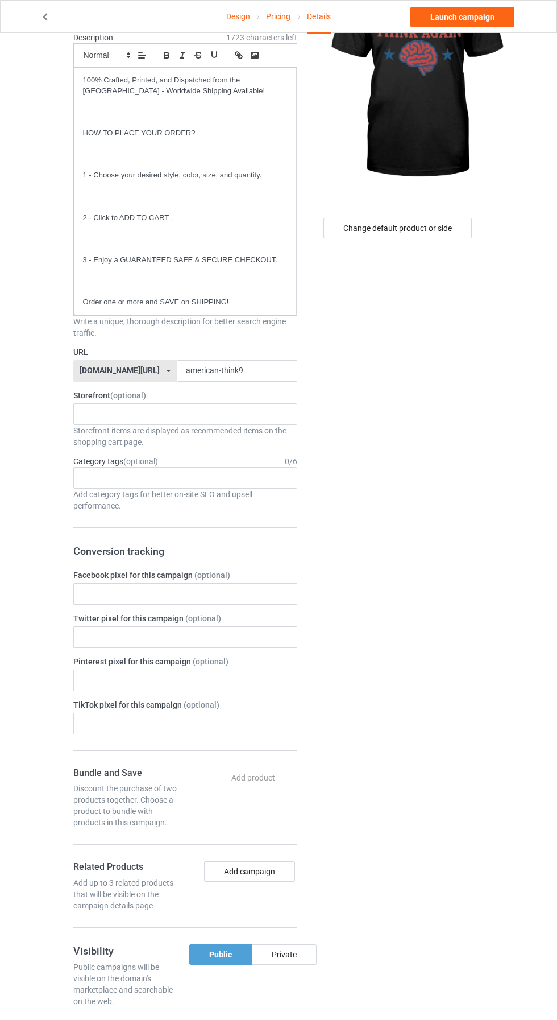
scroll to position [0, 0]
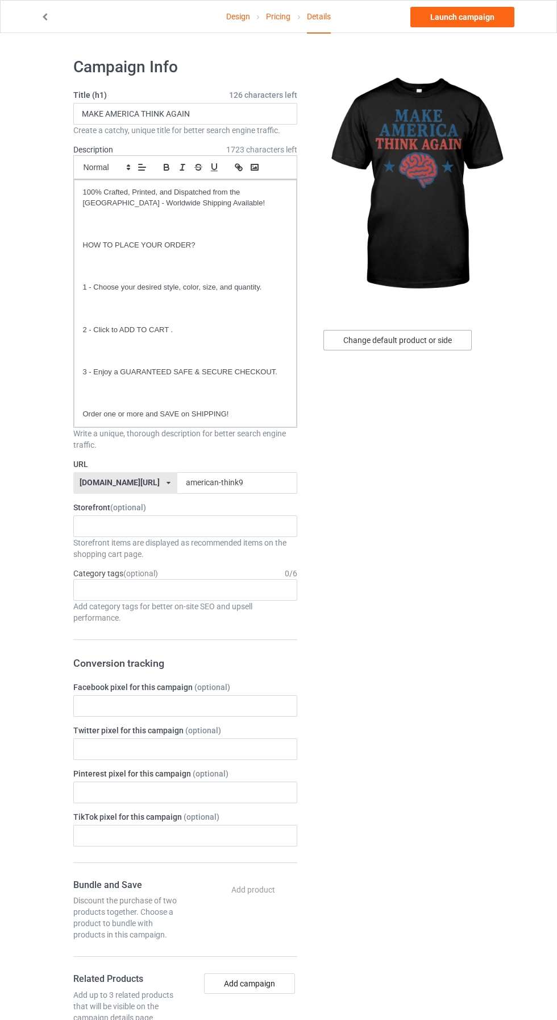
click at [440, 340] on div "Change default product or side" at bounding box center [398, 340] width 148 height 20
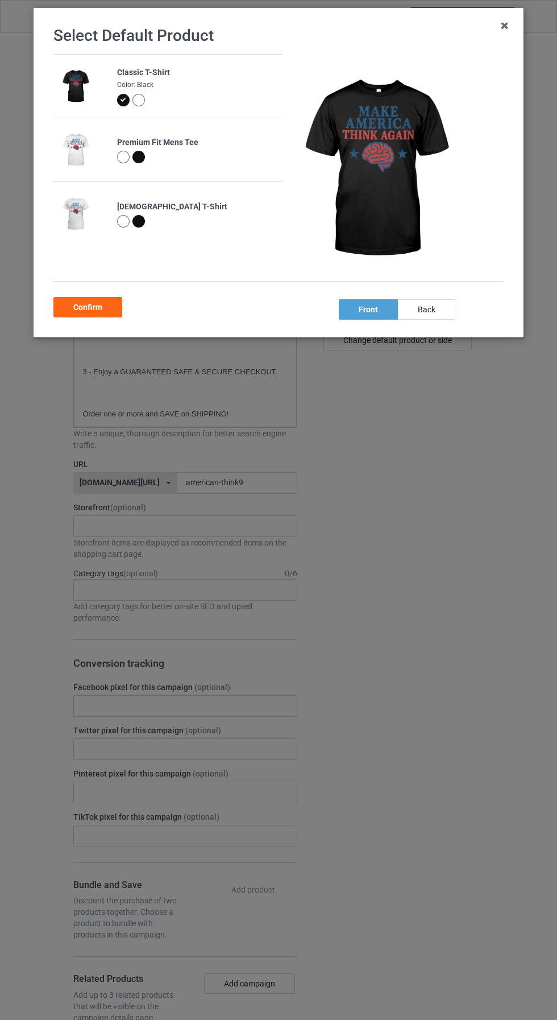
click at [140, 101] on div at bounding box center [138, 100] width 13 height 13
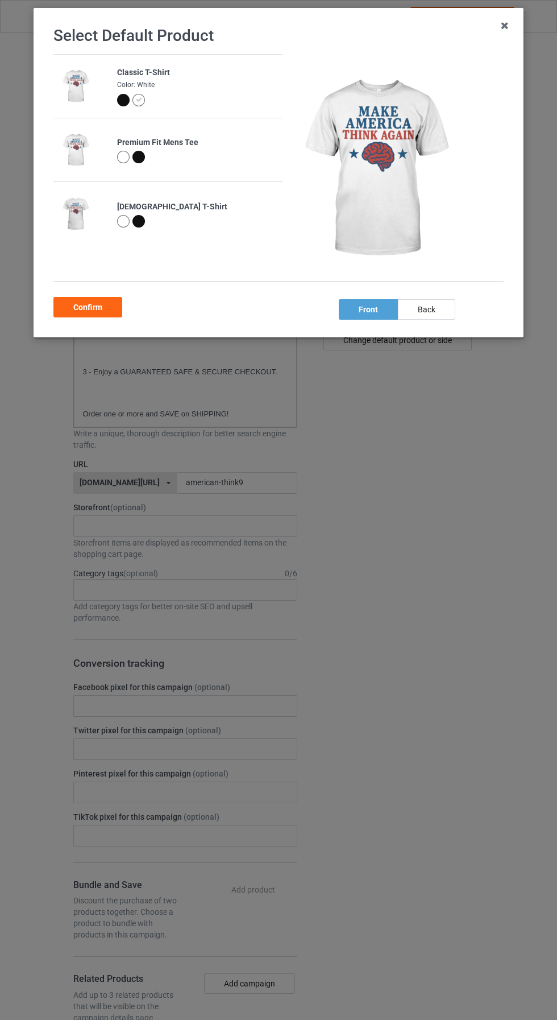
click at [113, 302] on div "Confirm" at bounding box center [87, 307] width 69 height 20
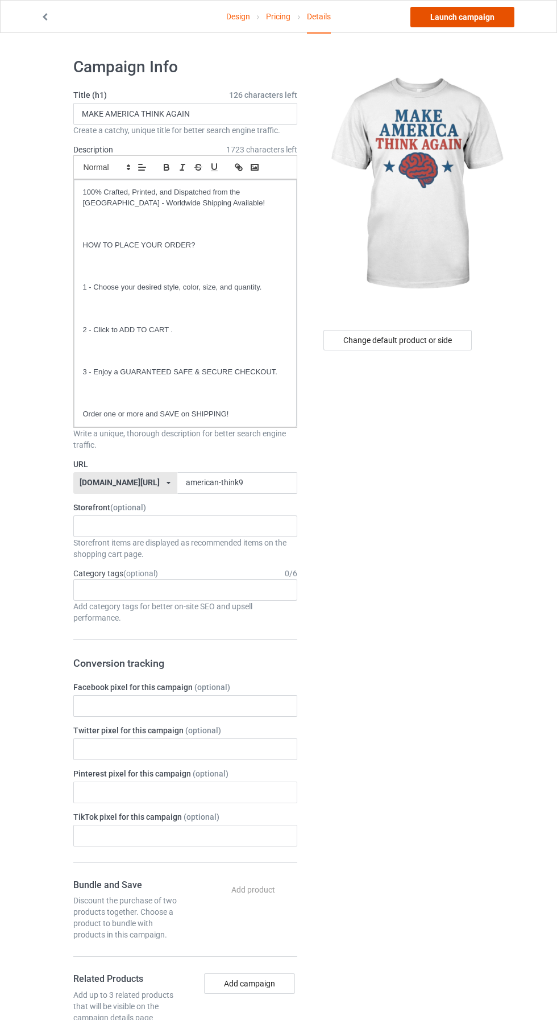
click at [483, 19] on link "Launch campaign" at bounding box center [463, 17] width 104 height 20
